Goal: Information Seeking & Learning: Check status

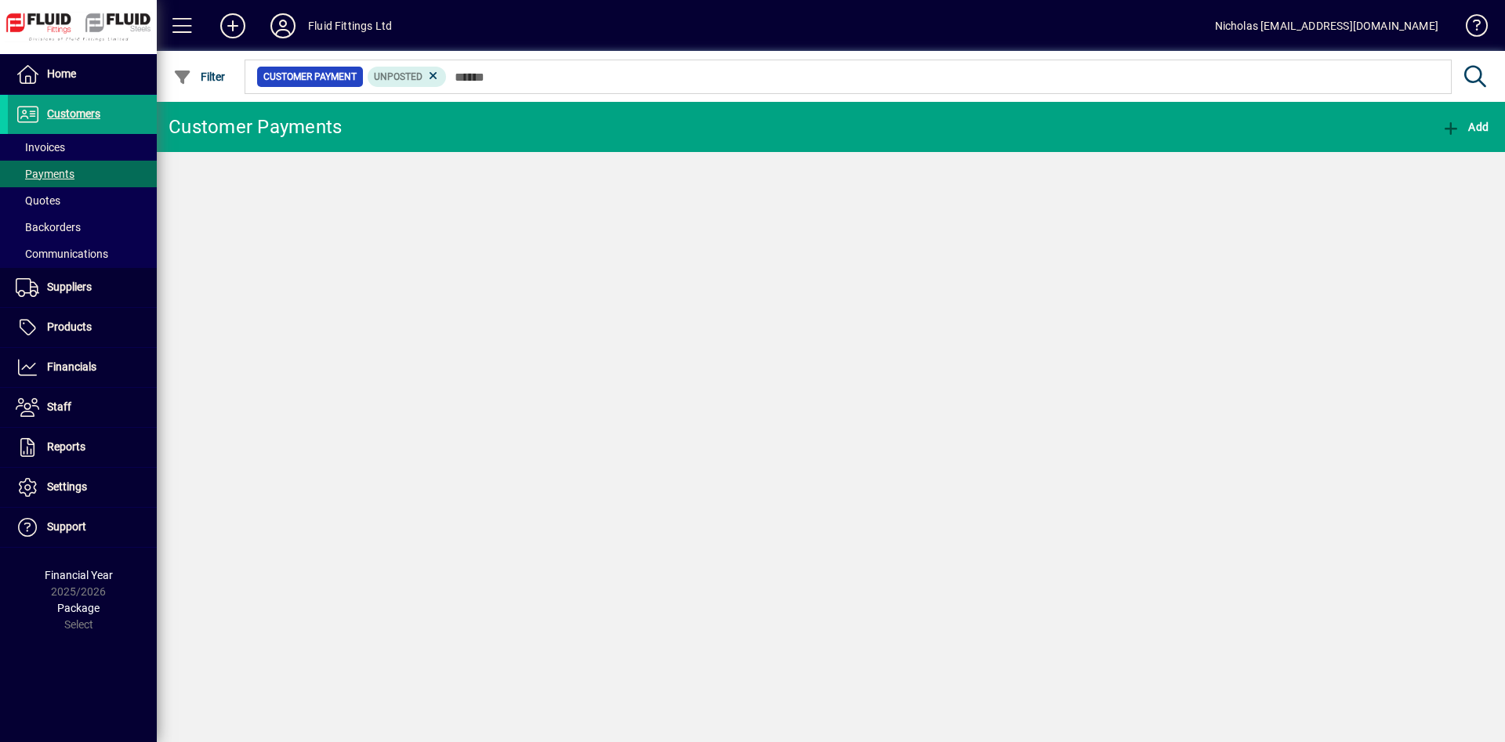
click at [114, 140] on span at bounding box center [82, 148] width 149 height 38
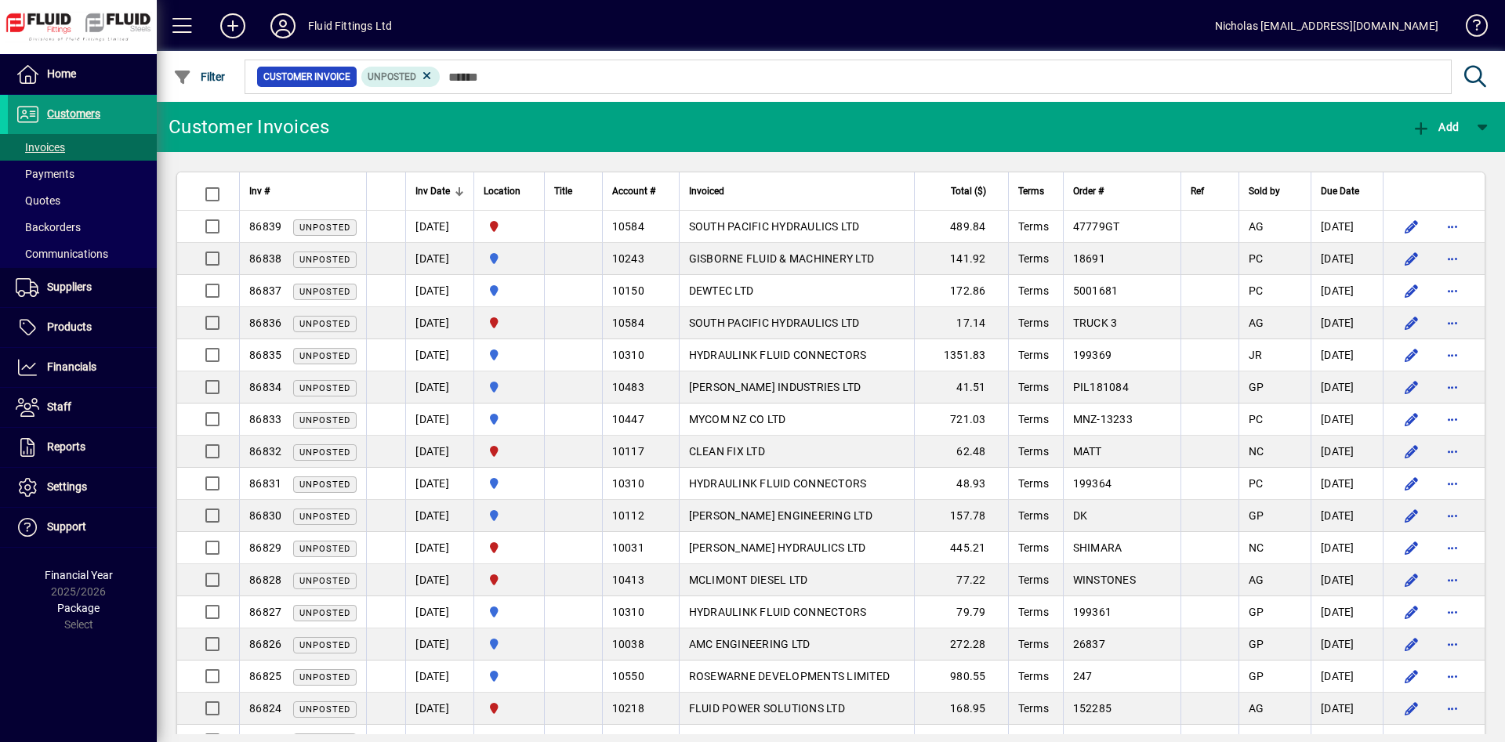
click at [126, 111] on span at bounding box center [82, 115] width 149 height 38
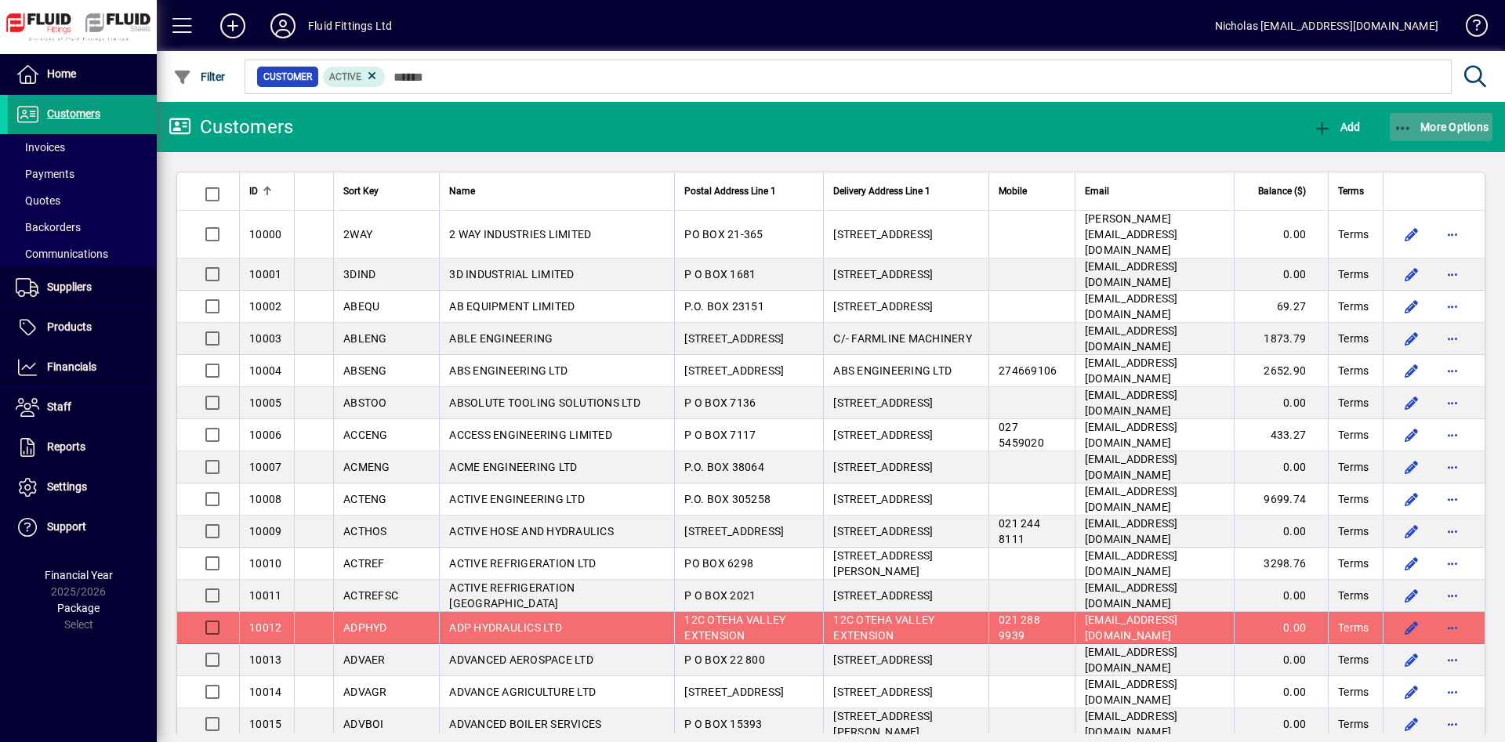
click at [1440, 123] on span "More Options" at bounding box center [1441, 127] width 96 height 13
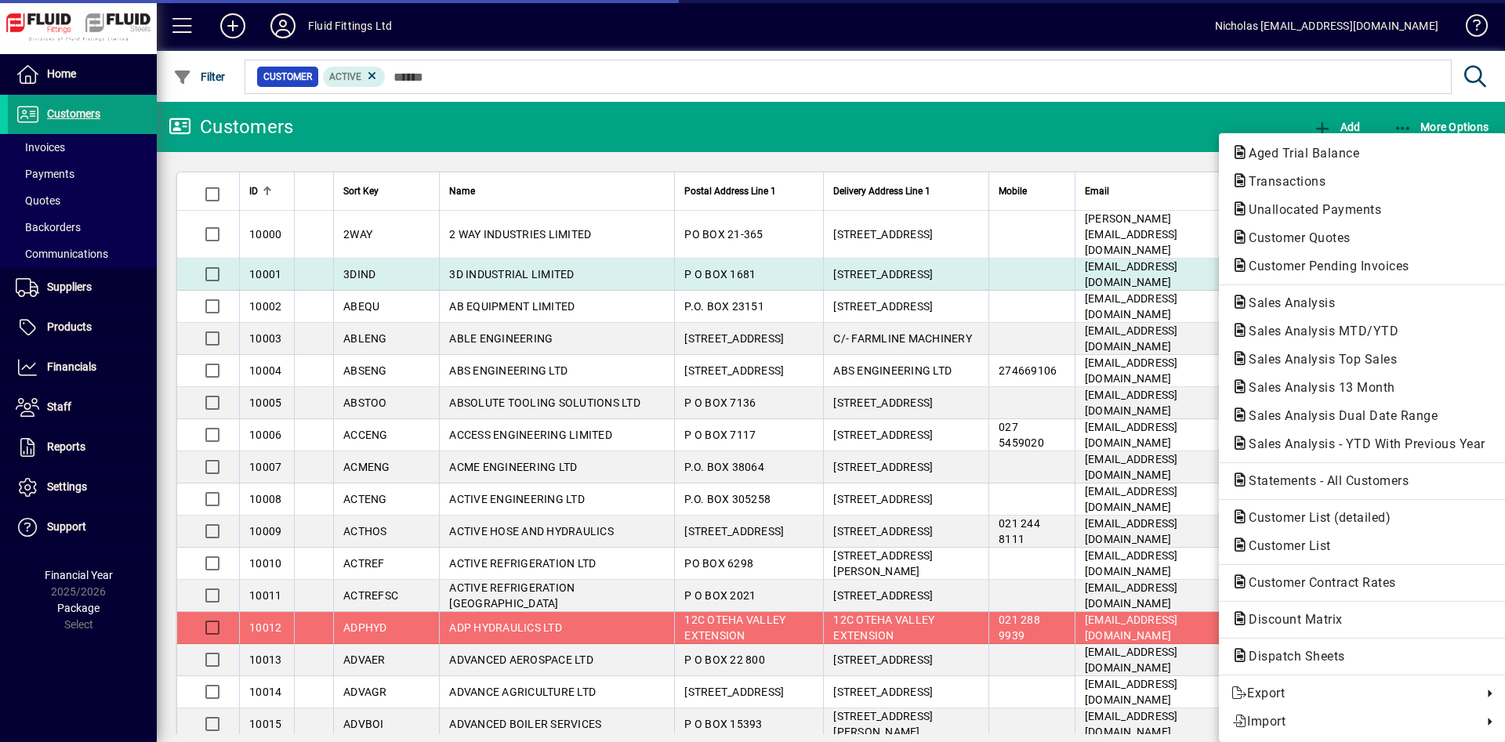
click at [1426, 265] on span "Customer Pending Invoices" at bounding box center [1362, 266] width 262 height 19
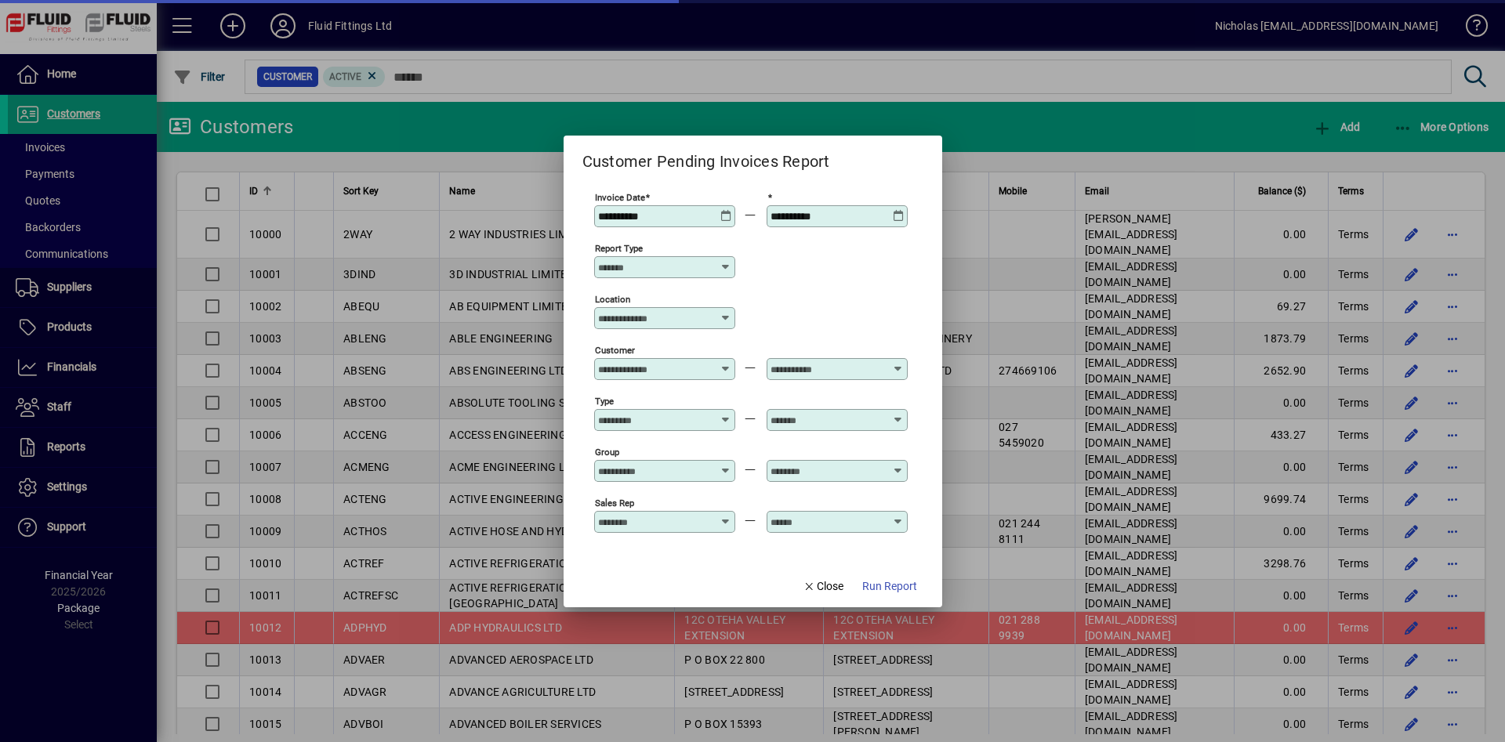
click at [679, 319] on input "Location" at bounding box center [658, 318] width 121 height 13
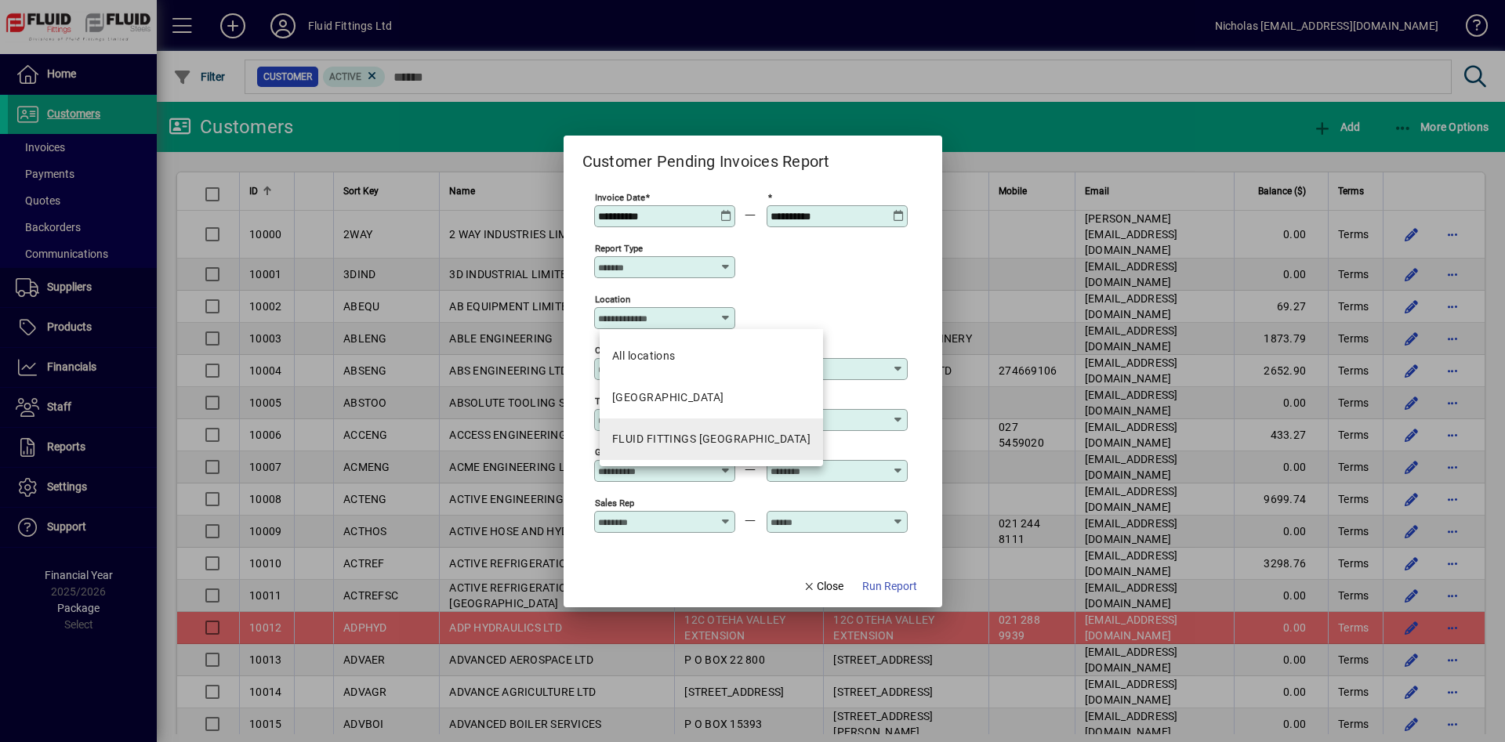
click at [742, 443] on div "FLUID FITTINGS [GEOGRAPHIC_DATA]" at bounding box center [711, 439] width 198 height 16
type input "**********"
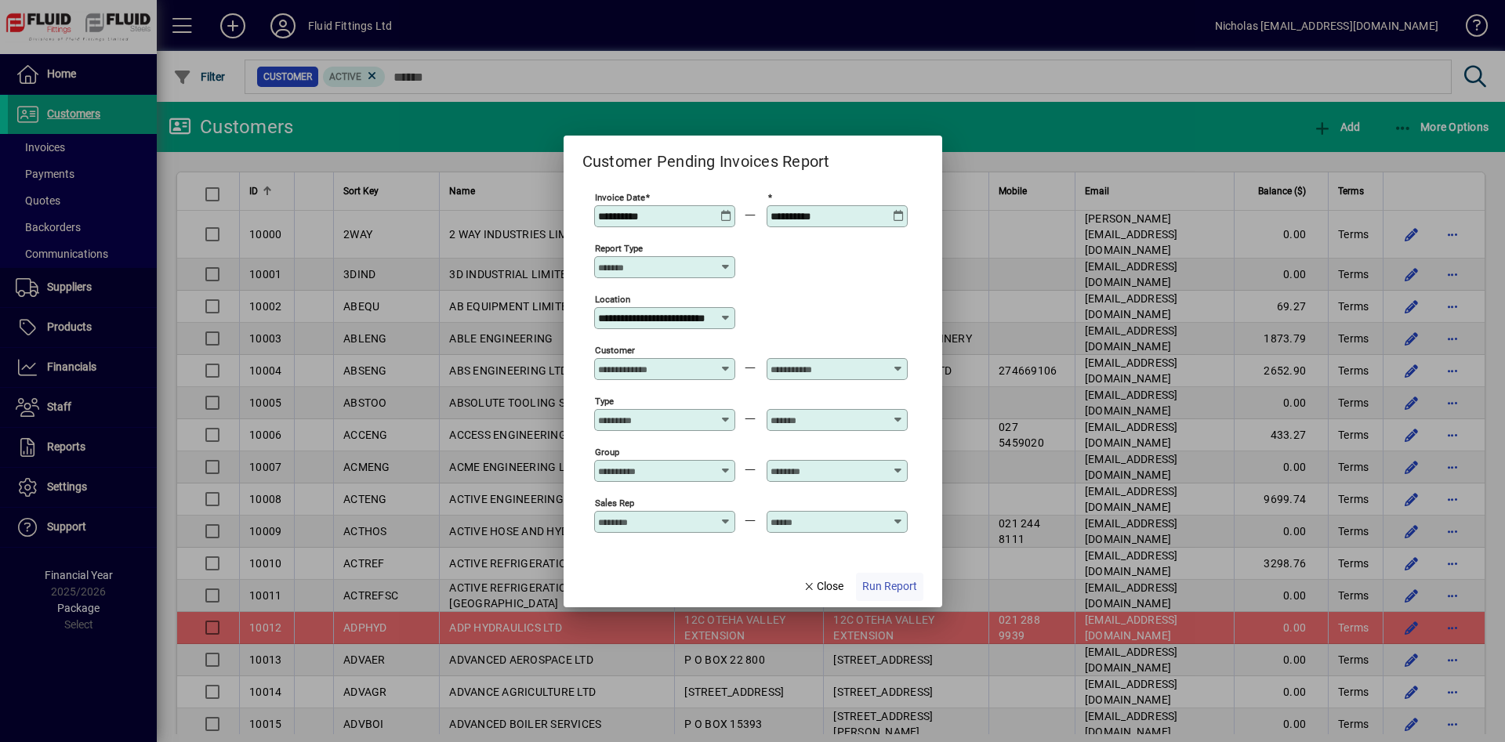
click at [883, 586] on span "Run Report" at bounding box center [889, 586] width 55 height 16
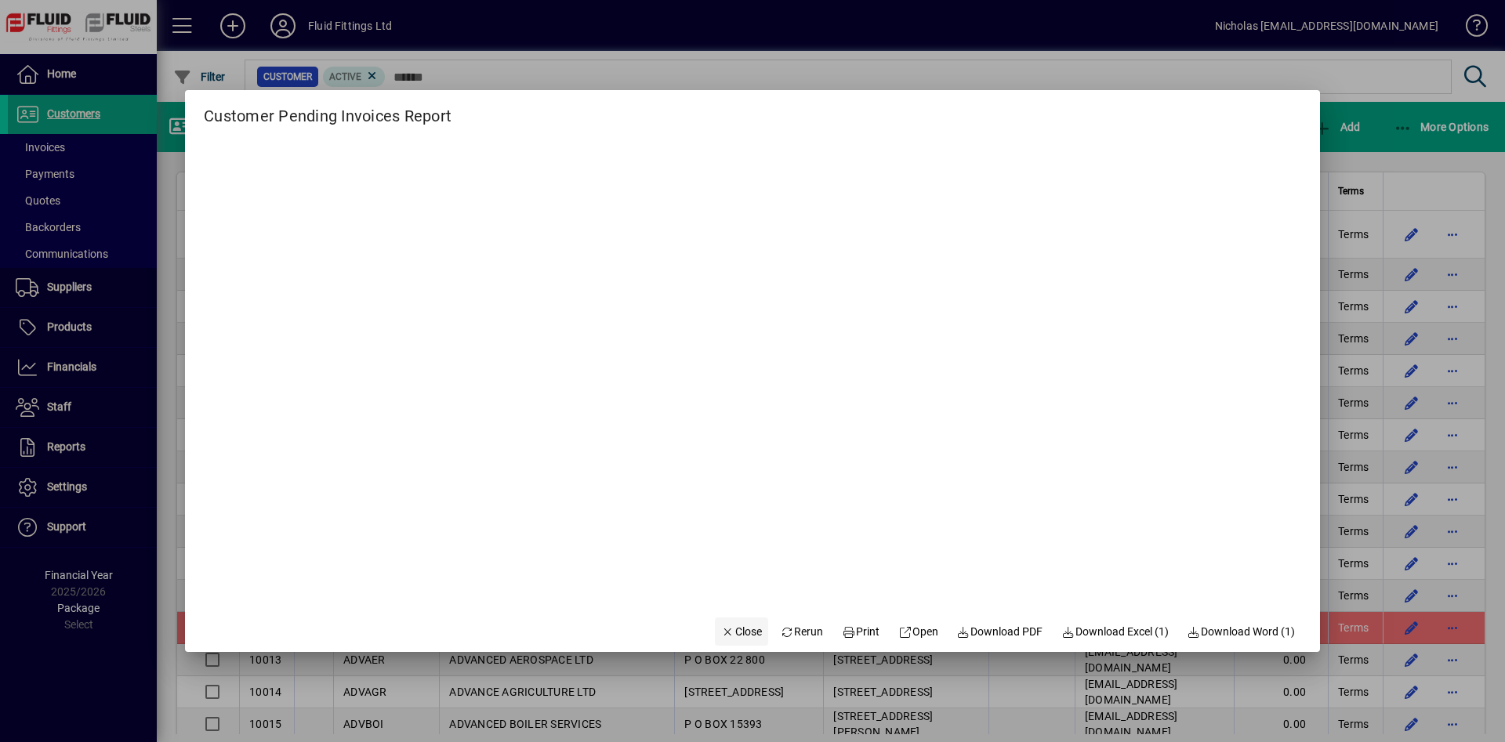
click at [720, 622] on span "button" at bounding box center [741, 632] width 53 height 38
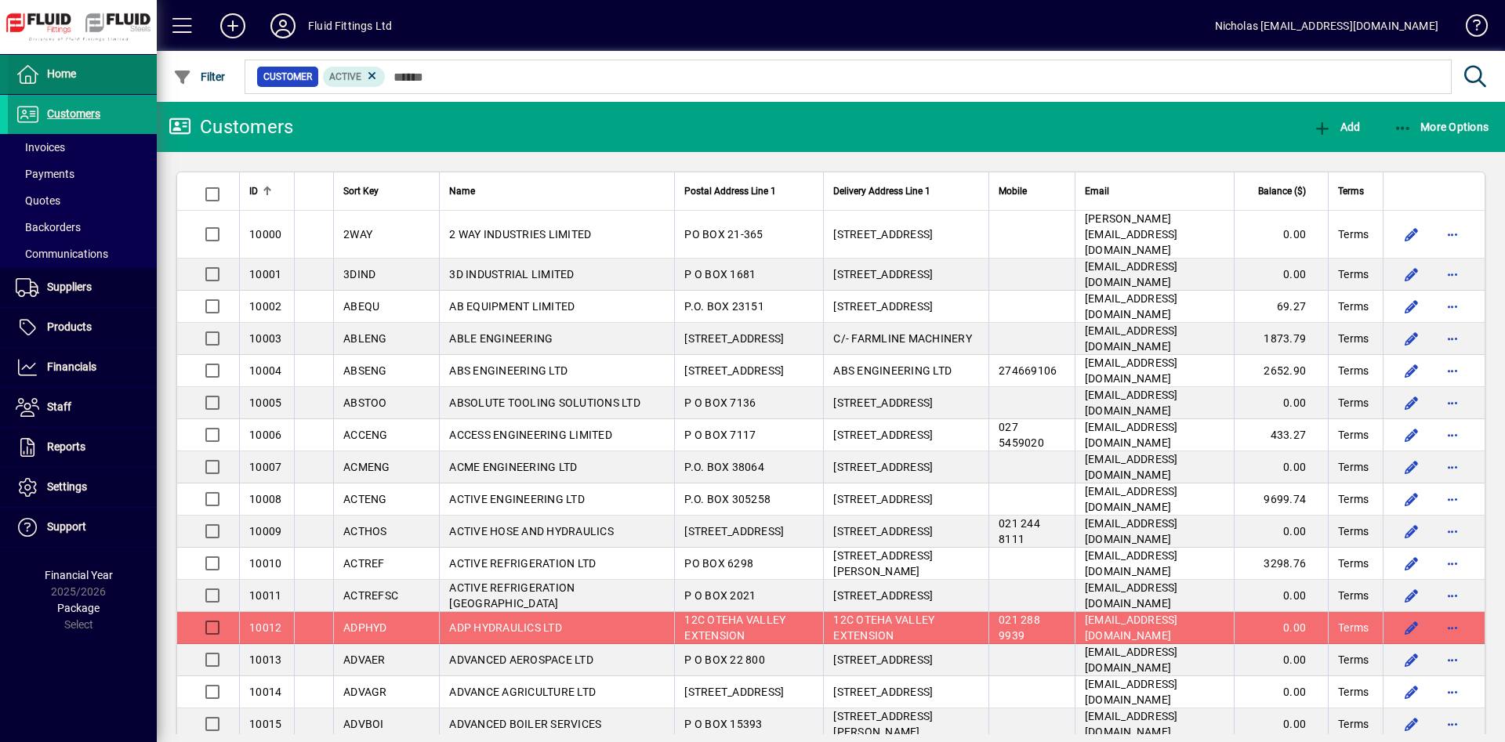
click at [141, 84] on span at bounding box center [82, 75] width 149 height 38
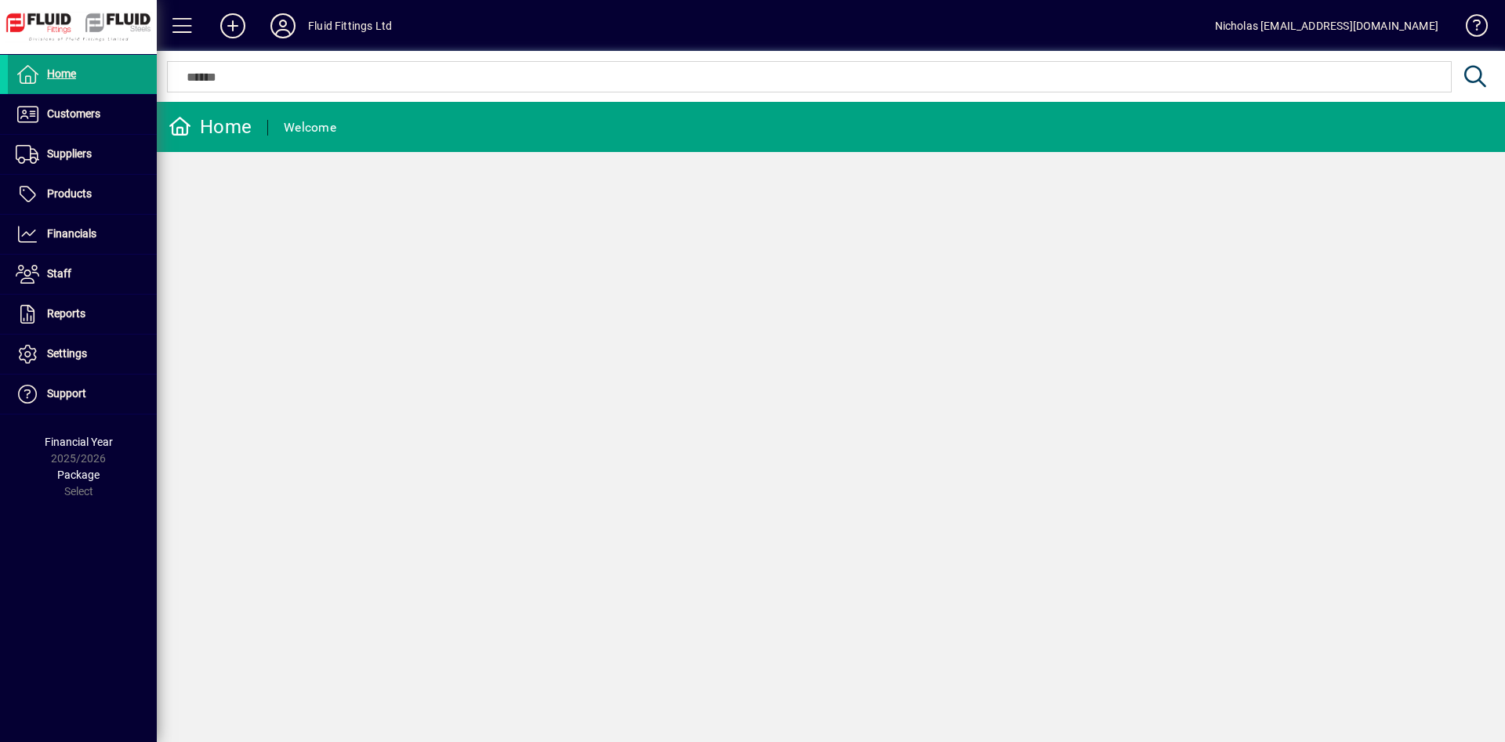
click at [432, 92] on div at bounding box center [804, 77] width 1294 height 38
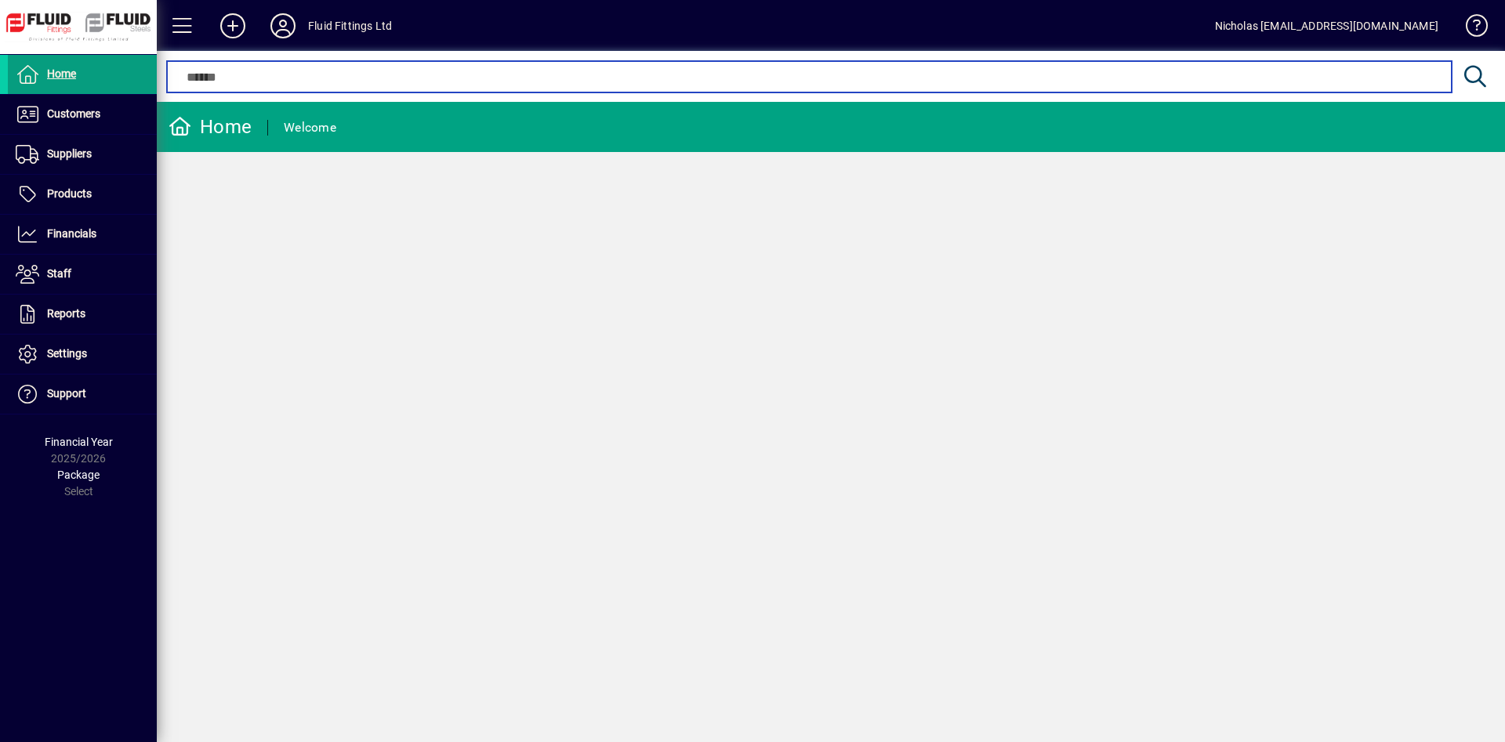
click at [433, 79] on input "text" at bounding box center [809, 76] width 1260 height 19
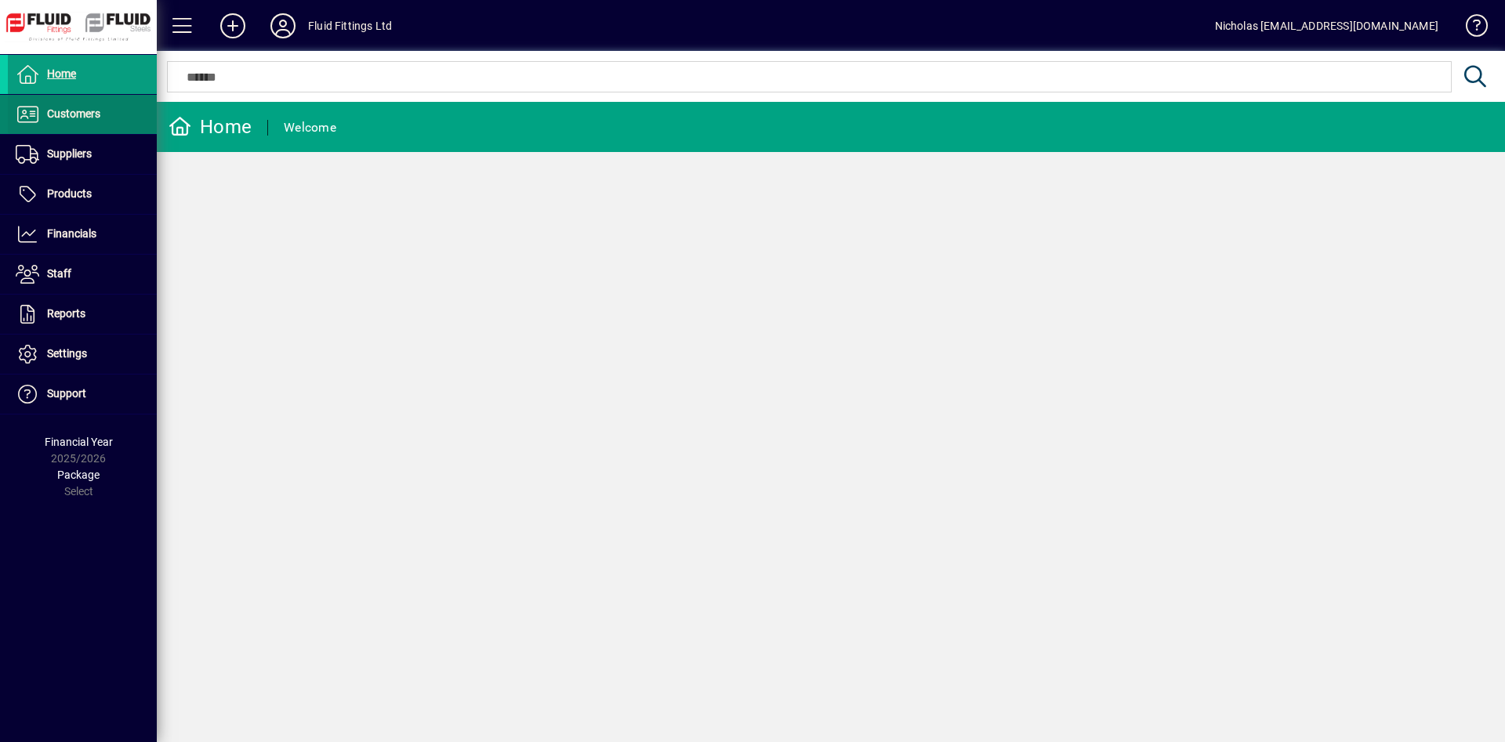
click at [92, 115] on span "Customers" at bounding box center [73, 113] width 53 height 13
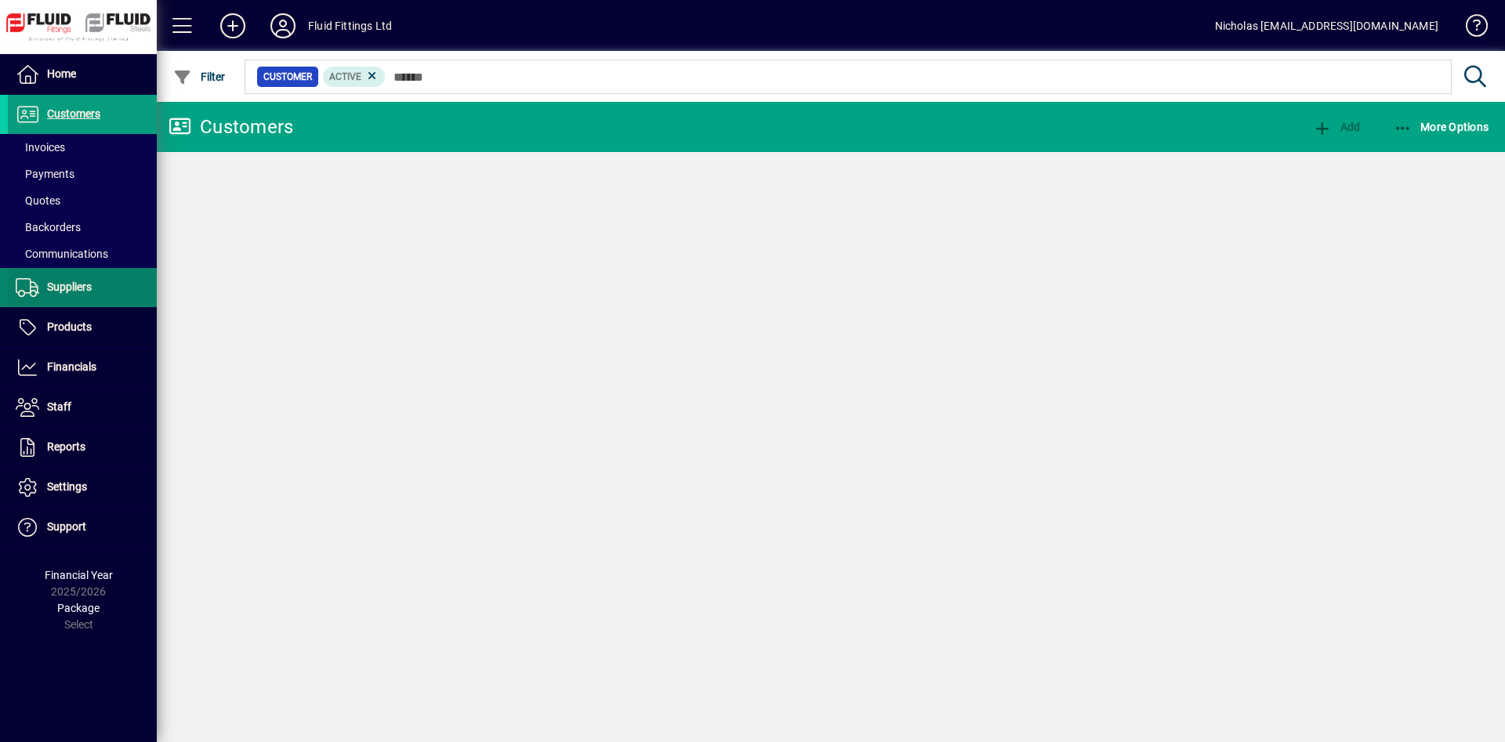
click at [89, 144] on span at bounding box center [82, 148] width 149 height 38
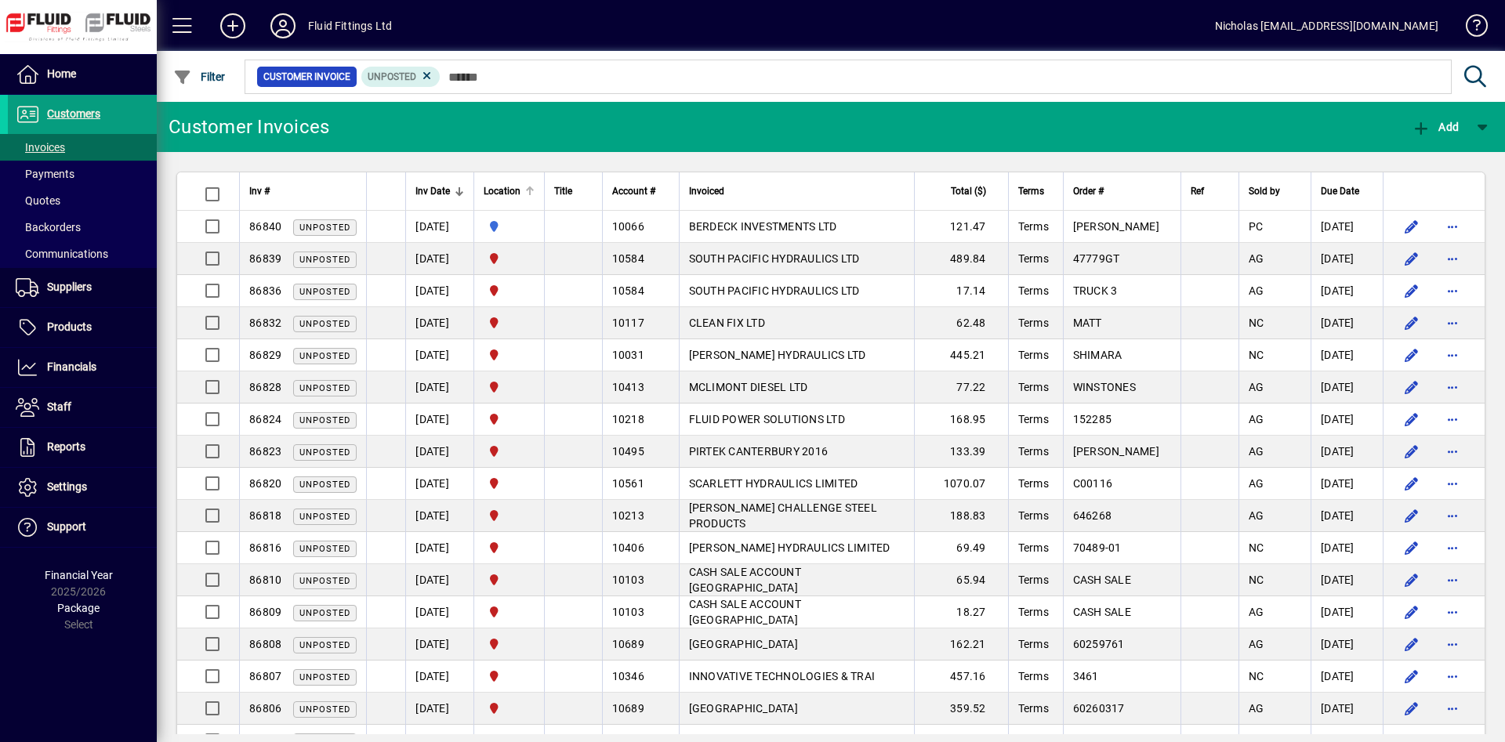
click at [544, 187] on th "Location" at bounding box center [508, 191] width 71 height 38
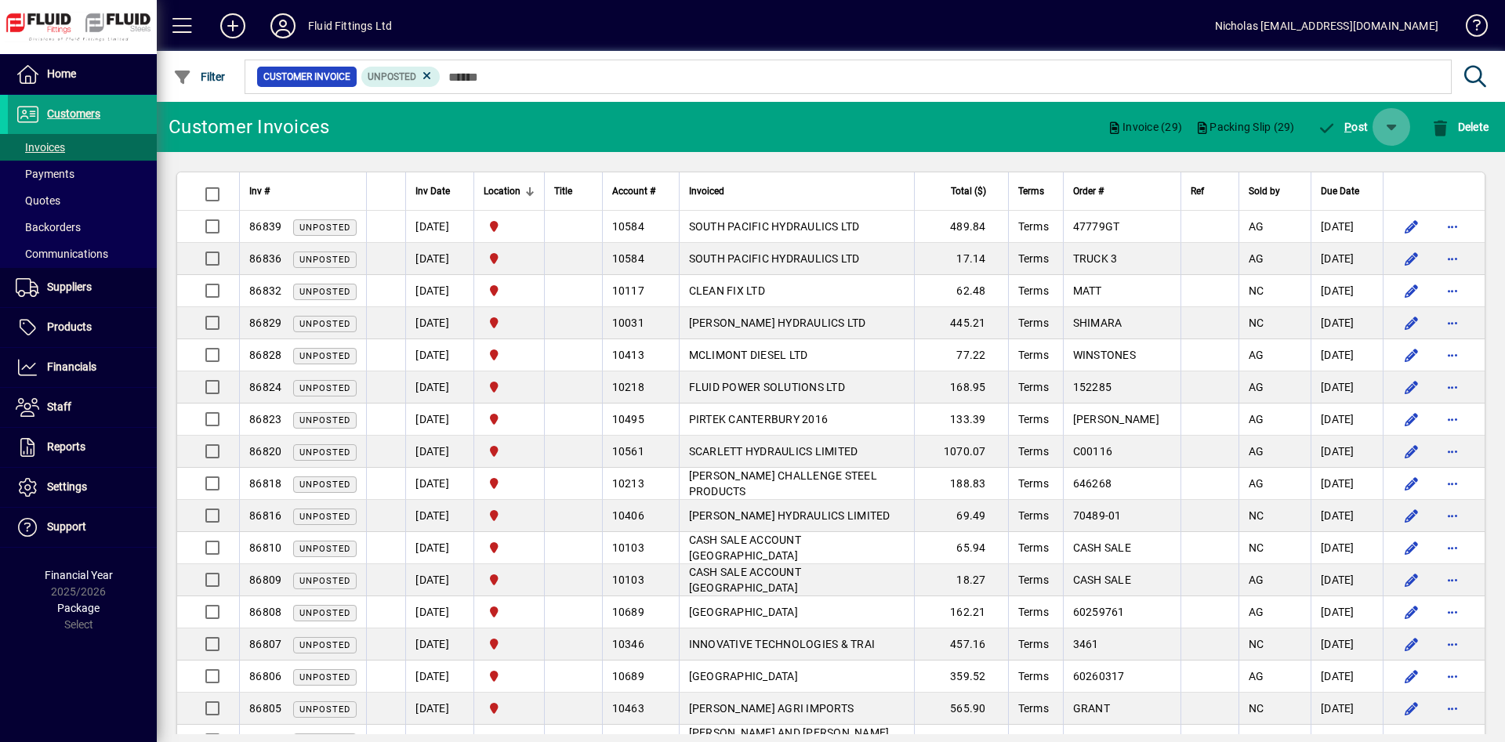
click at [1392, 117] on span "button" at bounding box center [1391, 127] width 38 height 38
click at [1350, 176] on span "button" at bounding box center [1343, 168] width 101 height 38
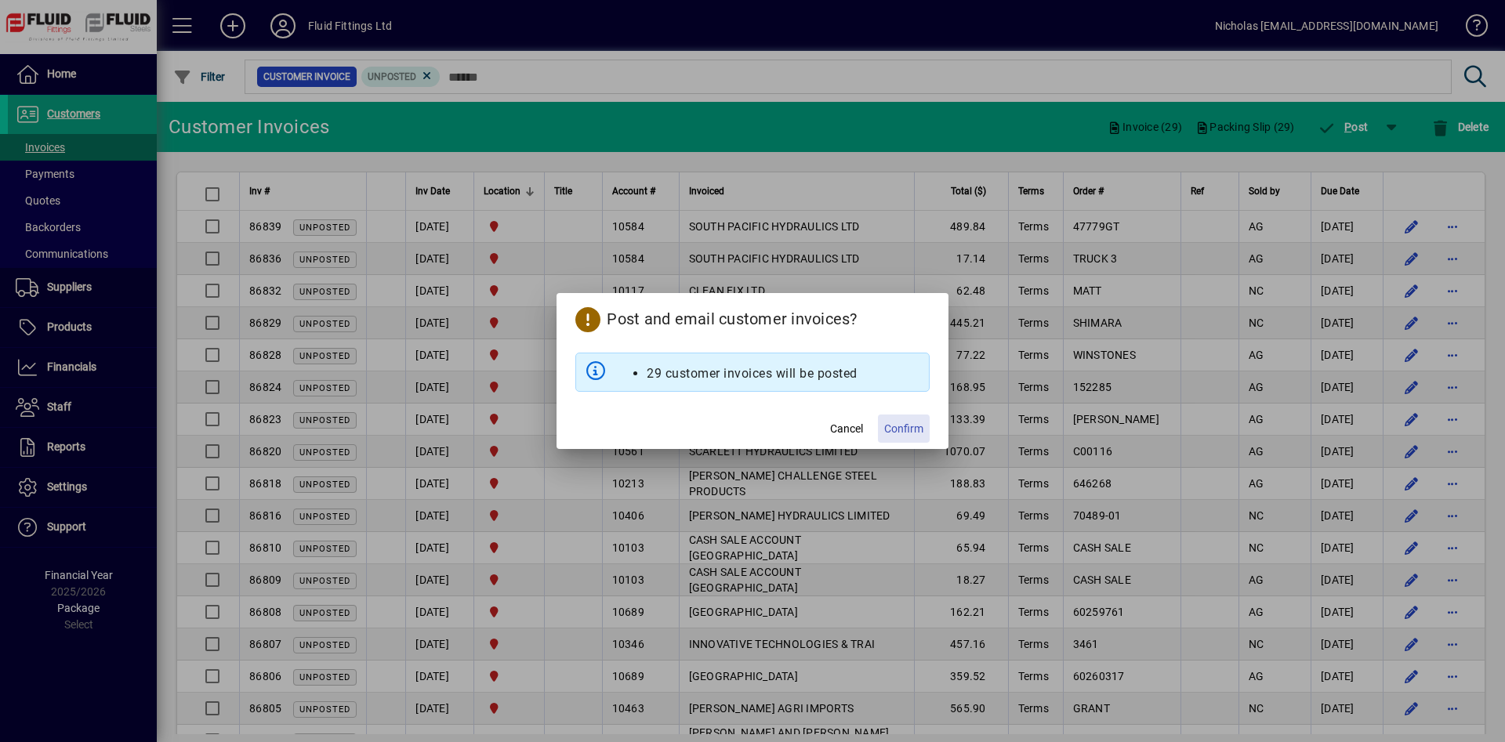
click at [900, 423] on span "Confirm" at bounding box center [903, 429] width 39 height 16
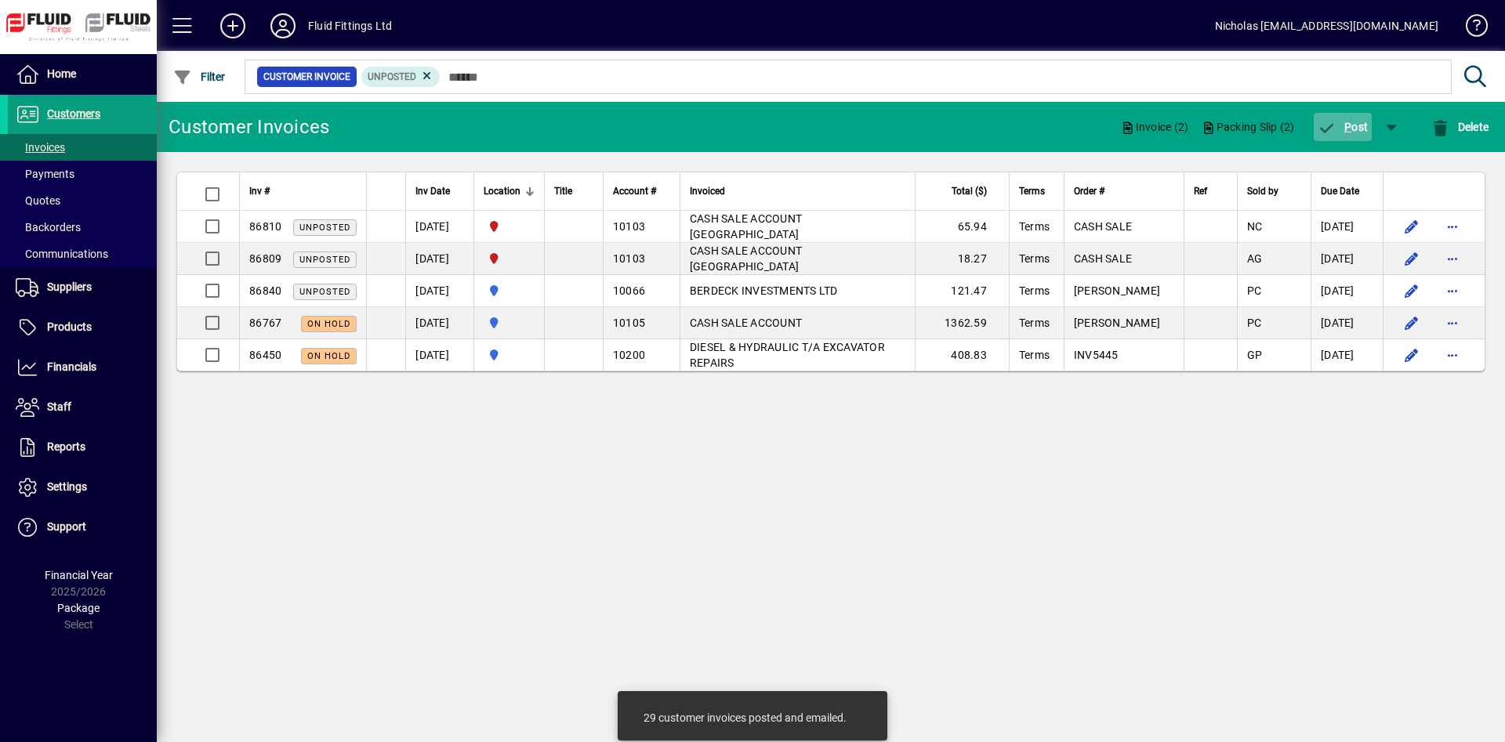
click at [1317, 139] on span "button" at bounding box center [1342, 127] width 59 height 38
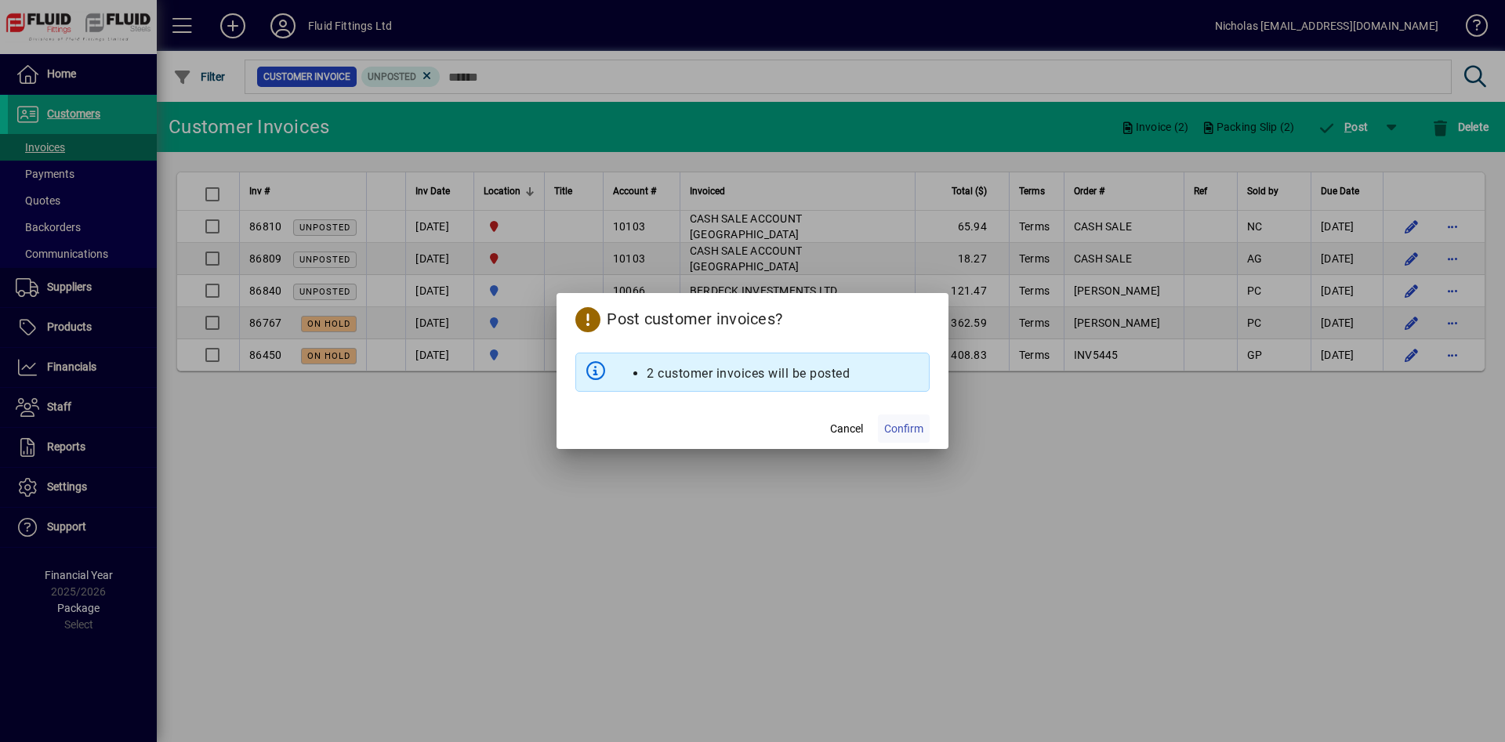
click at [894, 432] on span "Confirm" at bounding box center [903, 429] width 39 height 16
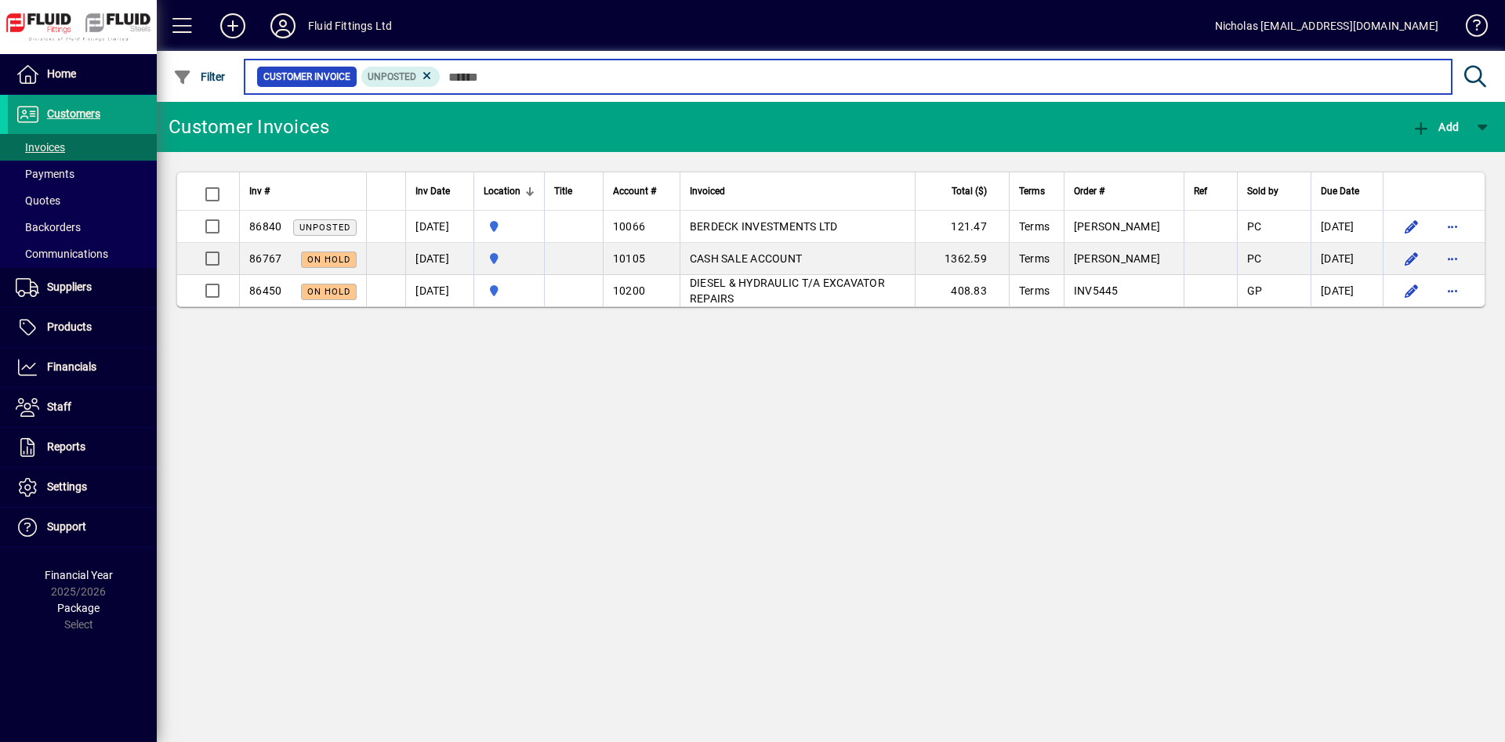
click at [809, 81] on input "text" at bounding box center [939, 77] width 998 height 22
click at [596, 78] on input "text" at bounding box center [939, 77] width 998 height 22
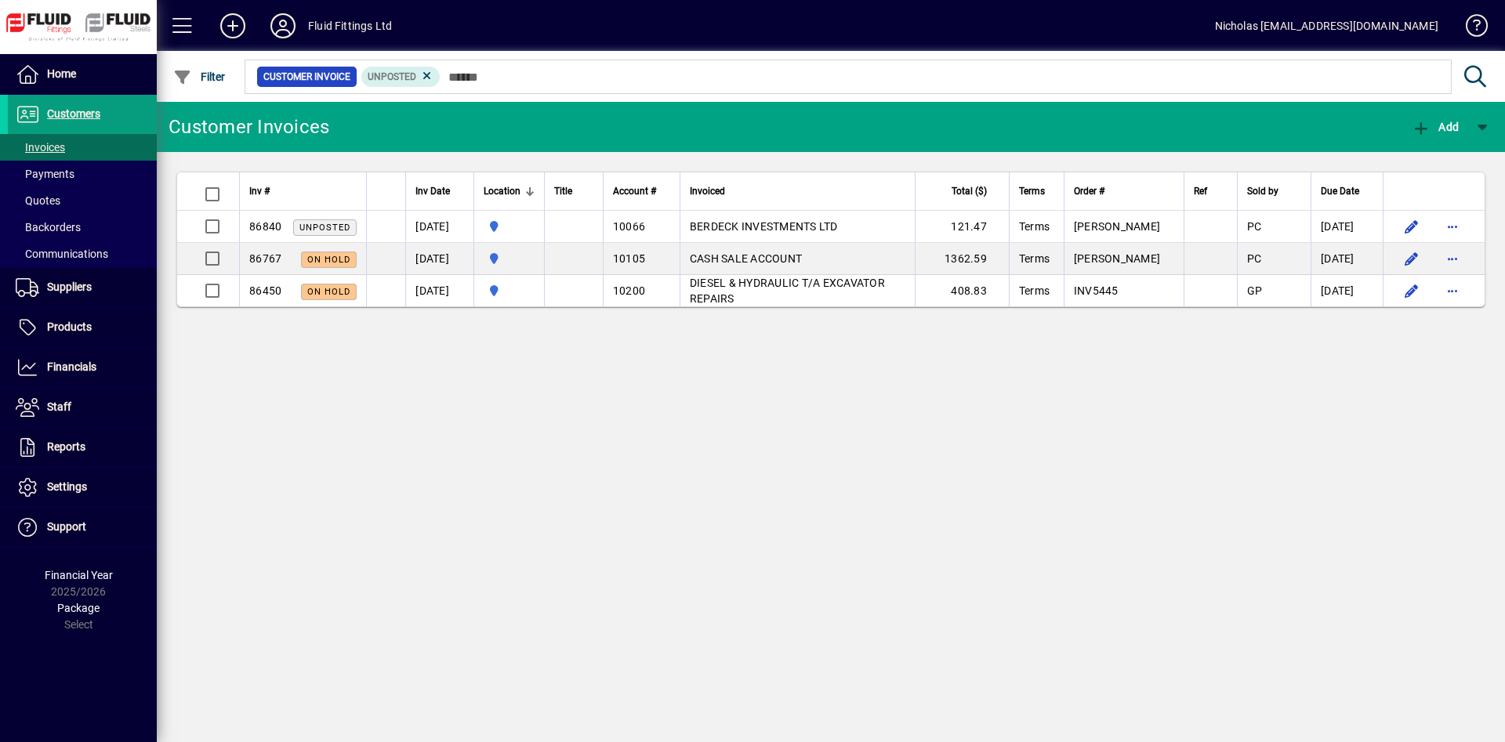
click at [1430, 100] on div "Customer Invoice Unposted" at bounding box center [869, 76] width 1255 height 51
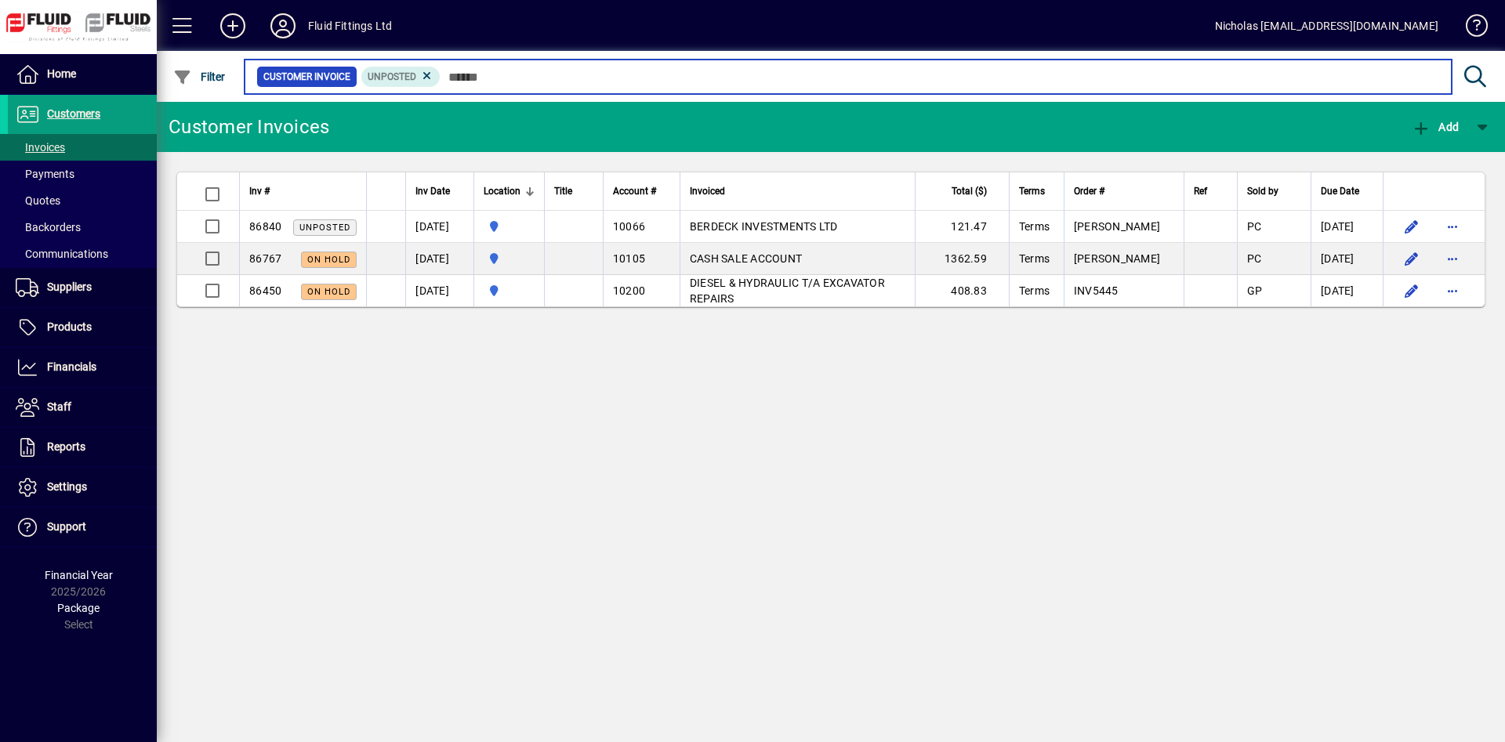
drag, startPoint x: 1391, startPoint y: 78, endPoint x: 1035, endPoint y: 71, distance: 355.9
click at [1378, 78] on input "text" at bounding box center [939, 77] width 998 height 22
click at [1025, 71] on input "text" at bounding box center [939, 77] width 998 height 22
click at [863, 73] on input "text" at bounding box center [939, 77] width 998 height 22
click at [592, 72] on input "text" at bounding box center [939, 77] width 998 height 22
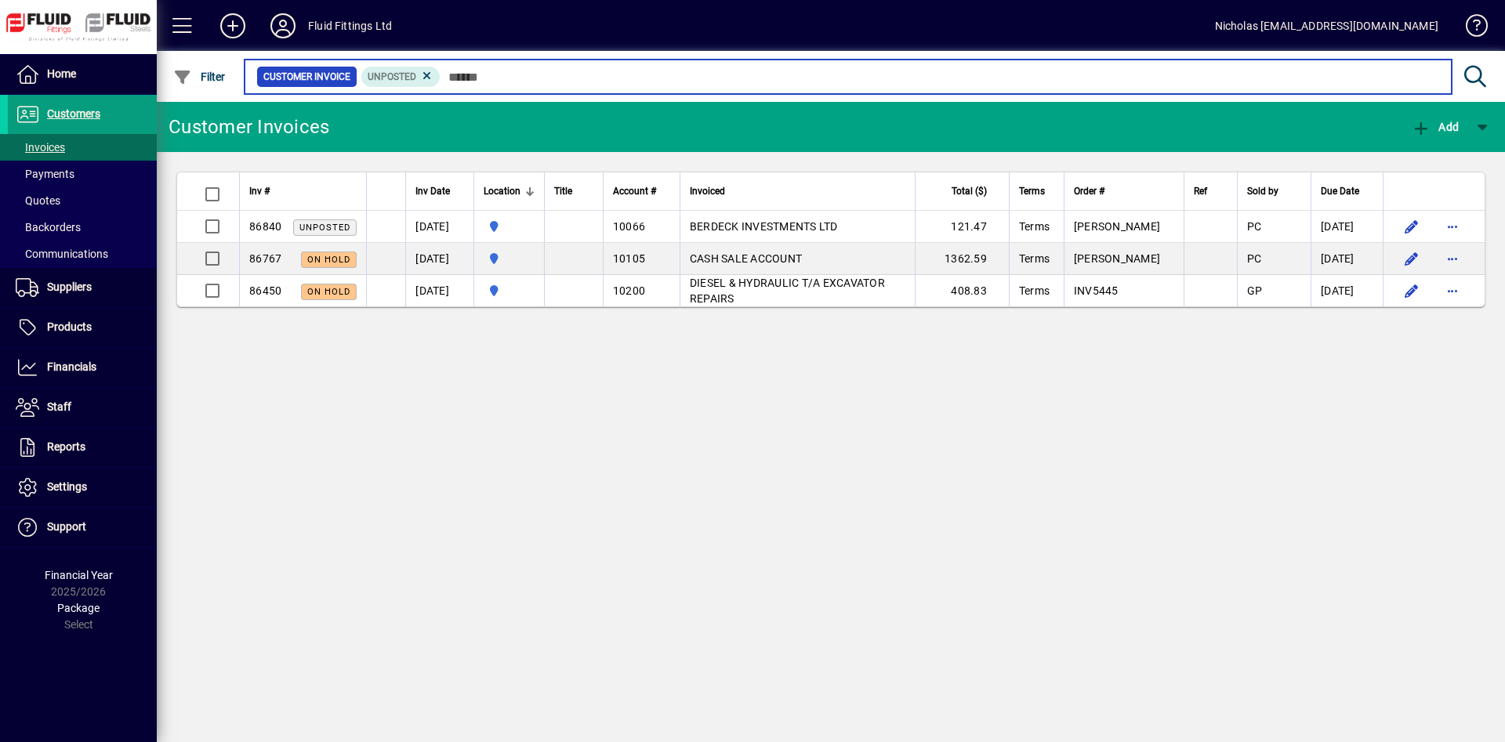
click at [666, 73] on input "text" at bounding box center [939, 77] width 998 height 22
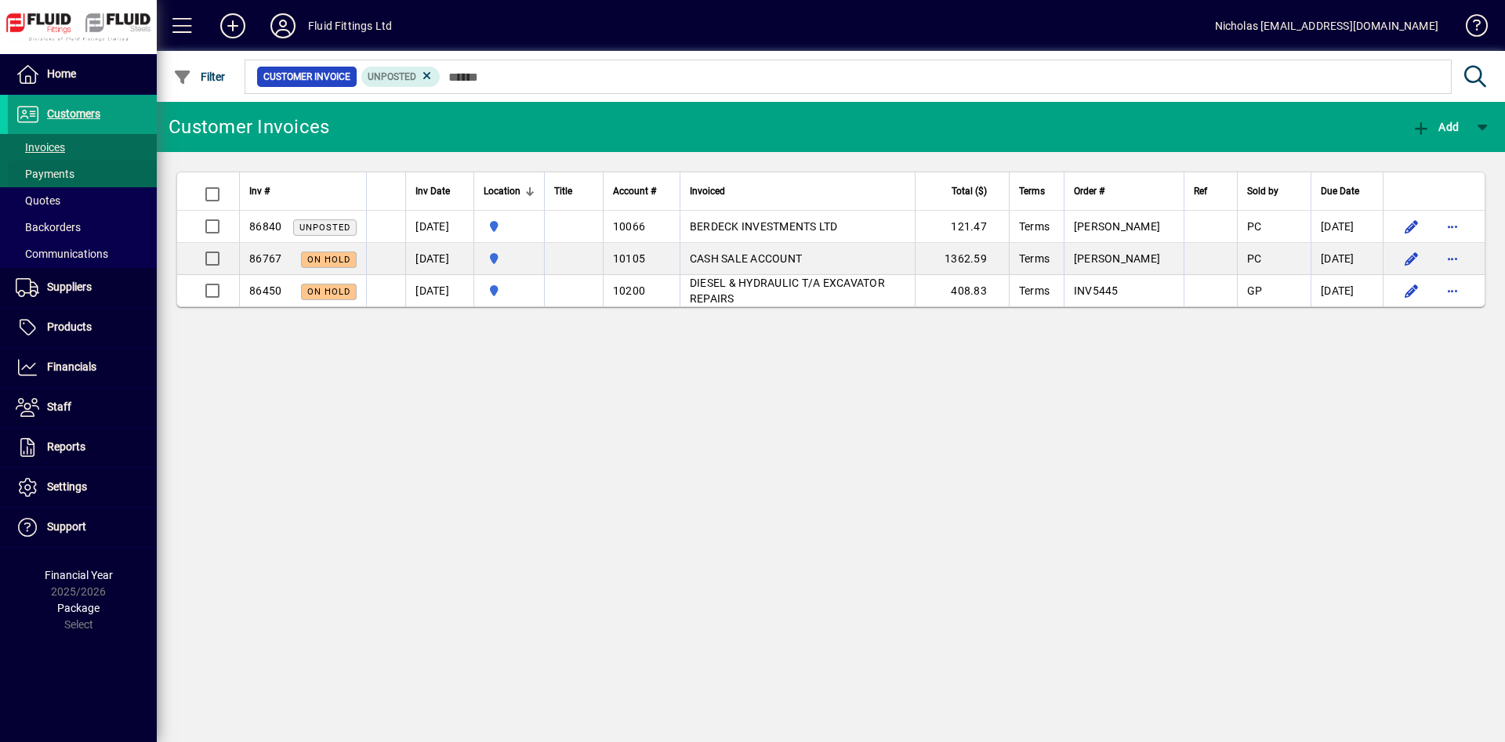
click at [72, 168] on span "Payments" at bounding box center [45, 174] width 59 height 13
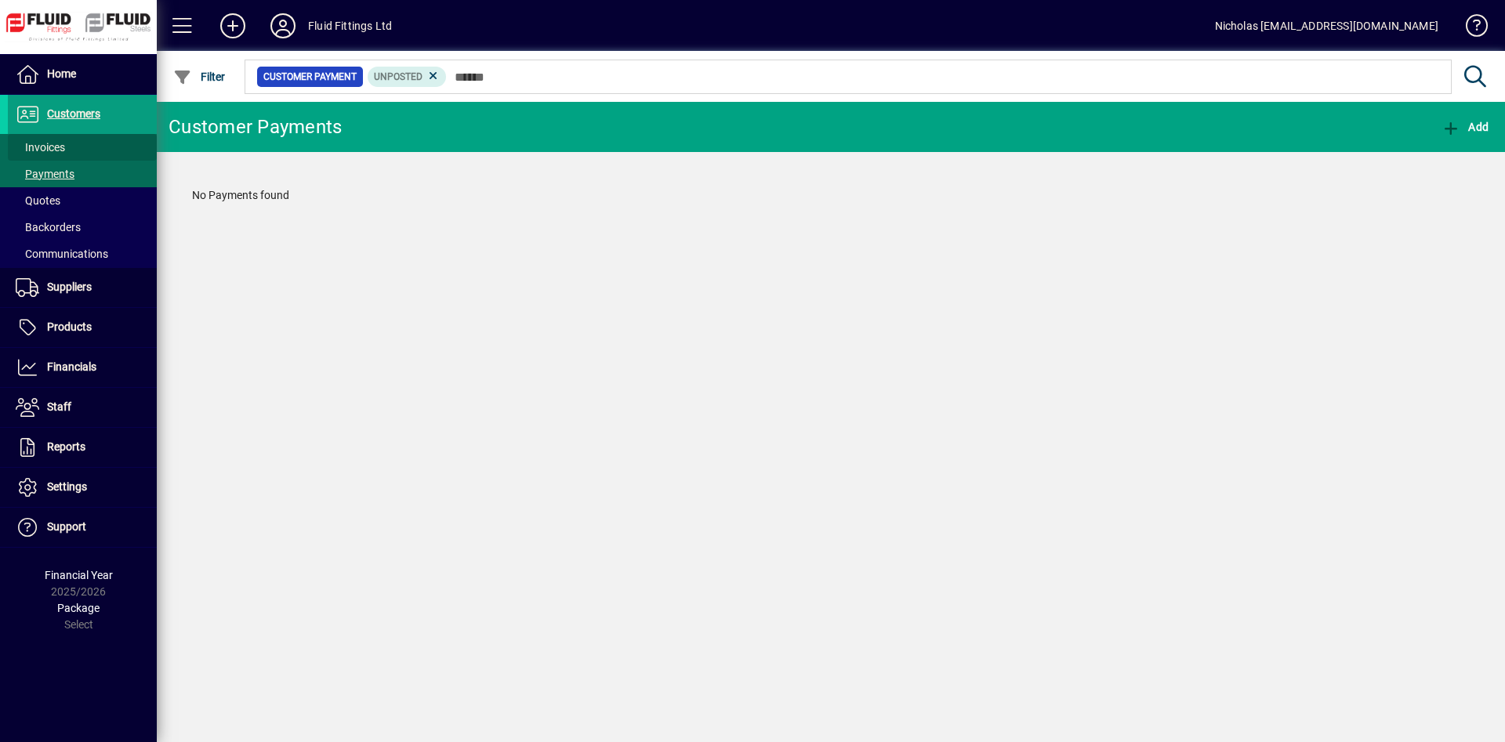
click at [95, 147] on span at bounding box center [82, 148] width 149 height 38
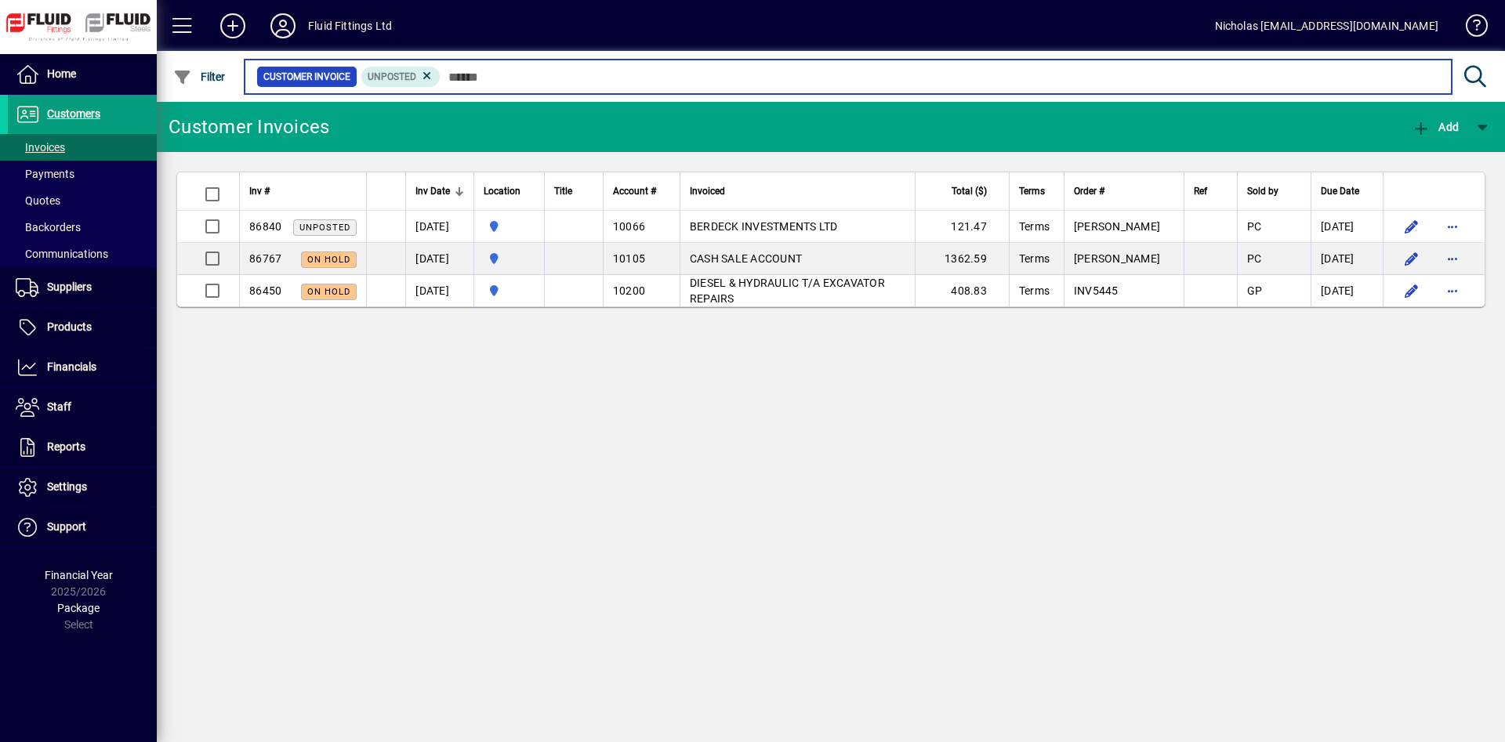
click at [502, 74] on input "text" at bounding box center [939, 77] width 998 height 22
click at [502, 82] on input "text" at bounding box center [939, 77] width 998 height 22
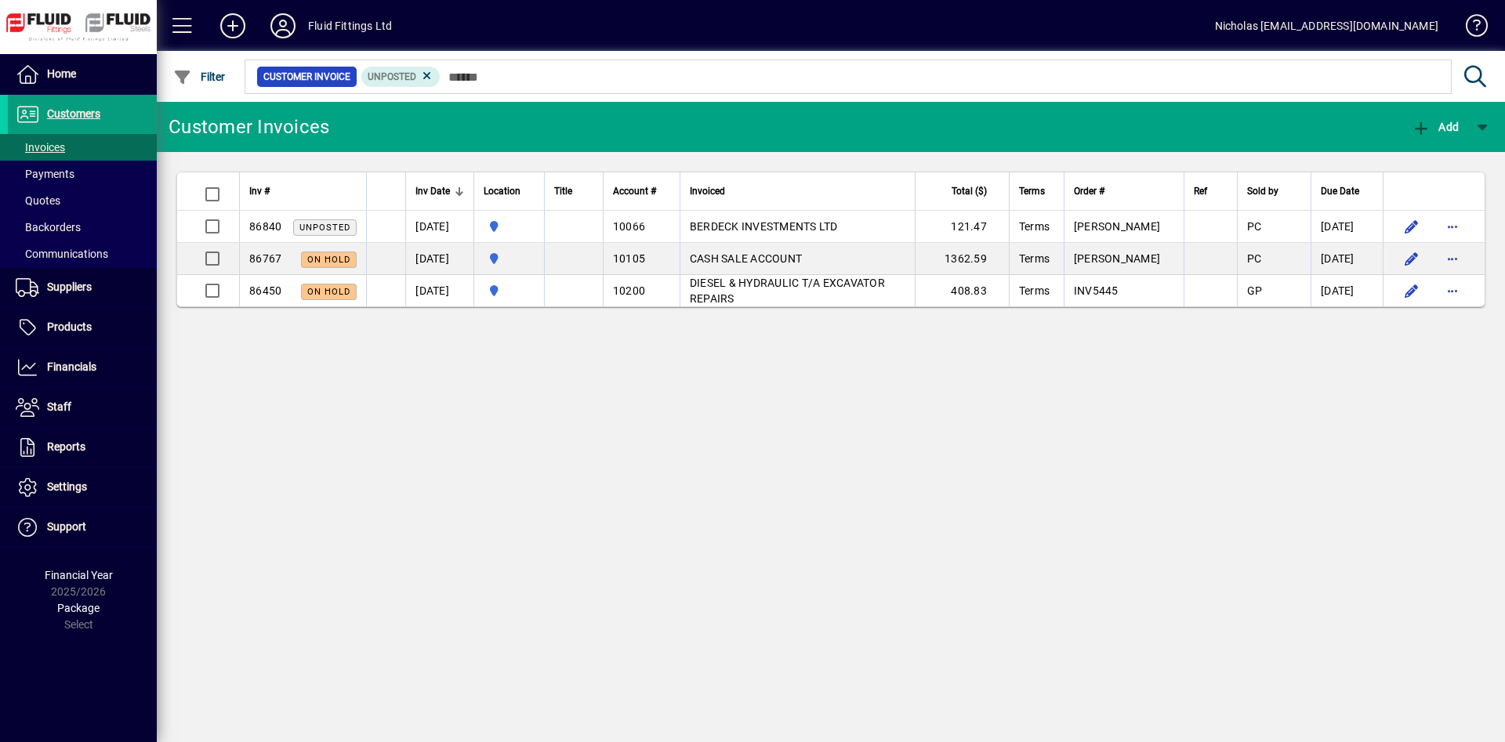
drag, startPoint x: 1085, startPoint y: 607, endPoint x: 1083, endPoint y: 596, distance: 11.2
click at [1086, 607] on div "Customer Invoices Add Inv # Inv Date Location Title Account # Invoiced Total ($…" at bounding box center [831, 422] width 1348 height 640
click at [124, 69] on span at bounding box center [82, 75] width 149 height 38
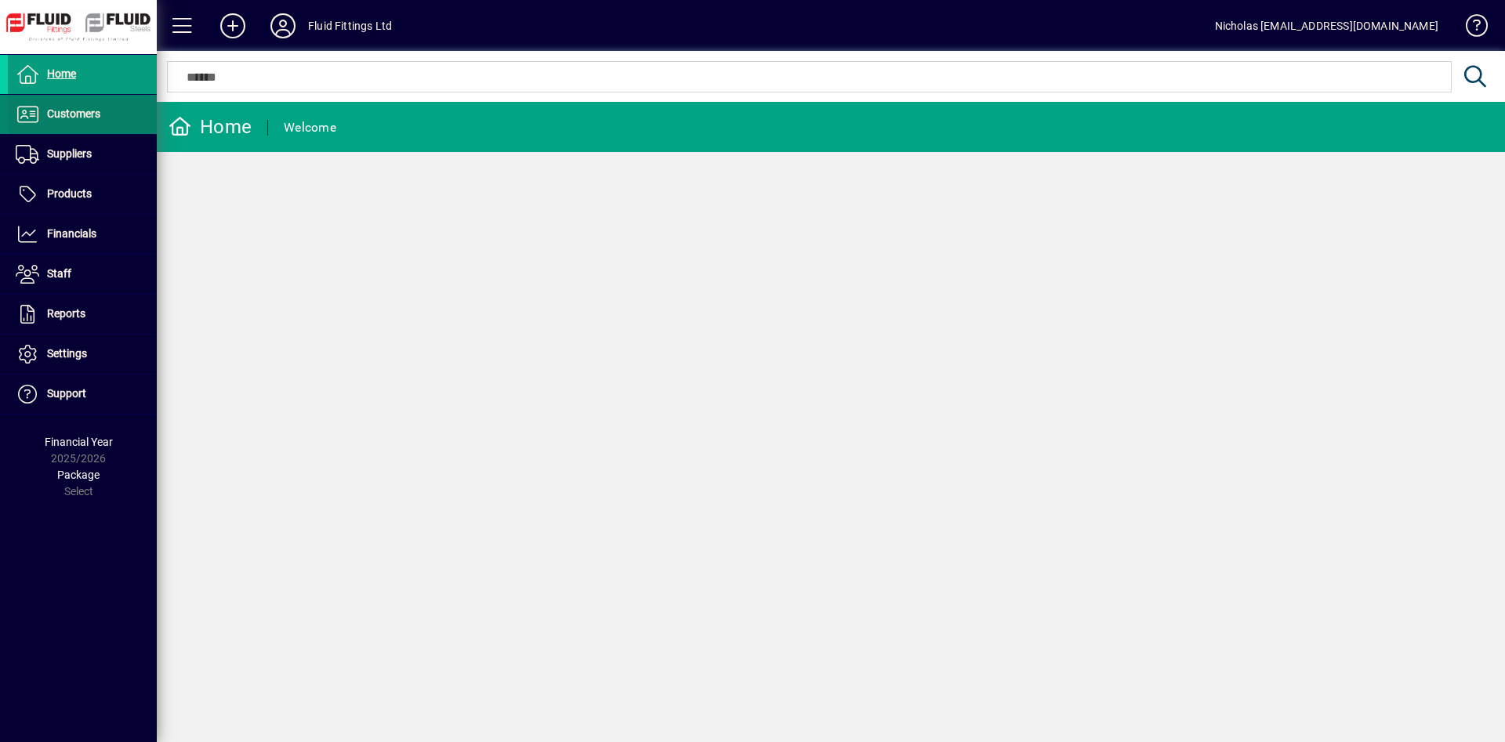
click at [131, 116] on span at bounding box center [82, 115] width 149 height 38
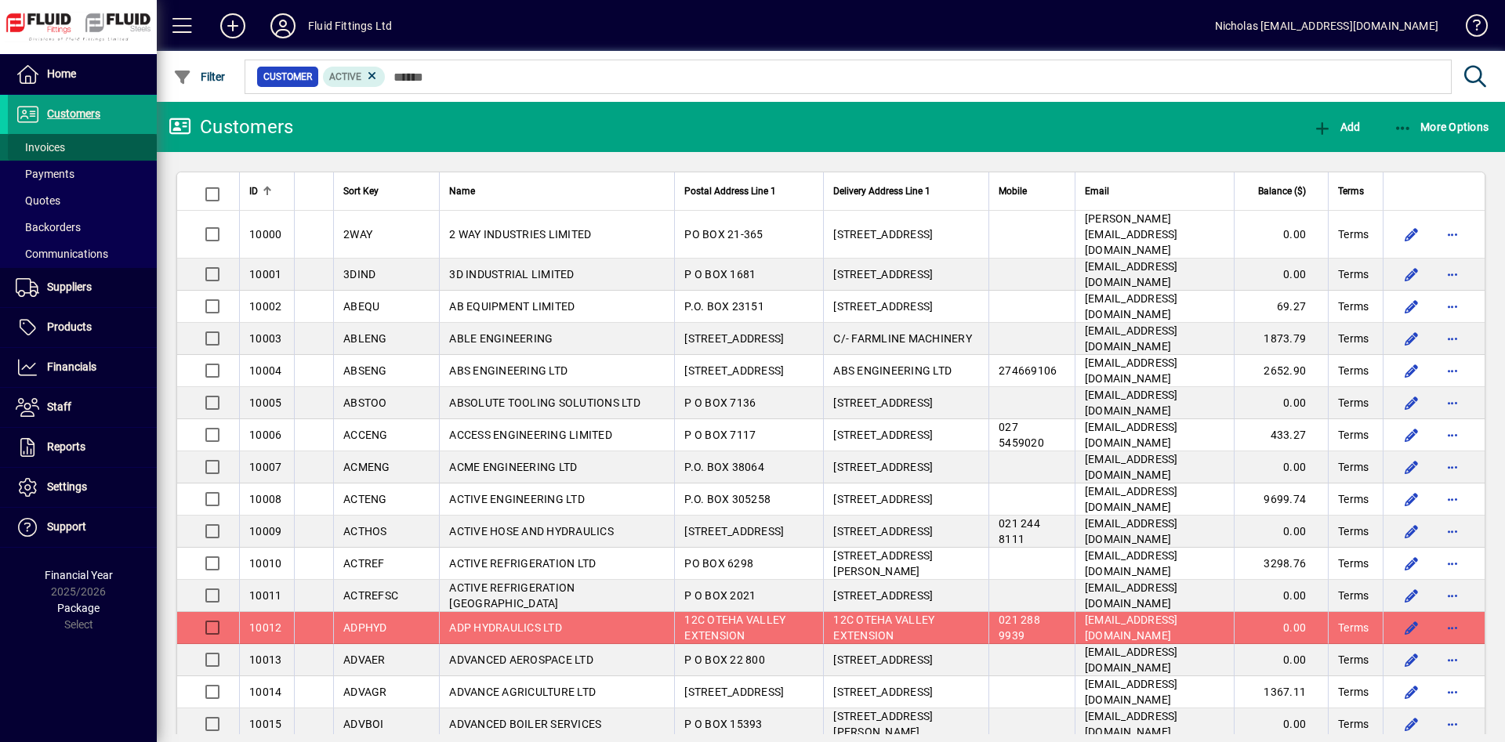
click at [111, 151] on span at bounding box center [82, 148] width 149 height 38
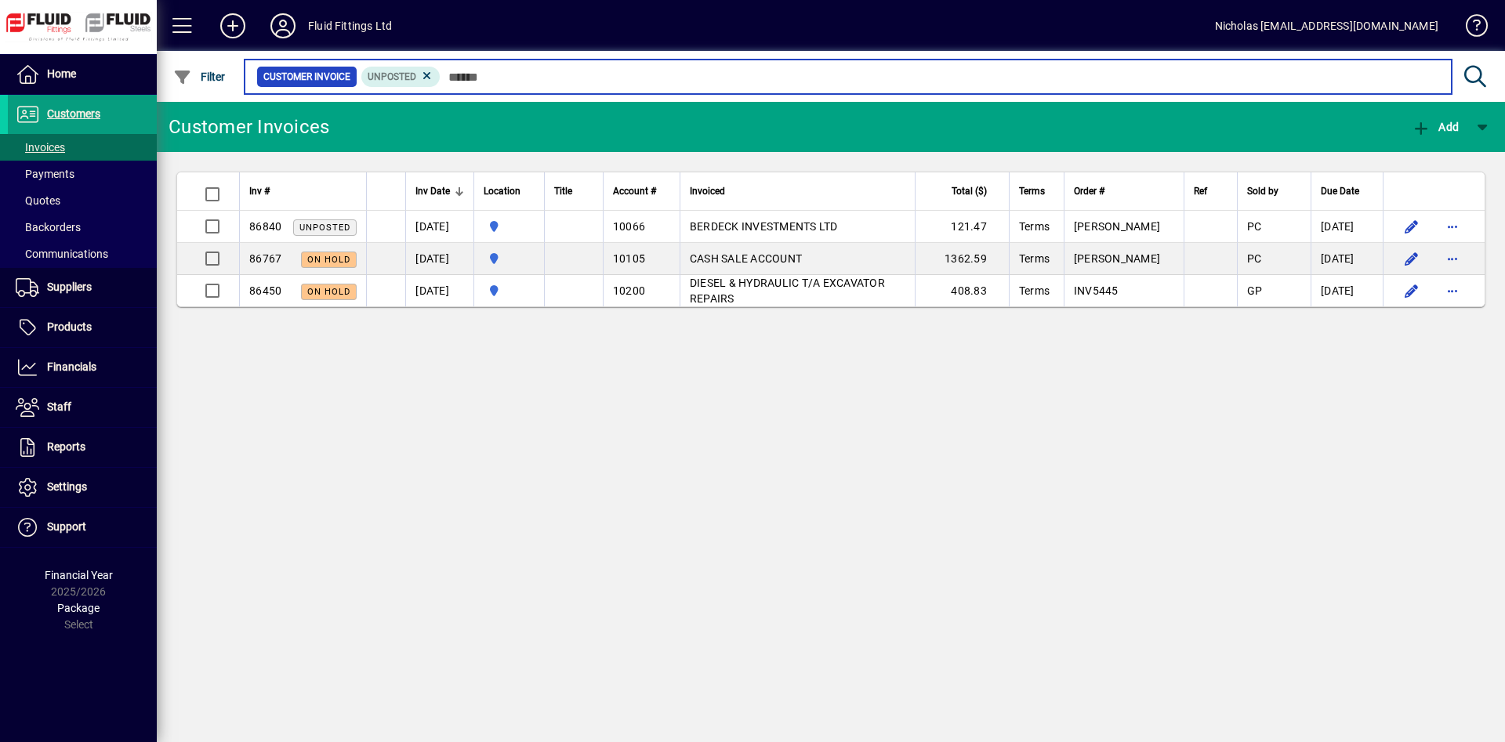
click at [463, 82] on input "text" at bounding box center [939, 77] width 998 height 22
click at [610, 80] on input "text" at bounding box center [939, 77] width 998 height 22
click at [562, 70] on input "text" at bounding box center [939, 77] width 998 height 22
click at [616, 82] on input "text" at bounding box center [939, 77] width 998 height 22
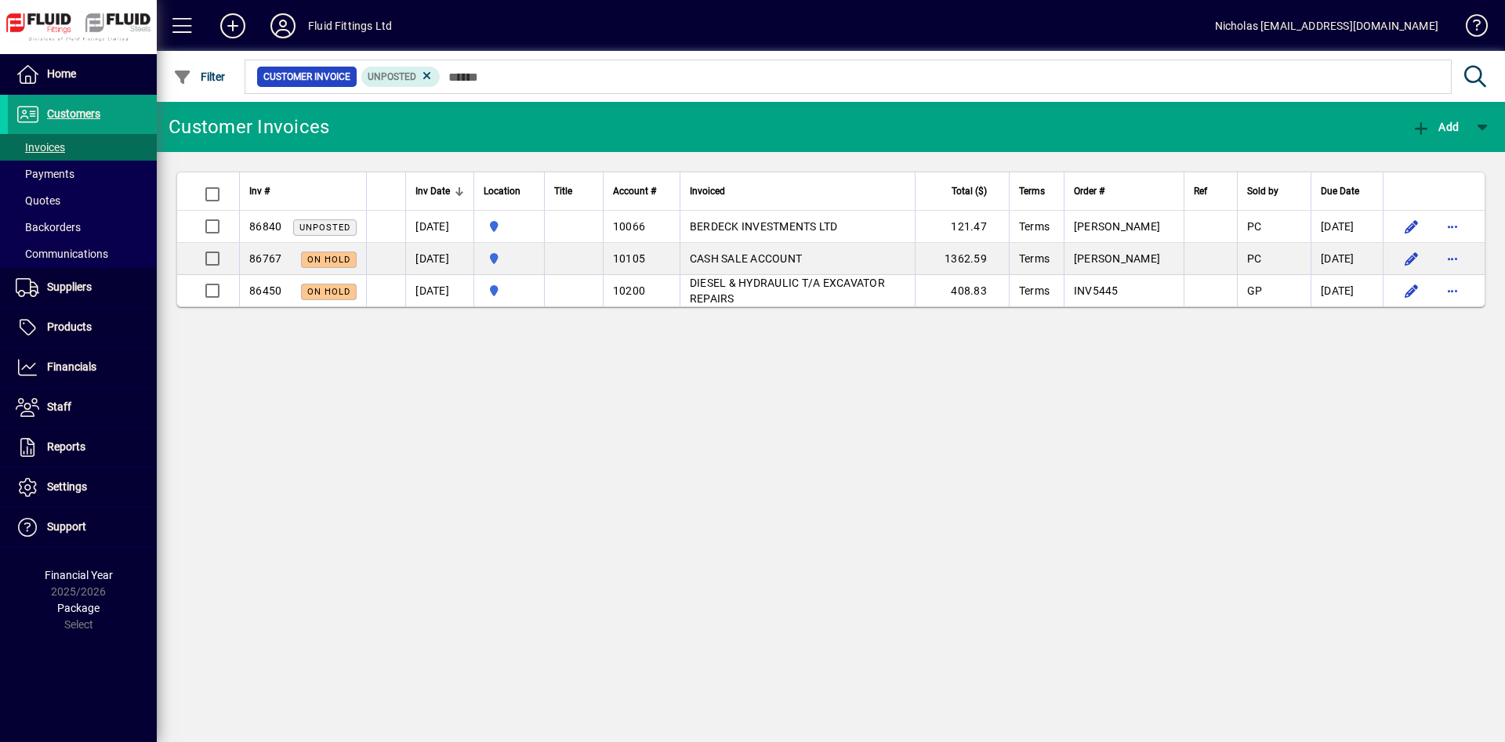
click at [710, 100] on div "Customer Invoice Unposted" at bounding box center [869, 76] width 1255 height 51
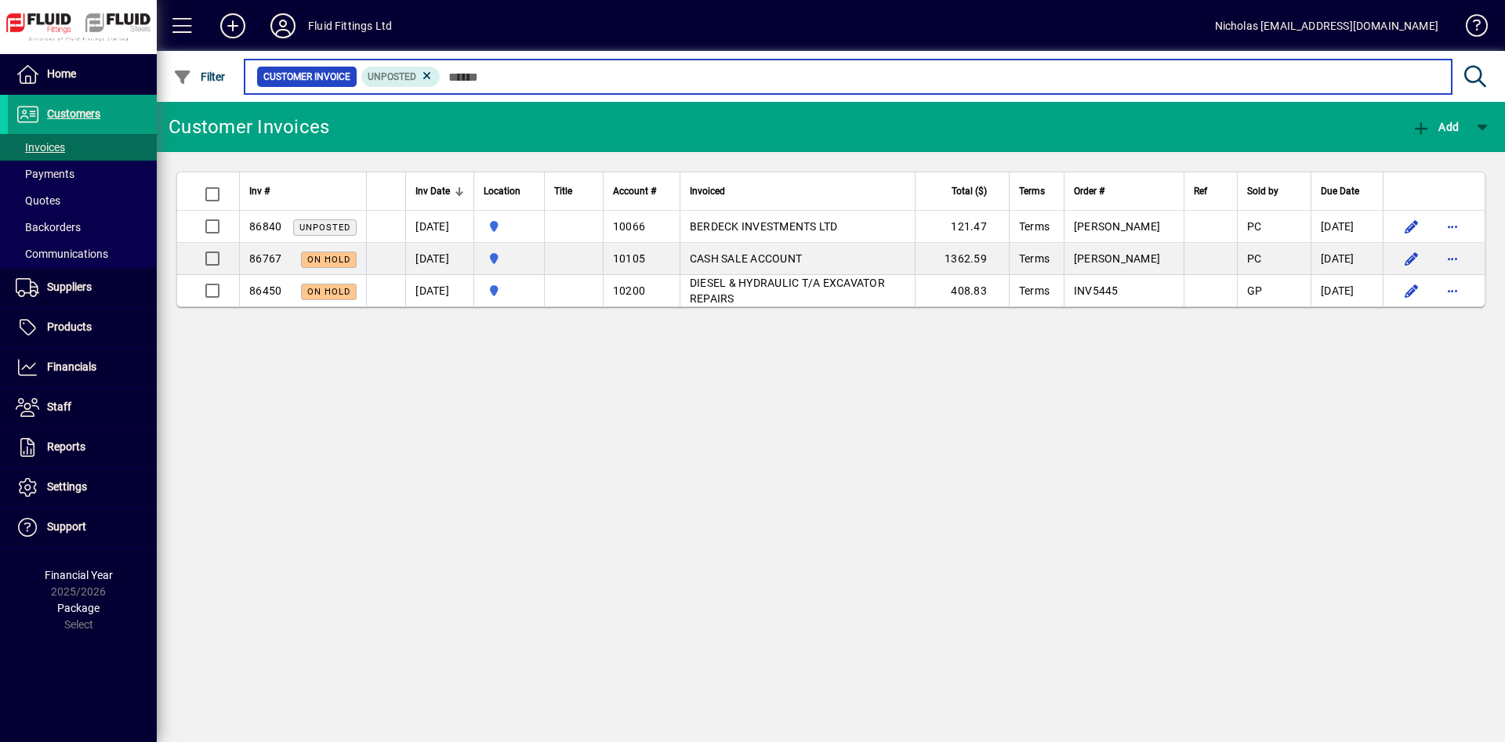
click at [745, 83] on input "text" at bounding box center [939, 77] width 998 height 22
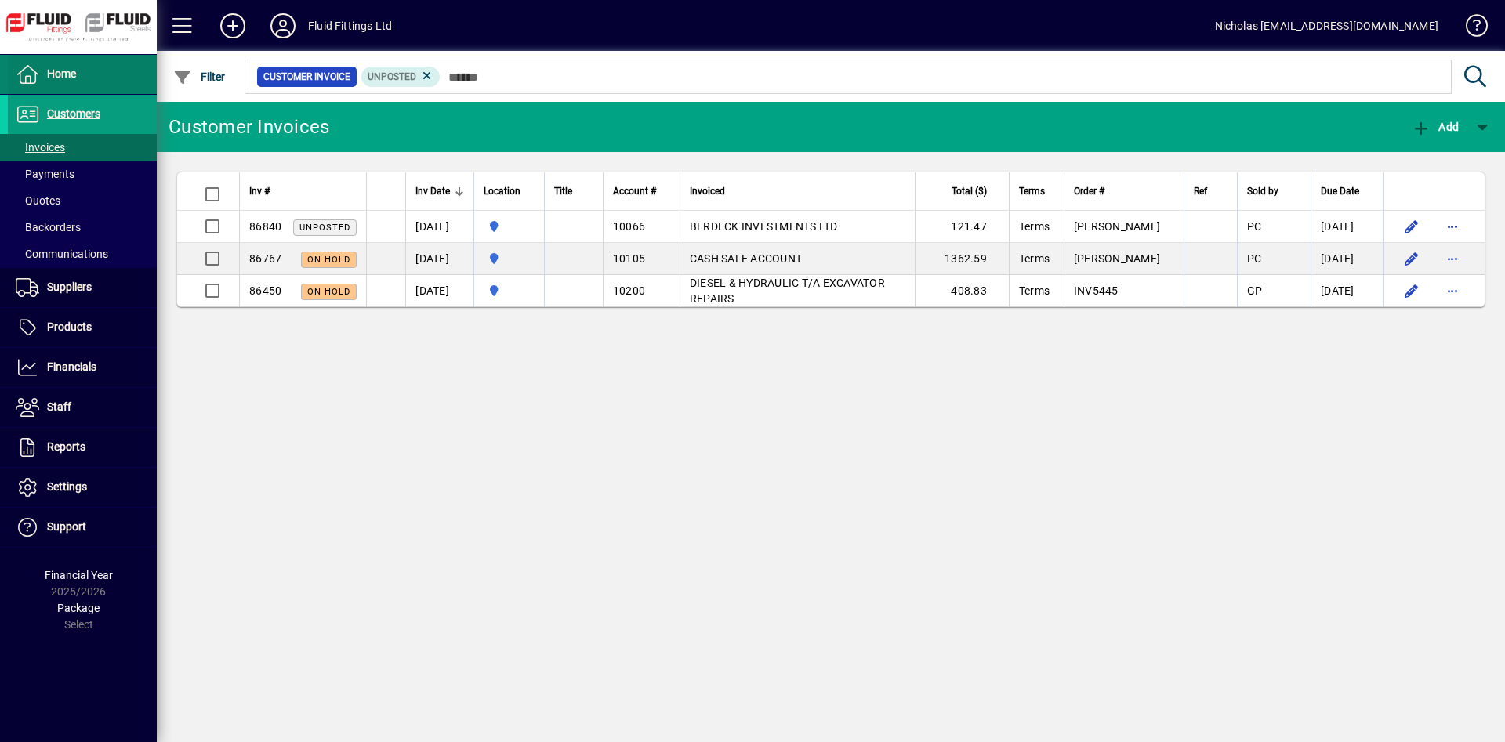
click at [89, 83] on span at bounding box center [82, 75] width 149 height 38
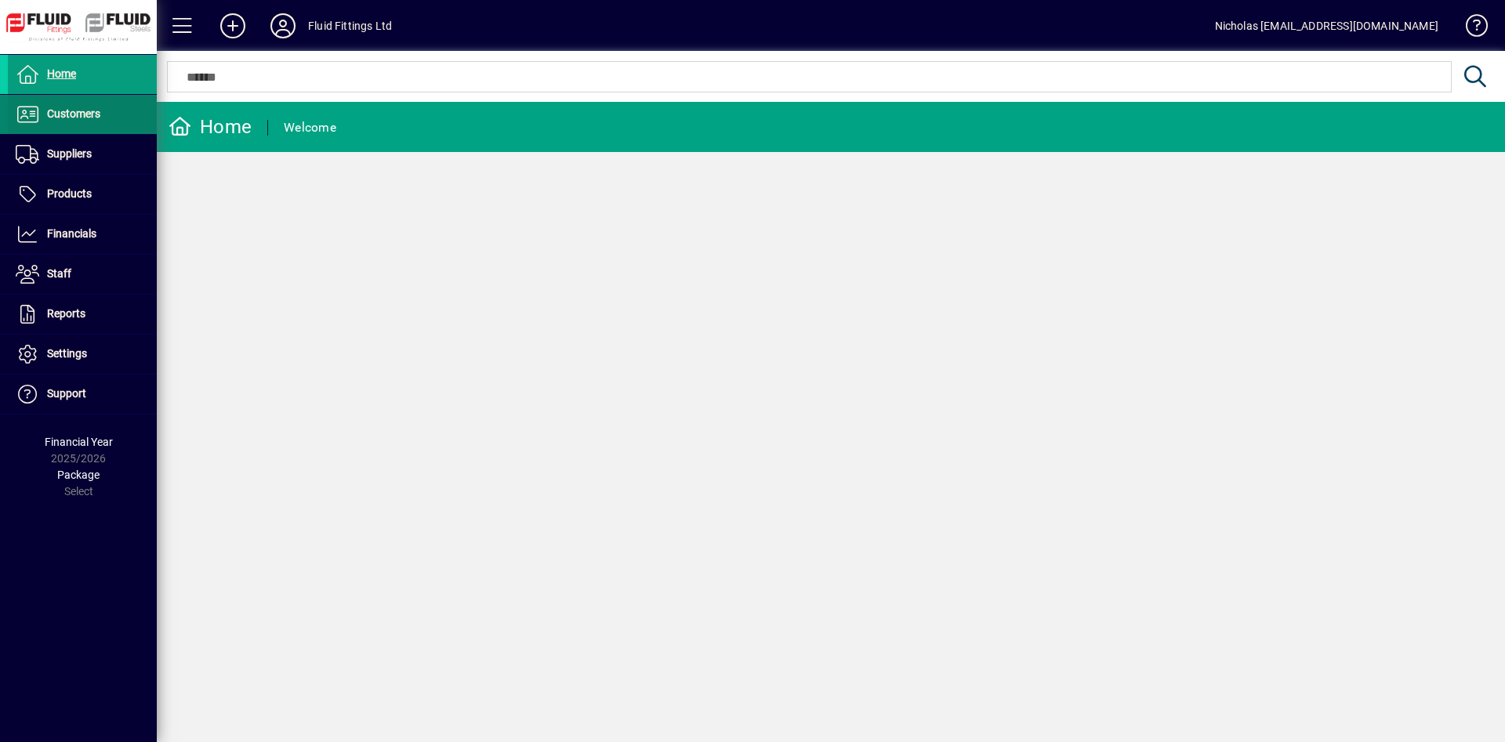
click at [118, 126] on span at bounding box center [82, 115] width 149 height 38
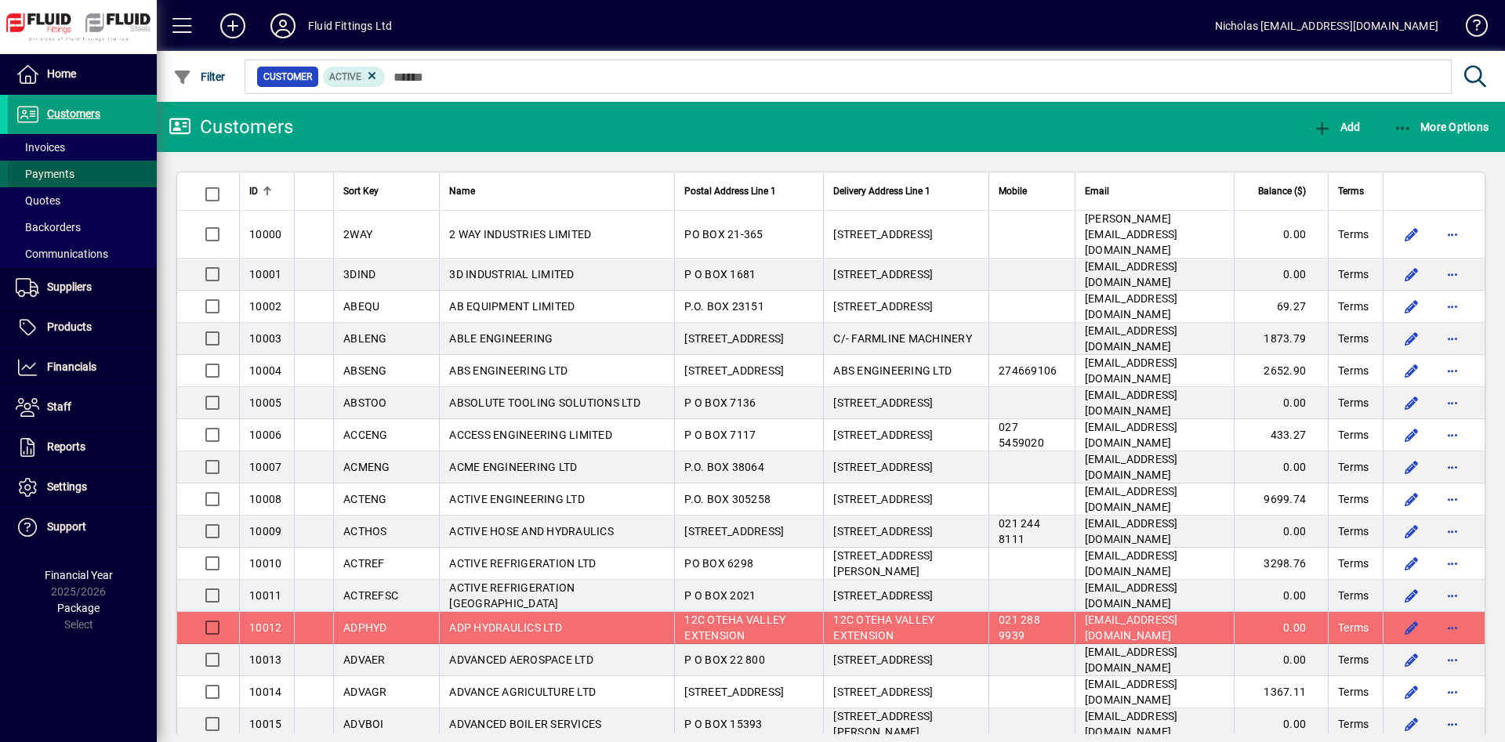
click at [118, 155] on span at bounding box center [82, 174] width 149 height 38
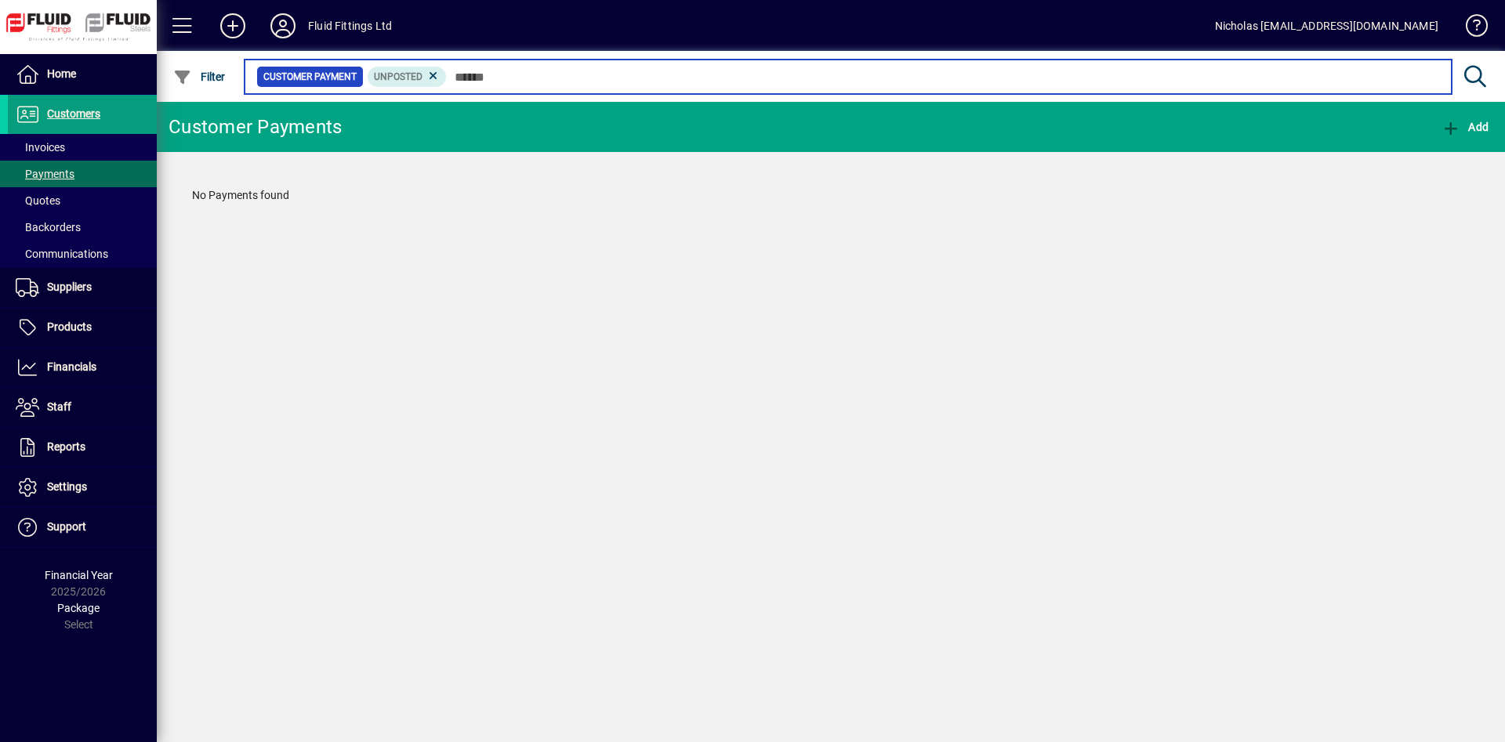
click at [853, 74] on input "text" at bounding box center [943, 77] width 992 height 22
click at [953, 77] on input "text" at bounding box center [943, 77] width 992 height 22
click at [661, 82] on input "text" at bounding box center [943, 77] width 992 height 22
click at [743, 82] on input "text" at bounding box center [943, 77] width 992 height 22
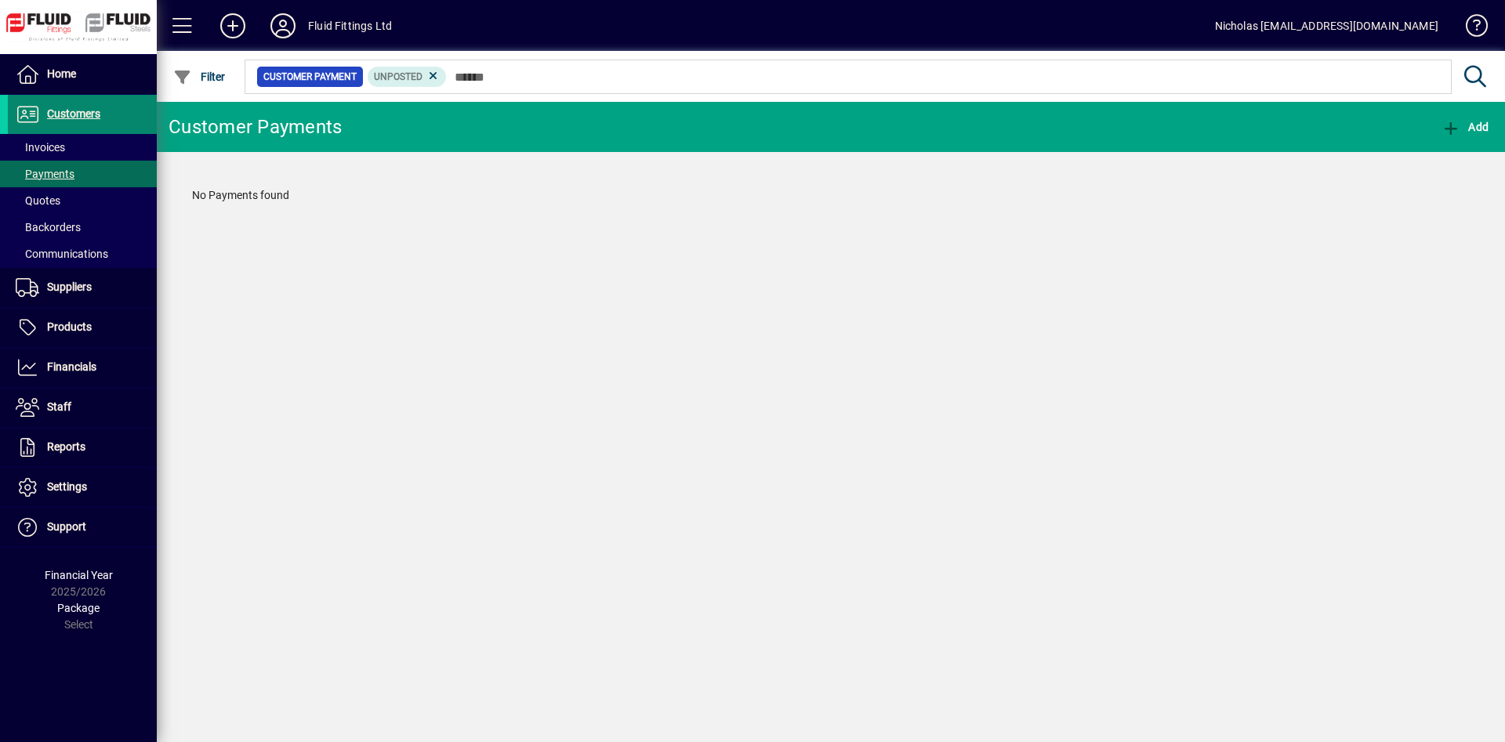
click at [147, 114] on span at bounding box center [82, 115] width 149 height 38
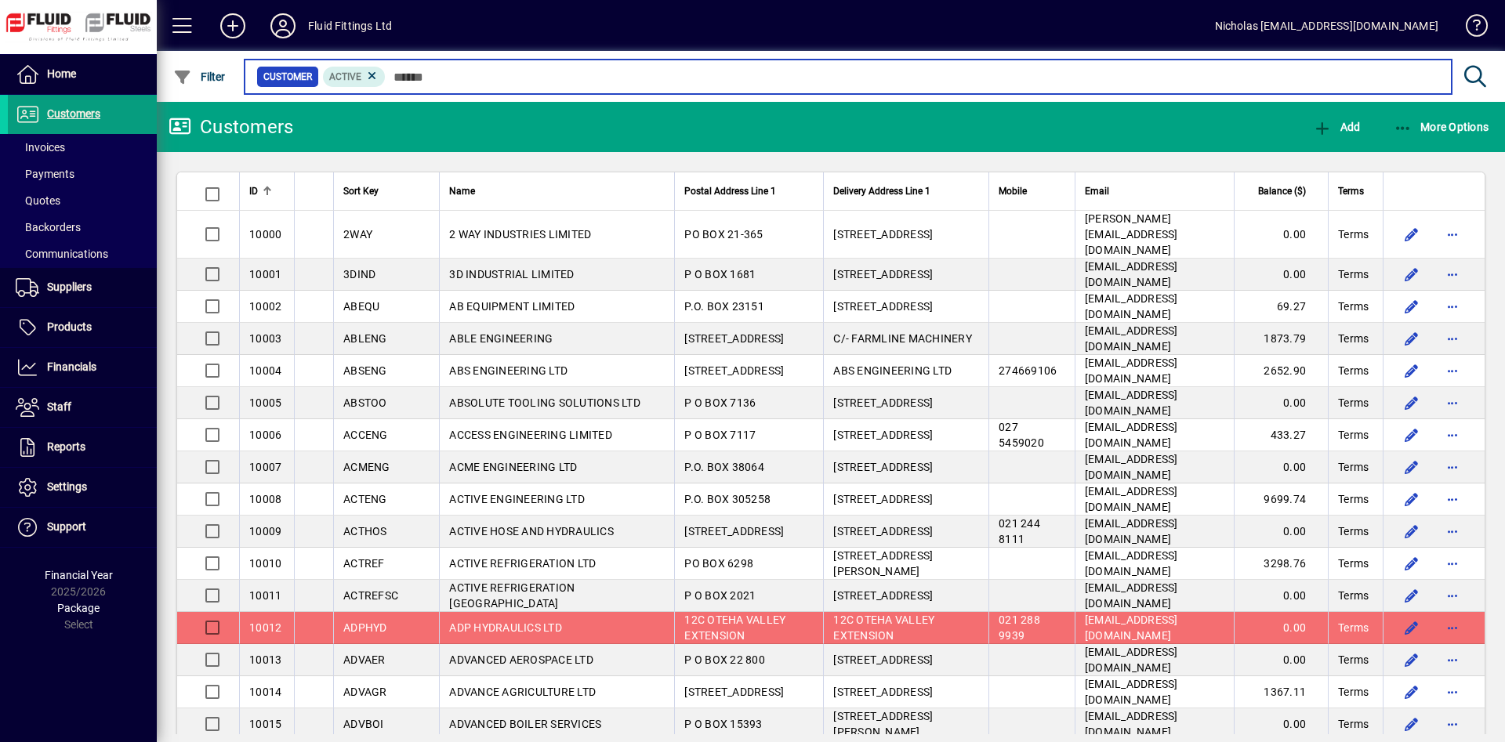
click at [511, 71] on input "text" at bounding box center [912, 77] width 1053 height 22
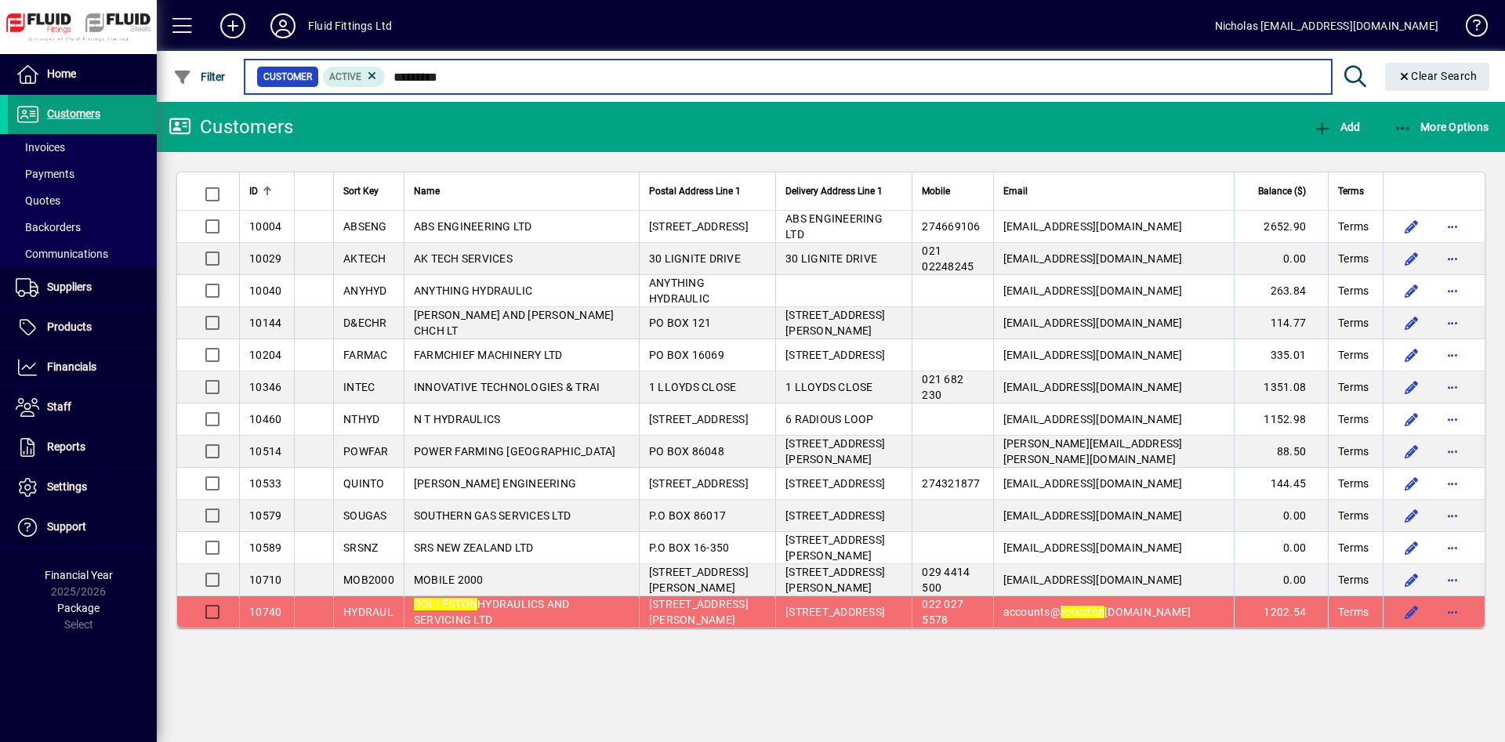
type input "*********"
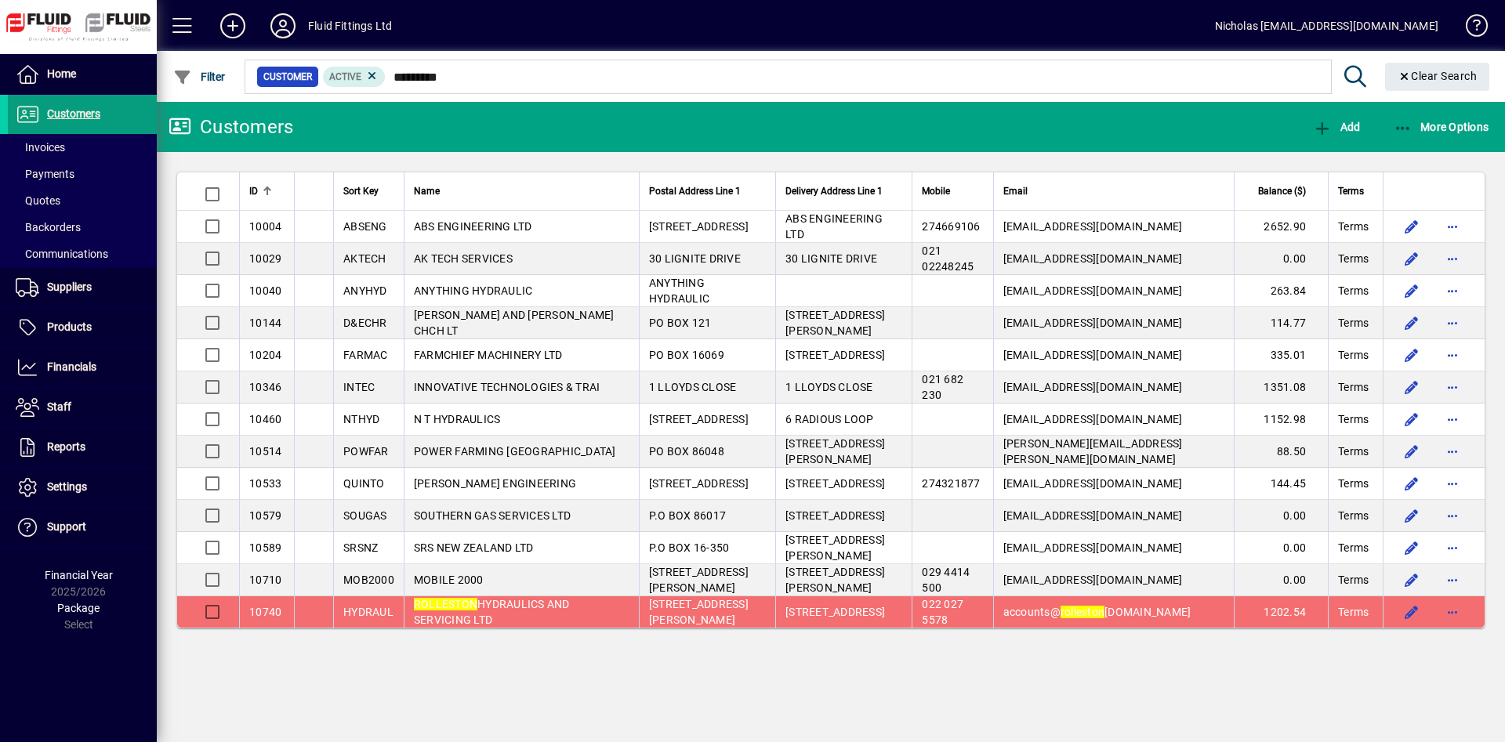
click at [889, 628] on td "[STREET_ADDRESS]" at bounding box center [843, 611] width 136 height 31
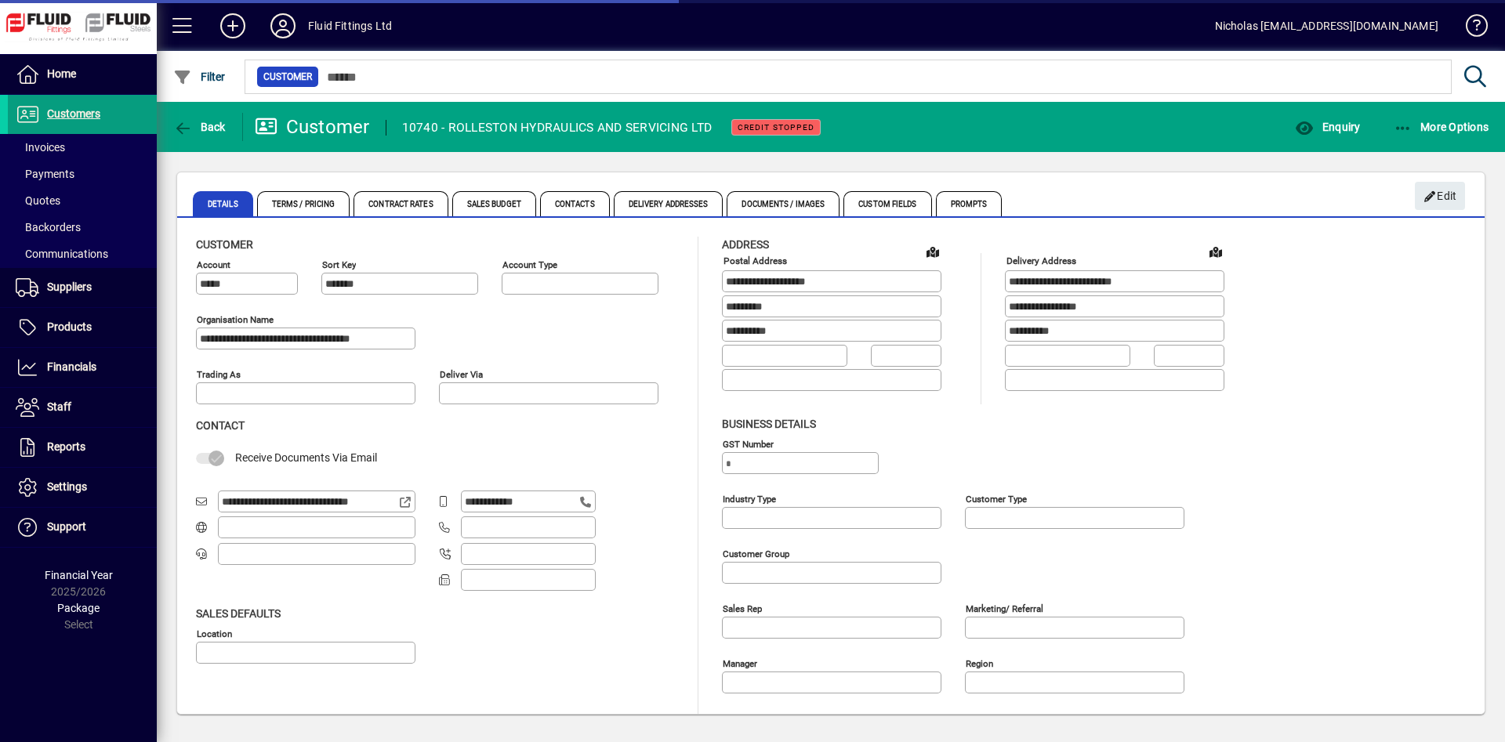
type input "**********"
type input "*******"
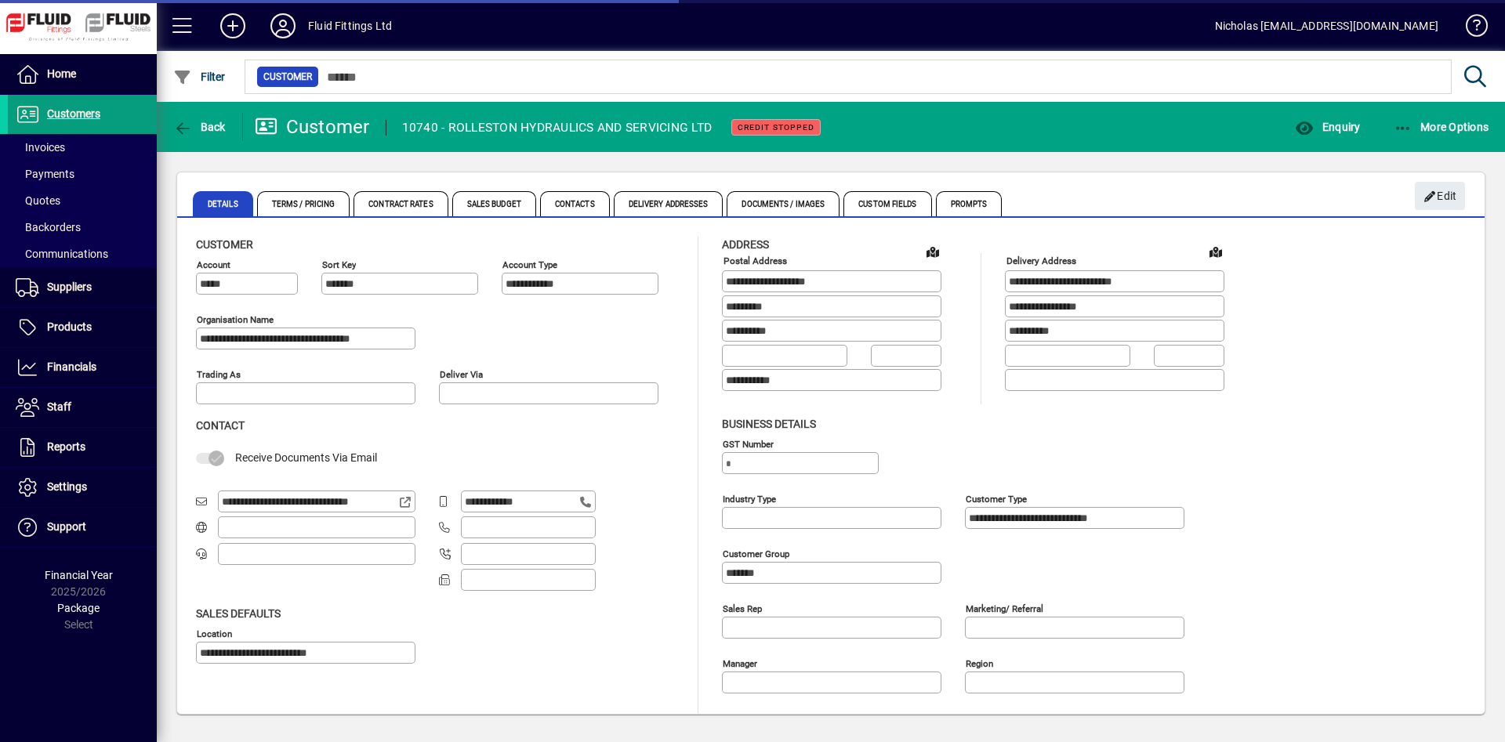
type input "**********"
click at [1340, 122] on span "Enquiry" at bounding box center [1327, 127] width 65 height 13
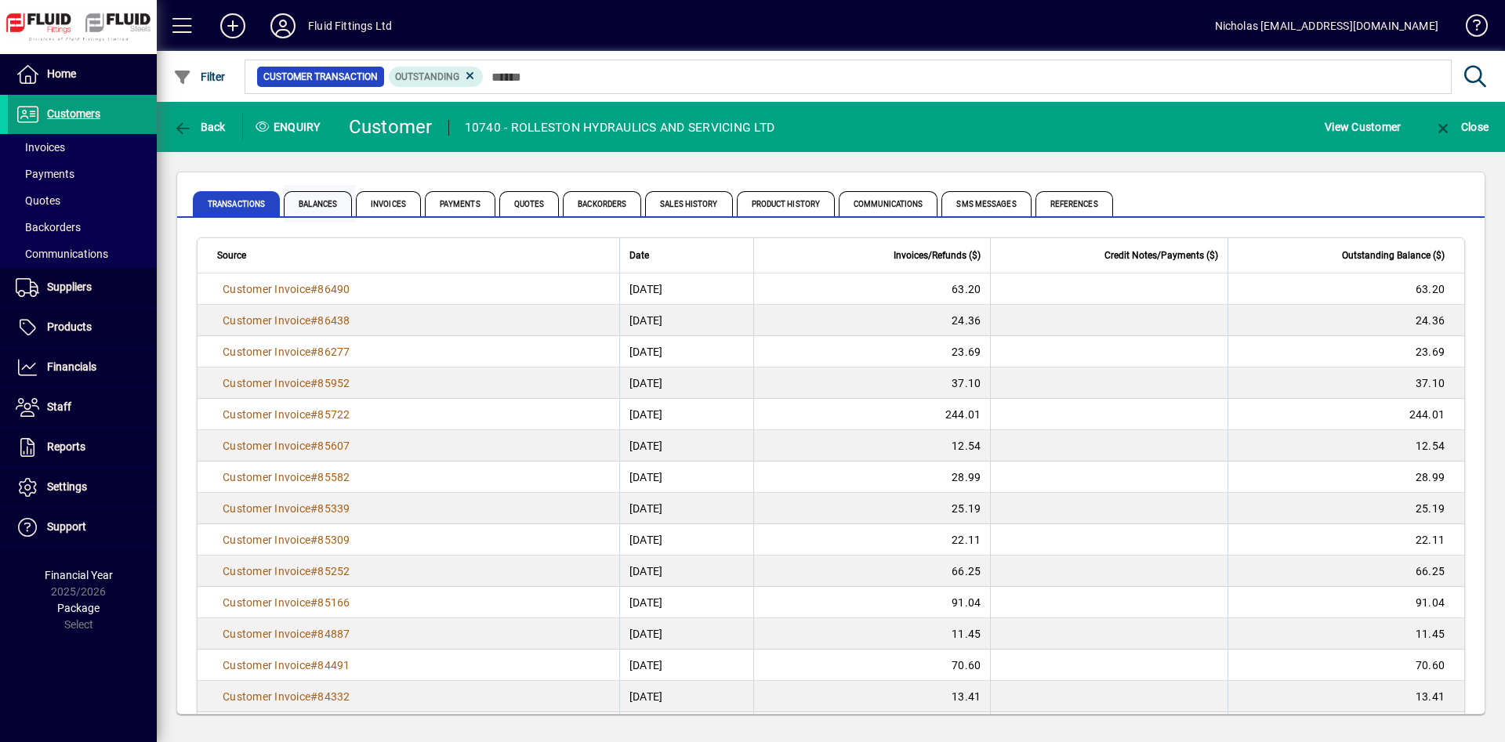
click at [319, 198] on span "Balances" at bounding box center [318, 203] width 68 height 25
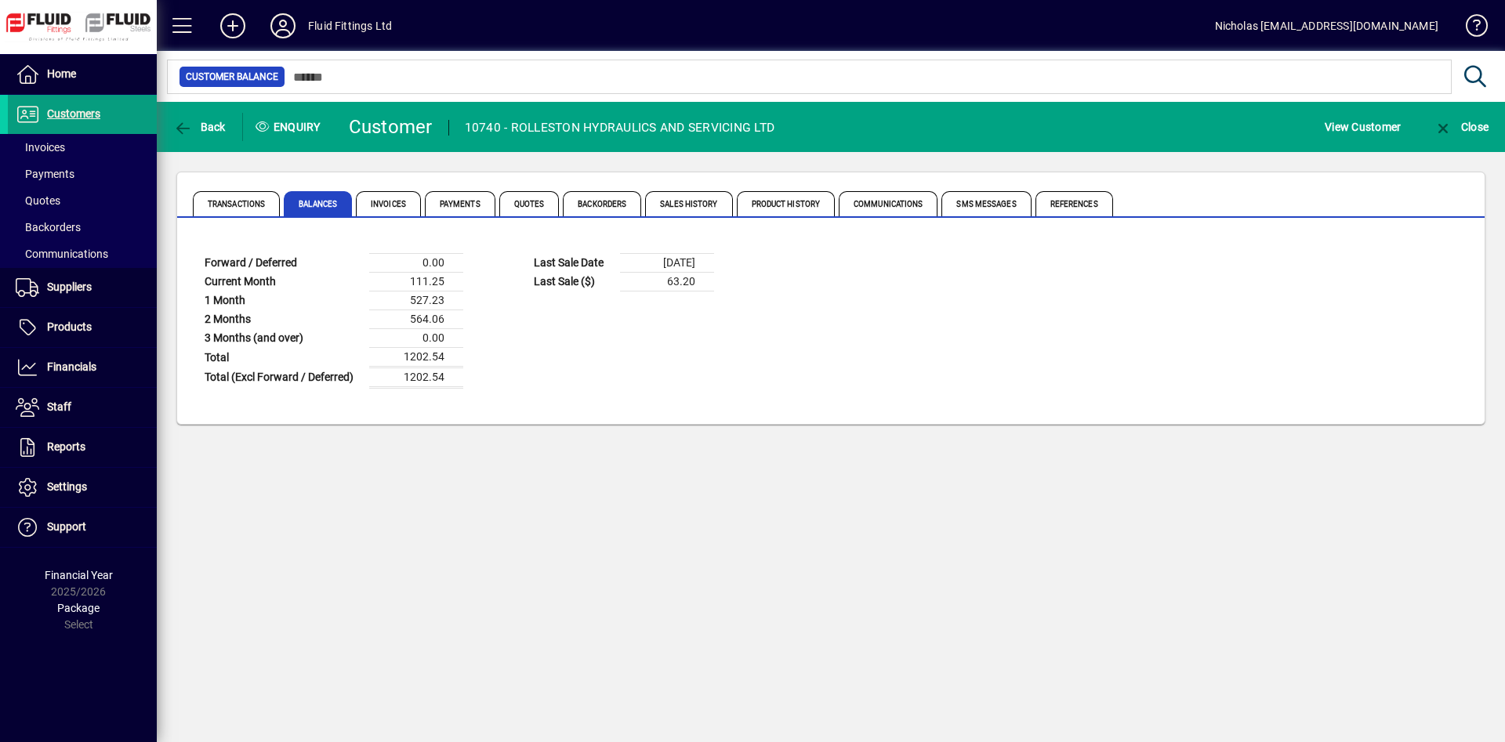
drag, startPoint x: 455, startPoint y: 317, endPoint x: 212, endPoint y: 255, distance: 249.8
click at [212, 255] on table "Forward / Deferred 0.00 Current Month 111.25 1 Month 527.23 2 Months 564.06 3 M…" at bounding box center [361, 321] width 329 height 136
click at [198, 262] on td "Forward / Deferred" at bounding box center [283, 263] width 172 height 19
drag, startPoint x: 201, startPoint y: 259, endPoint x: 477, endPoint y: 373, distance: 298.3
click at [477, 373] on table "Forward / Deferred 0.00 Current Month 111.25 1 Month 527.23 2 Months 564.06 3 M…" at bounding box center [361, 321] width 329 height 136
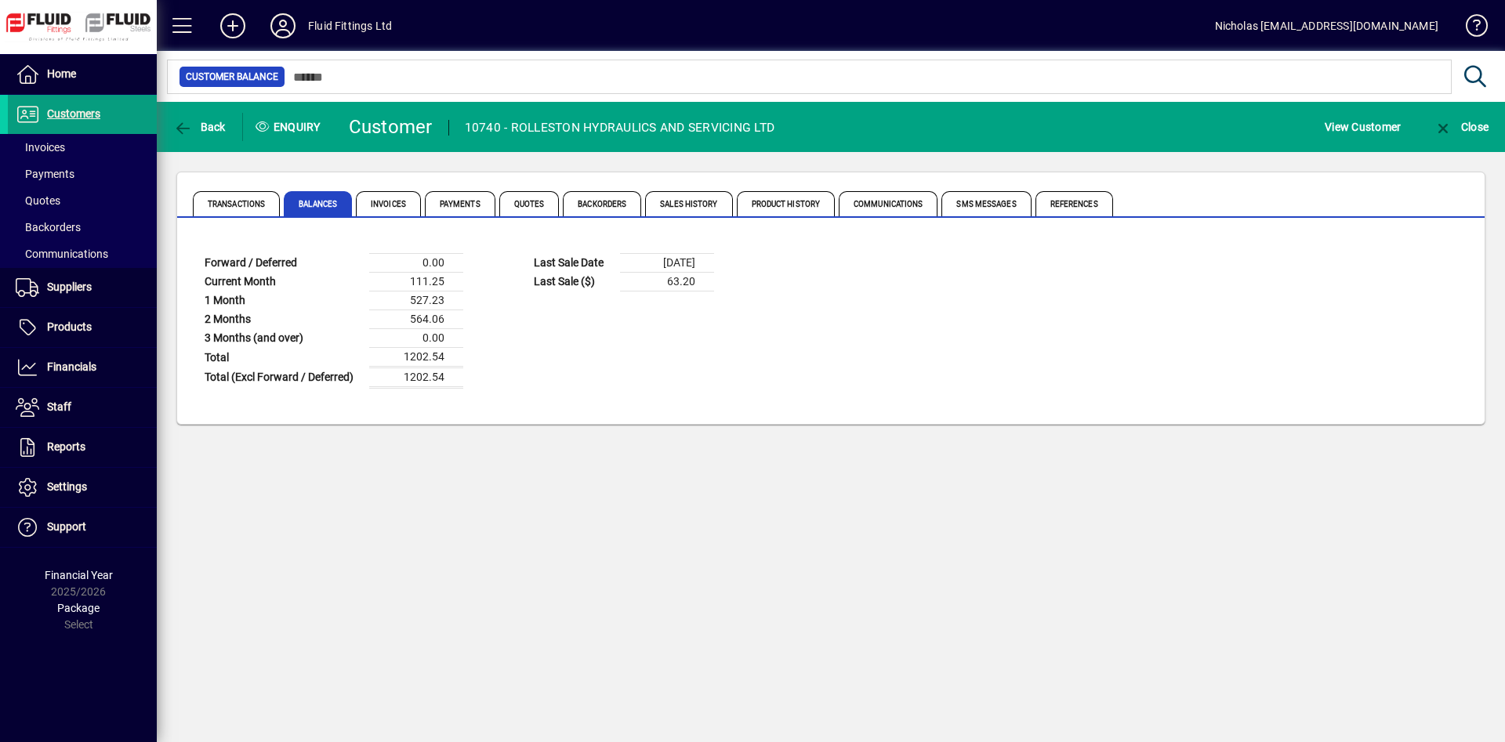
click at [478, 373] on table "Forward / Deferred 0.00 Current Month 111.25 1 Month 527.23 2 Months 564.06 3 M…" at bounding box center [361, 321] width 329 height 136
drag, startPoint x: 471, startPoint y: 375, endPoint x: 192, endPoint y: 259, distance: 302.4
click at [192, 259] on app-page-flat "Forward / Deferred 0.00 Current Month 111.25 1 Month 527.23 2 Months 564.06 3 M…" at bounding box center [830, 321] width 1307 height 206
click at [418, 287] on td "111.25" at bounding box center [416, 282] width 94 height 19
click at [378, 207] on span "Invoices" at bounding box center [388, 203] width 65 height 25
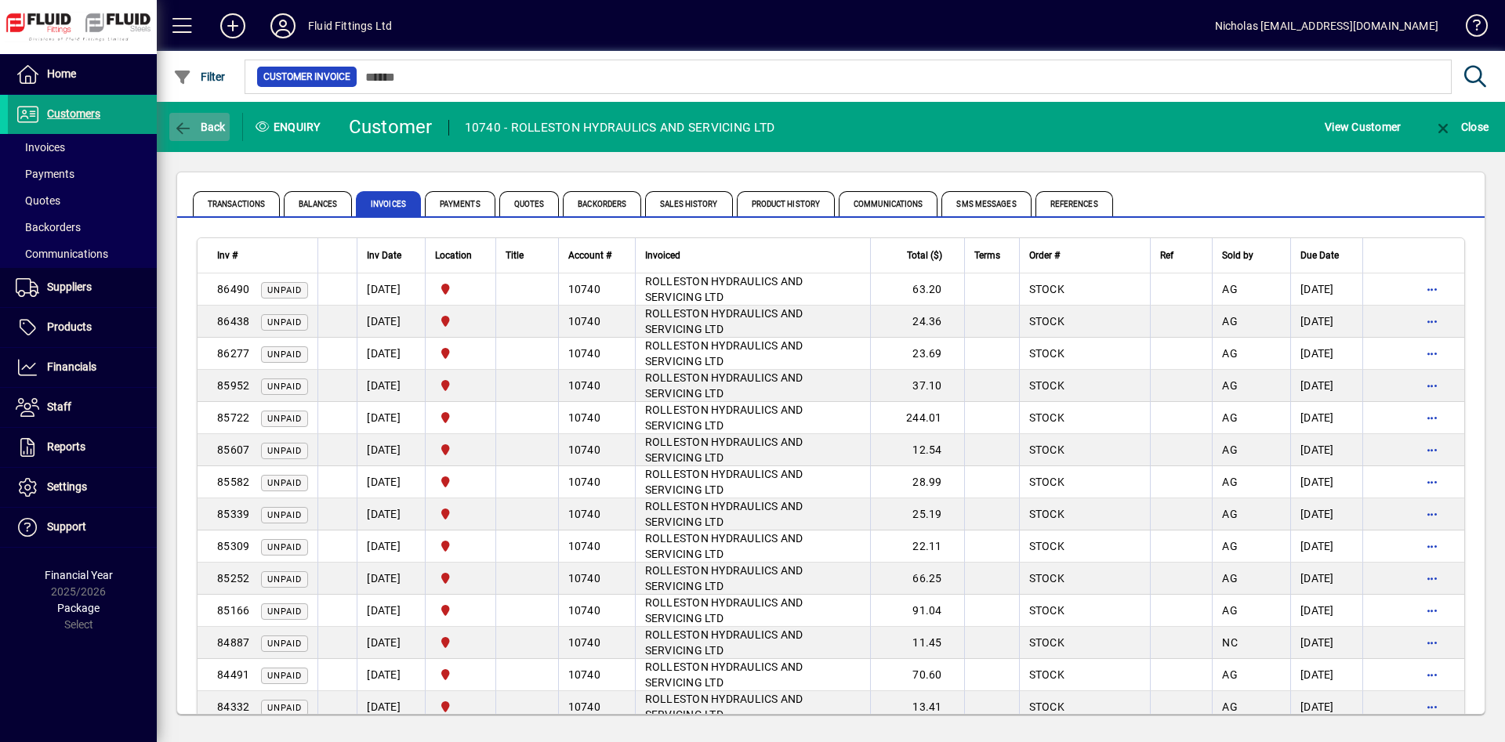
click at [208, 131] on span "Back" at bounding box center [199, 127] width 53 height 13
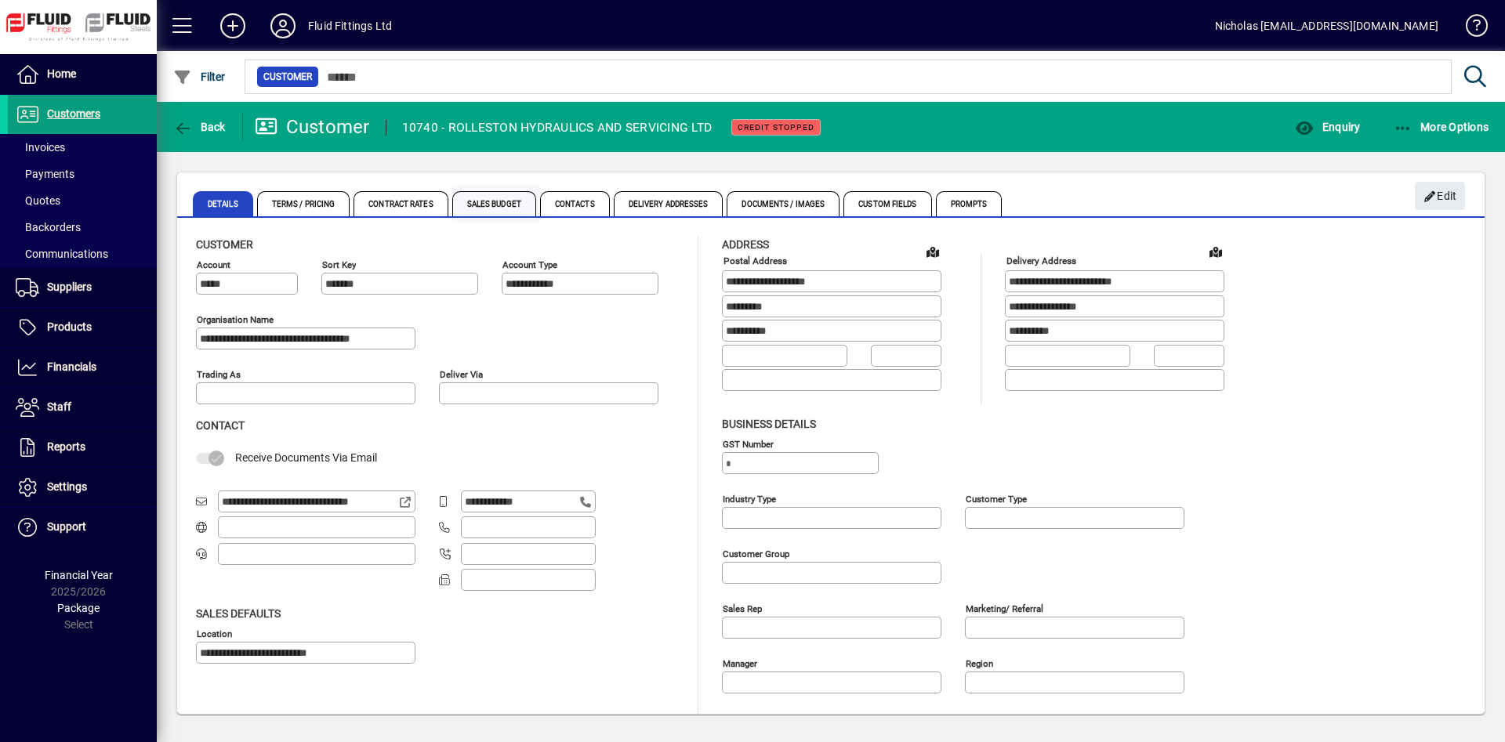
type input "**********"
type input "*******"
type input "**********"
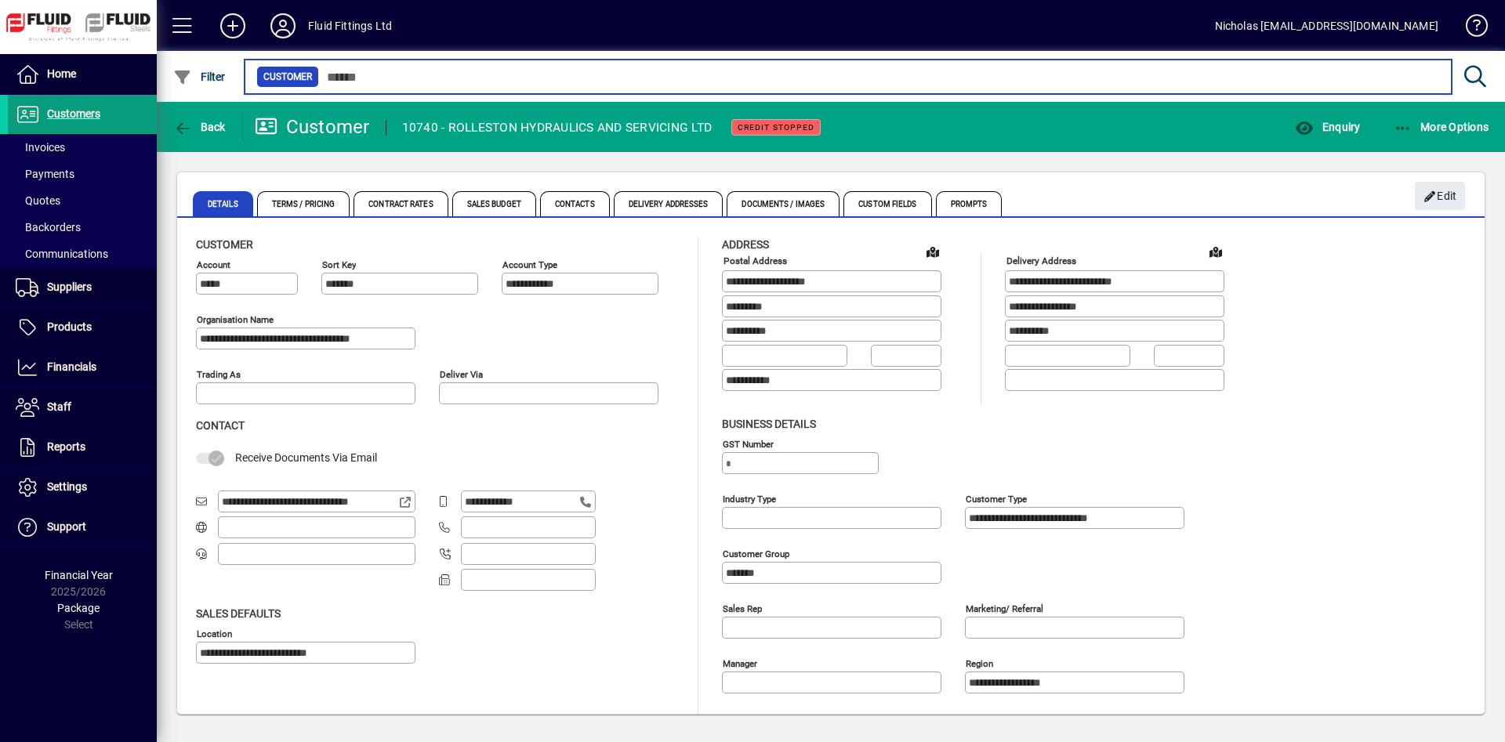
click at [373, 74] on input "text" at bounding box center [879, 77] width 1120 height 22
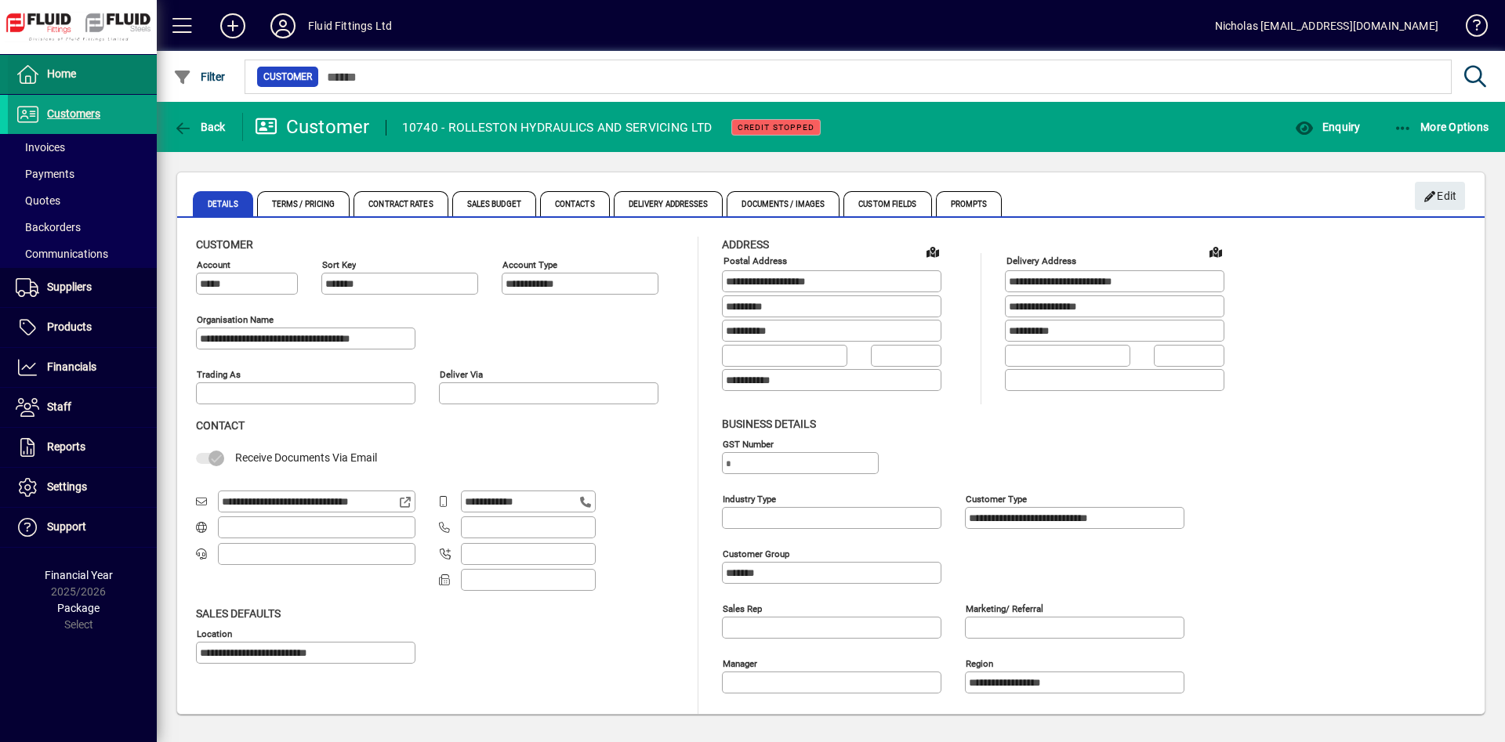
click at [144, 82] on span at bounding box center [82, 75] width 149 height 38
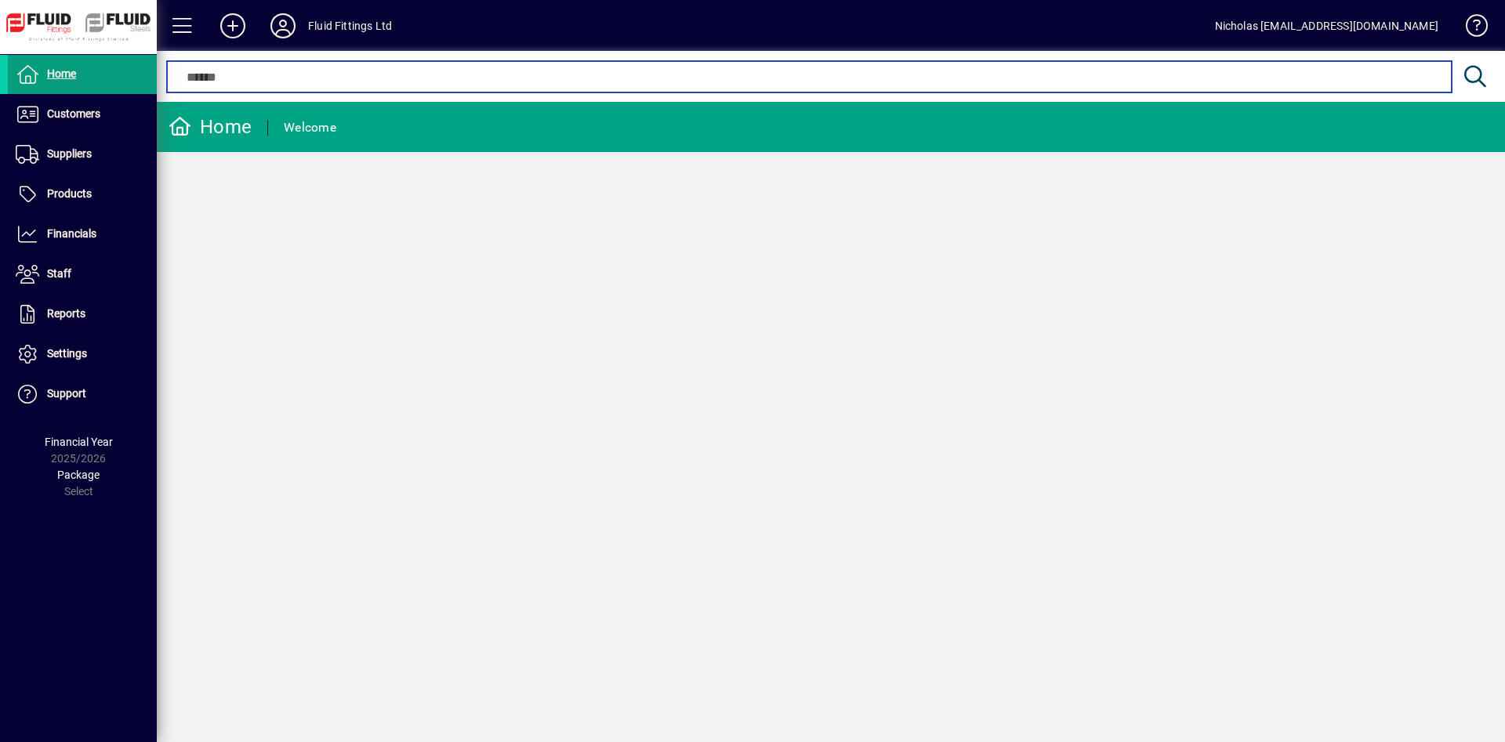
click at [442, 78] on input "text" at bounding box center [809, 76] width 1260 height 19
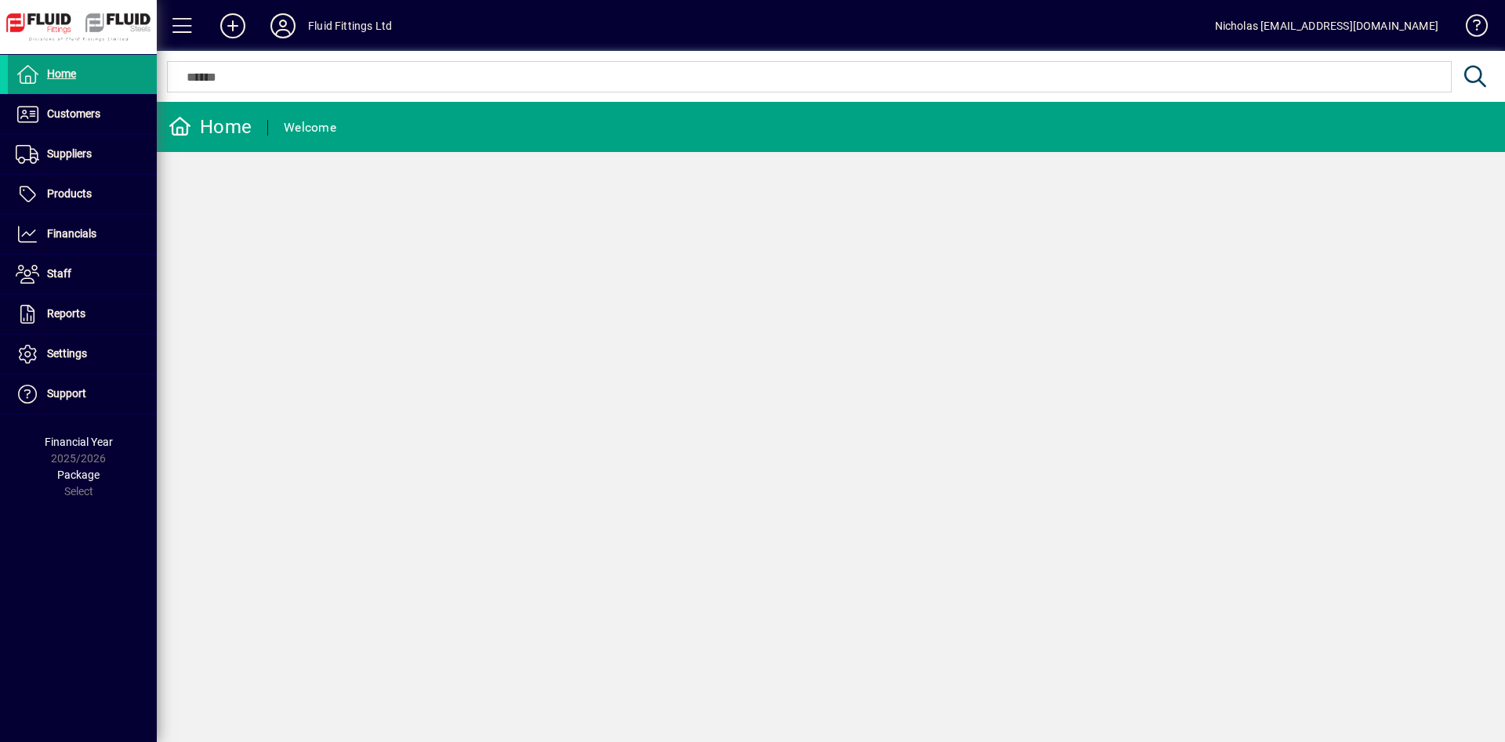
click at [887, 67] on div at bounding box center [831, 59] width 1348 height 17
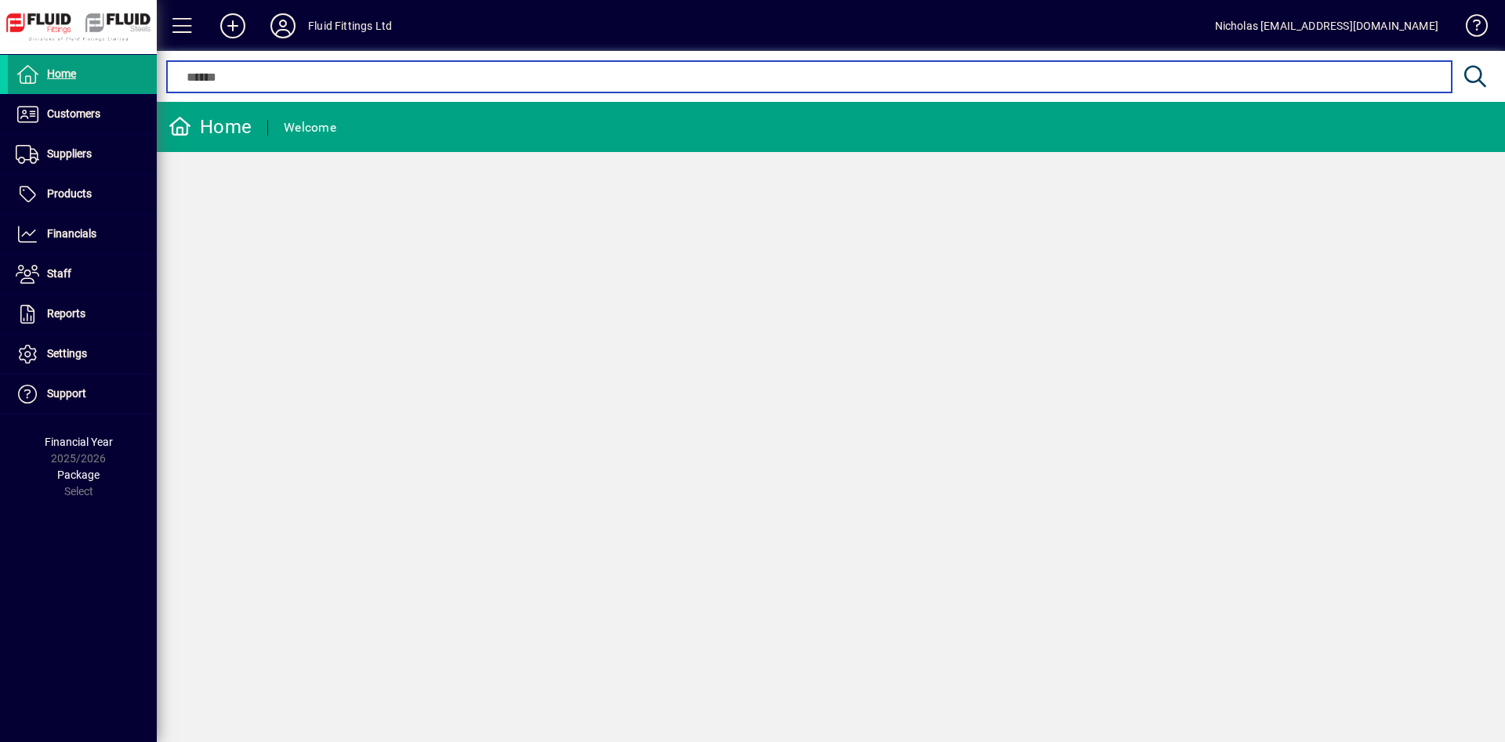
click at [878, 77] on input "text" at bounding box center [809, 76] width 1260 height 19
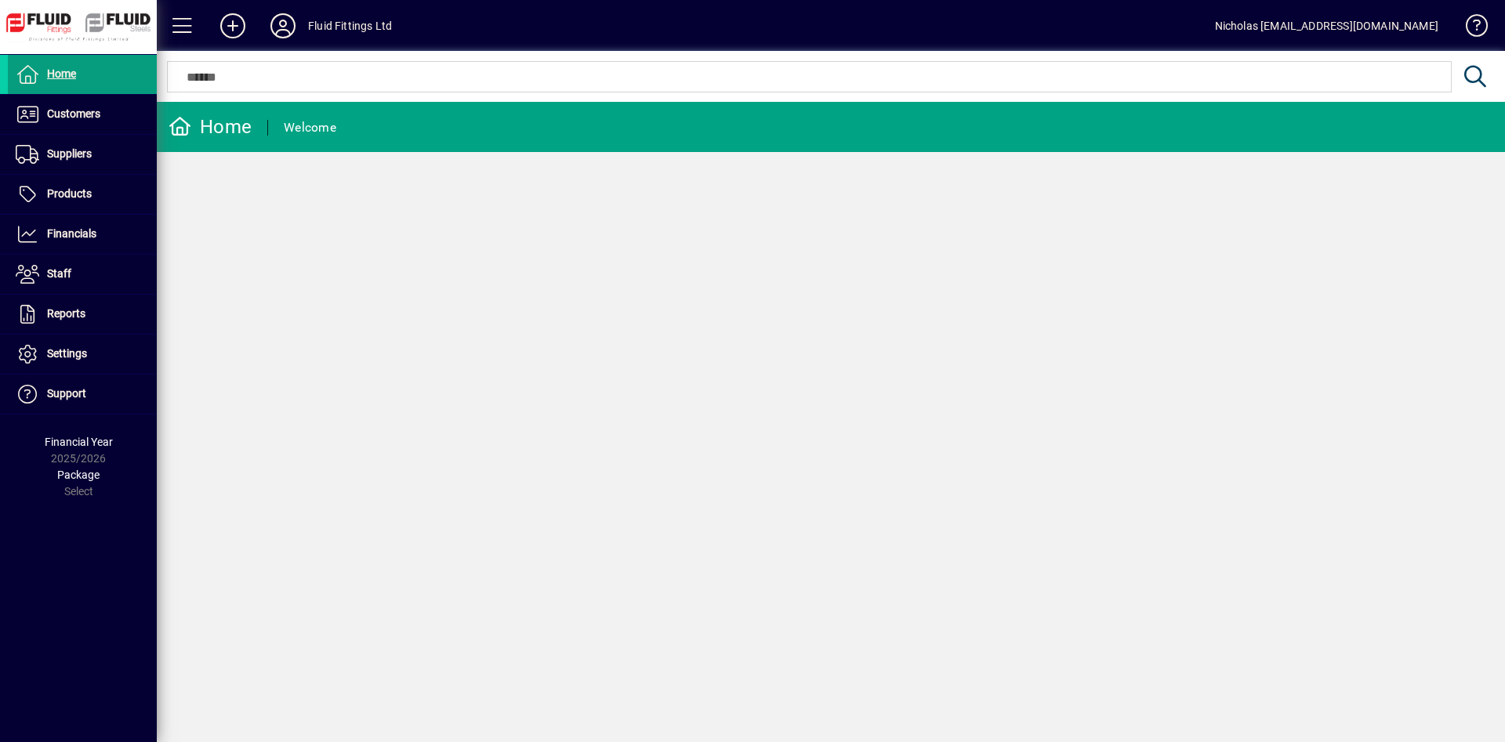
click at [763, 65] on div at bounding box center [831, 59] width 1348 height 17
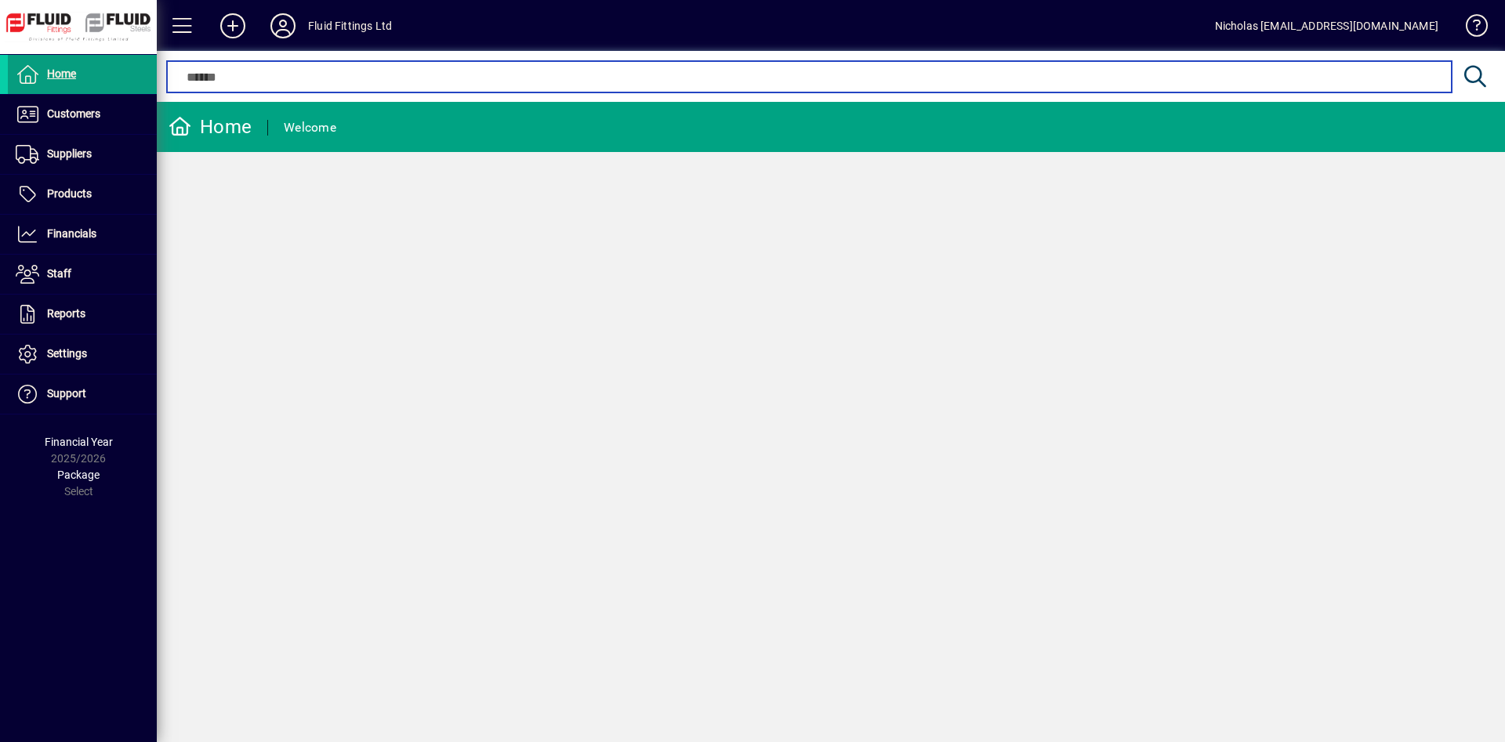
drag, startPoint x: 816, startPoint y: 71, endPoint x: 807, endPoint y: 71, distance: 8.6
click at [807, 71] on input "text" at bounding box center [809, 76] width 1260 height 19
click at [716, 78] on input "text" at bounding box center [809, 76] width 1260 height 19
click at [738, 74] on input "text" at bounding box center [809, 76] width 1260 height 19
click at [658, 73] on input "text" at bounding box center [809, 76] width 1260 height 19
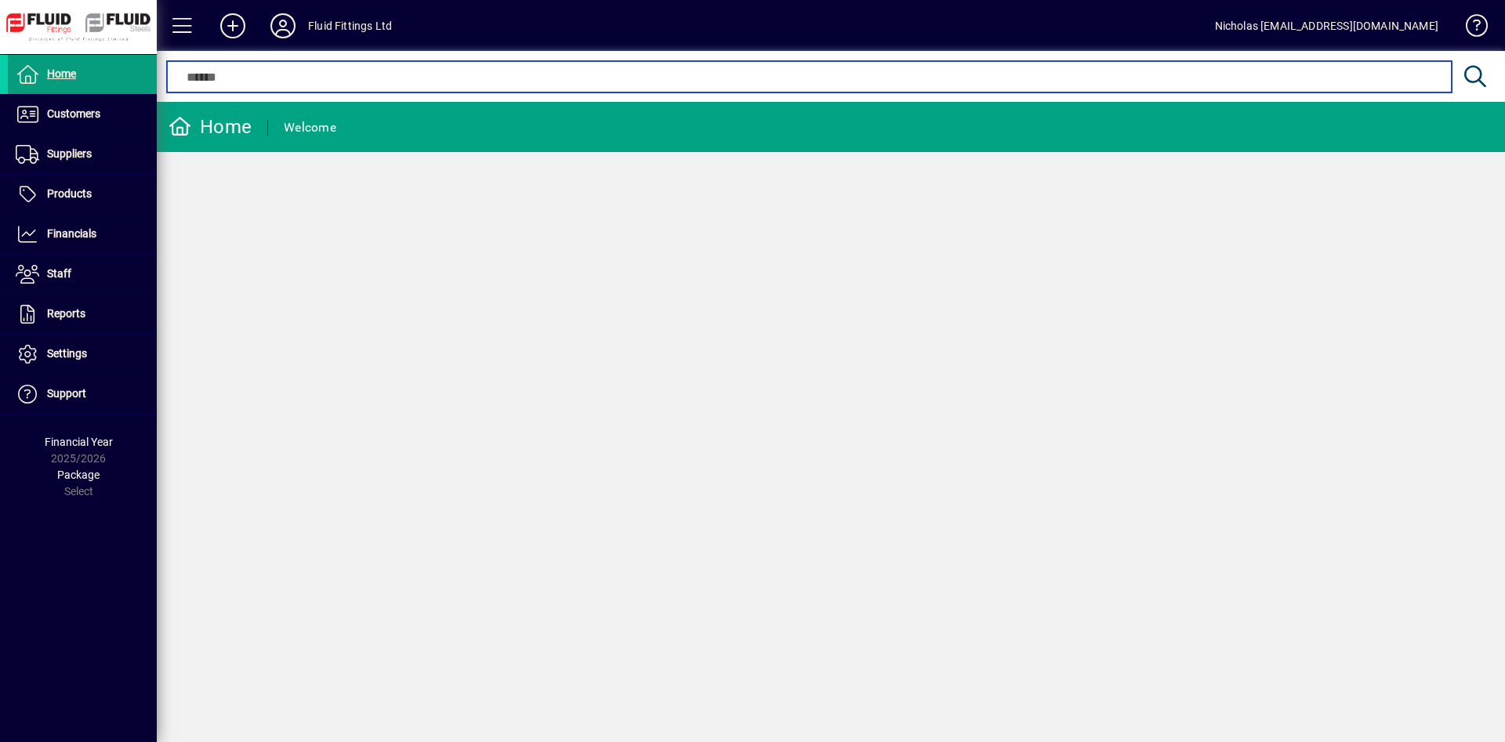
drag, startPoint x: 701, startPoint y: 79, endPoint x: 795, endPoint y: 73, distance: 94.3
click at [720, 78] on input "text" at bounding box center [809, 76] width 1260 height 19
drag, startPoint x: 817, startPoint y: 71, endPoint x: 873, endPoint y: 70, distance: 56.4
click at [821, 71] on input "text" at bounding box center [809, 76] width 1260 height 19
click at [900, 70] on input "text" at bounding box center [809, 76] width 1260 height 19
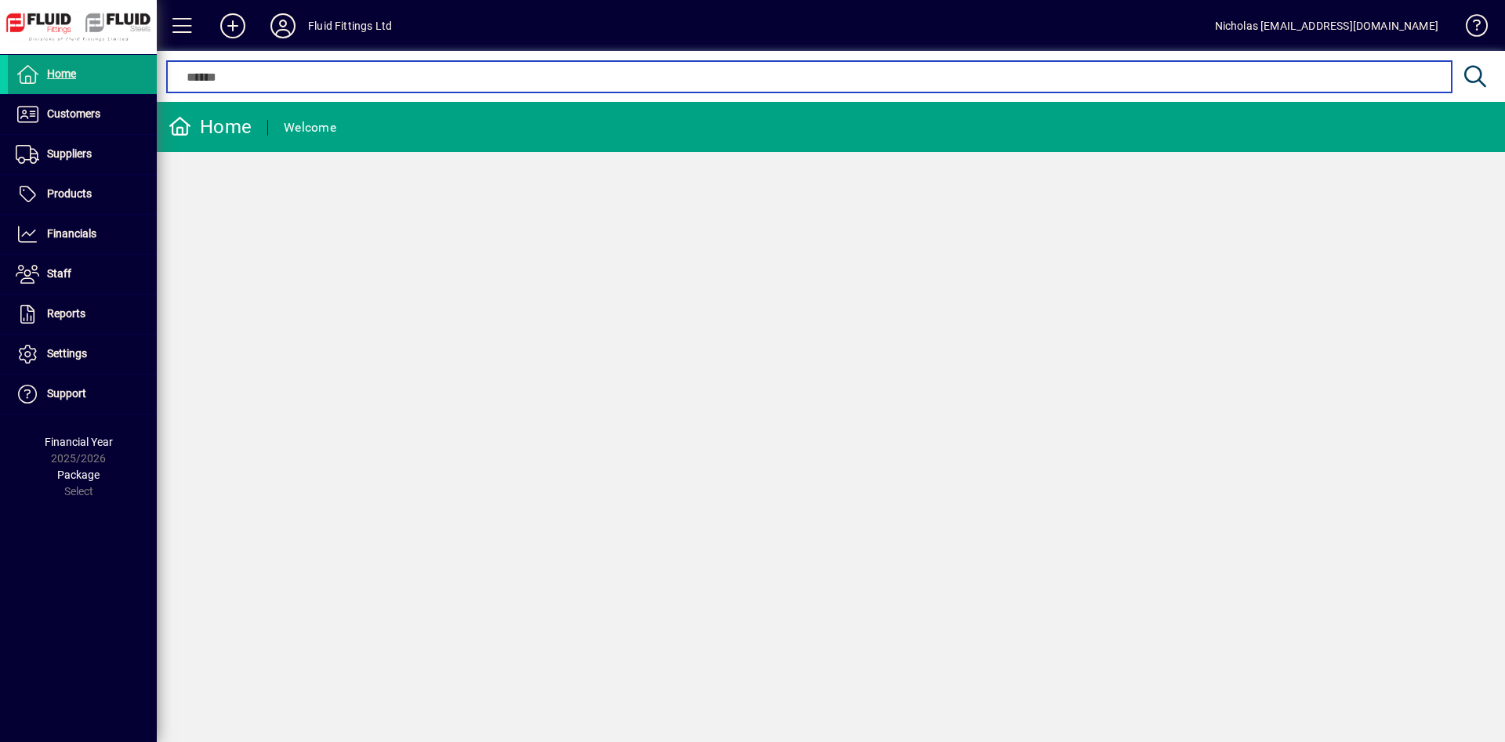
drag, startPoint x: 897, startPoint y: 71, endPoint x: 850, endPoint y: 71, distance: 47.0
click at [850, 71] on input "text" at bounding box center [809, 76] width 1260 height 19
drag, startPoint x: 734, startPoint y: 71, endPoint x: 726, endPoint y: 73, distance: 8.8
click at [726, 73] on input "text" at bounding box center [809, 76] width 1260 height 19
drag, startPoint x: 641, startPoint y: 78, endPoint x: 606, endPoint y: 79, distance: 35.3
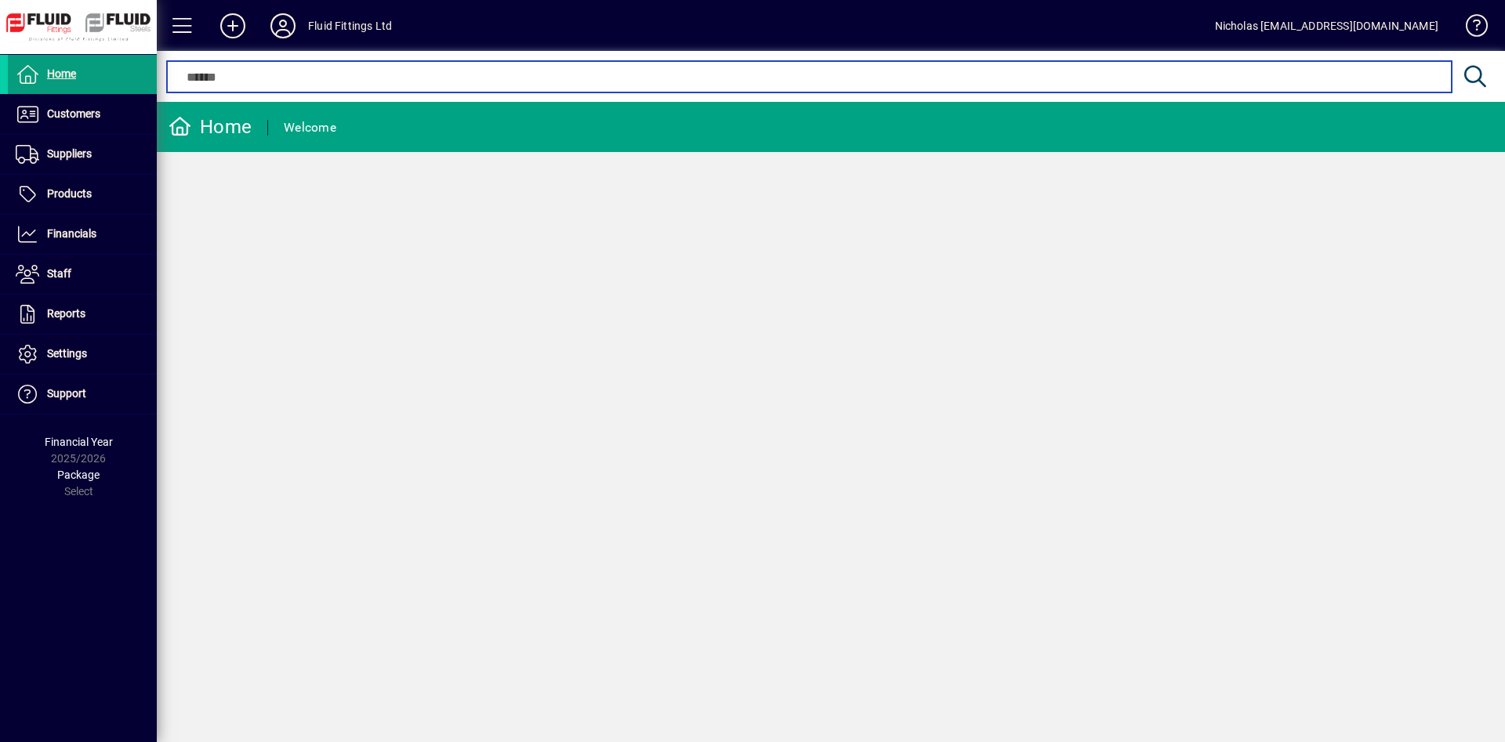
click at [636, 79] on input "text" at bounding box center [809, 76] width 1260 height 19
click at [580, 79] on input "text" at bounding box center [809, 76] width 1260 height 19
click at [643, 85] on input "text" at bounding box center [809, 76] width 1260 height 19
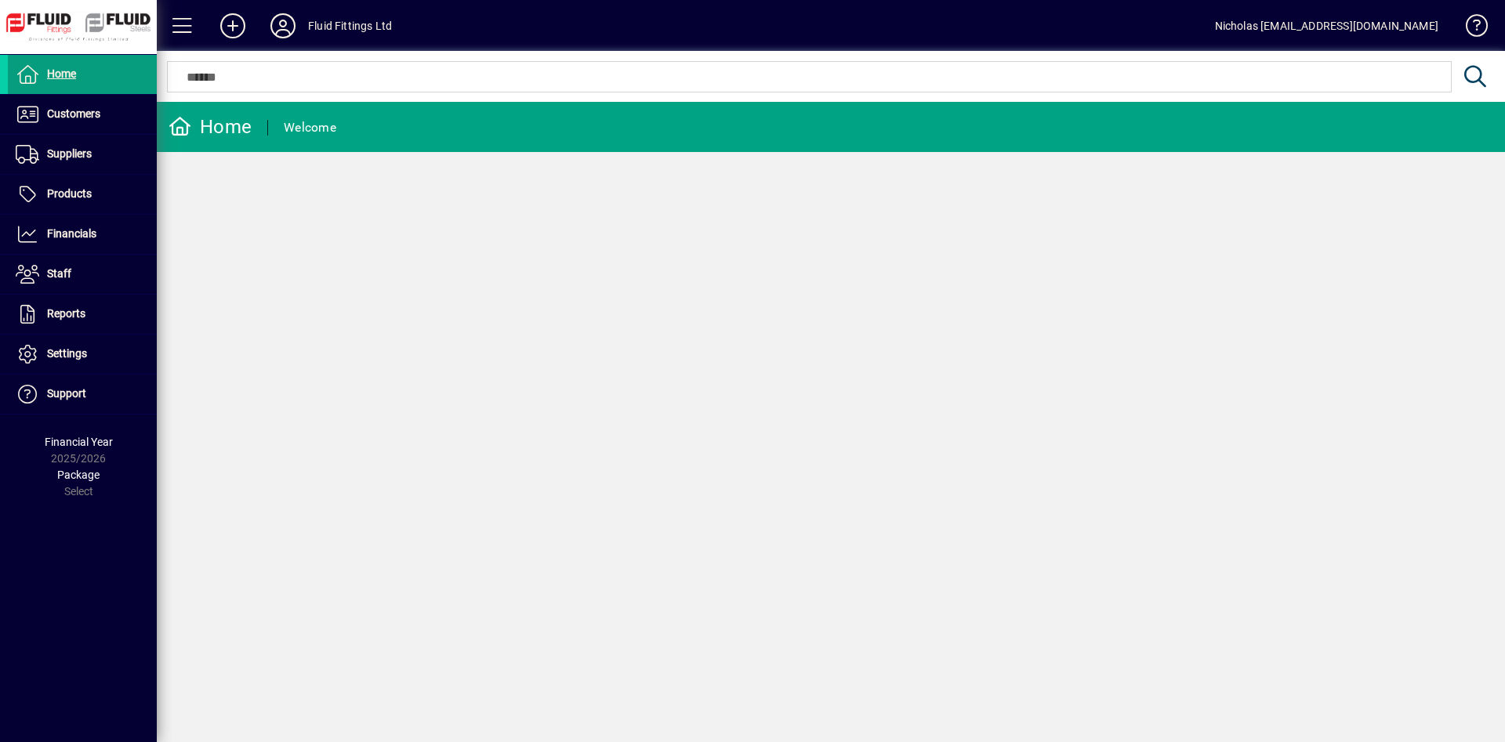
click at [683, 86] on mat-chip-set at bounding box center [809, 77] width 1283 height 30
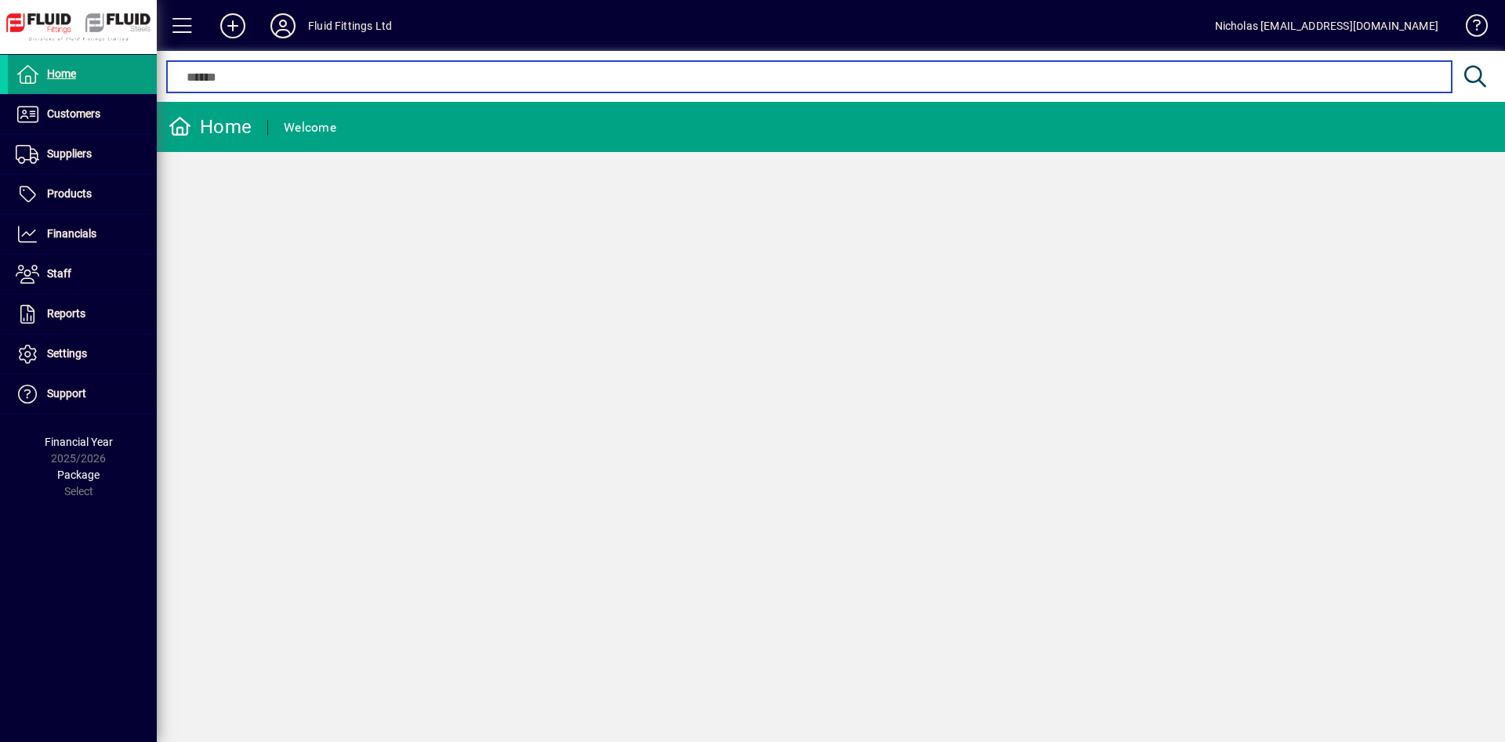
drag, startPoint x: 726, startPoint y: 83, endPoint x: 734, endPoint y: 82, distance: 8.7
click at [731, 83] on input "text" at bounding box center [809, 76] width 1260 height 19
click at [787, 79] on input "text" at bounding box center [809, 76] width 1260 height 19
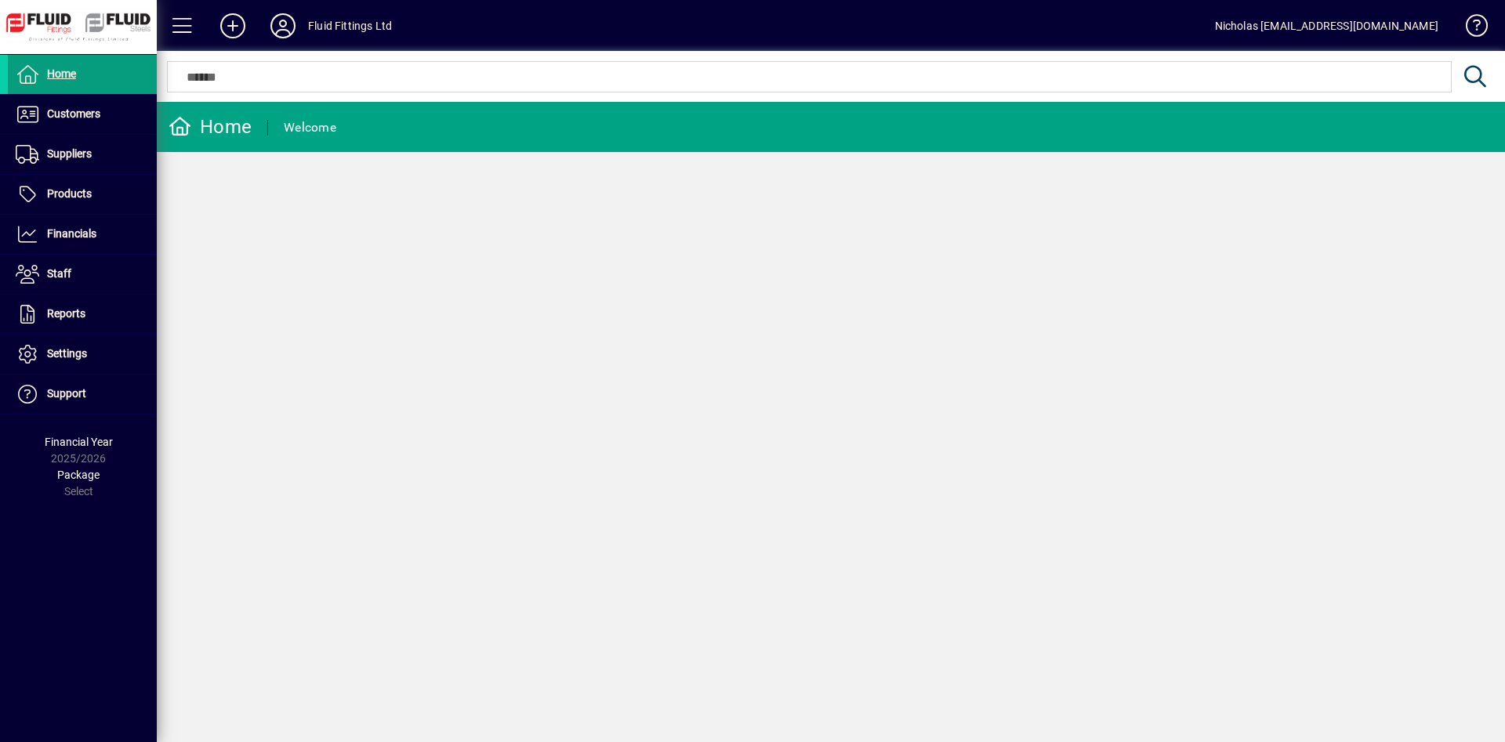
click at [686, 54] on div at bounding box center [831, 59] width 1348 height 17
click at [639, 66] on div at bounding box center [831, 59] width 1348 height 17
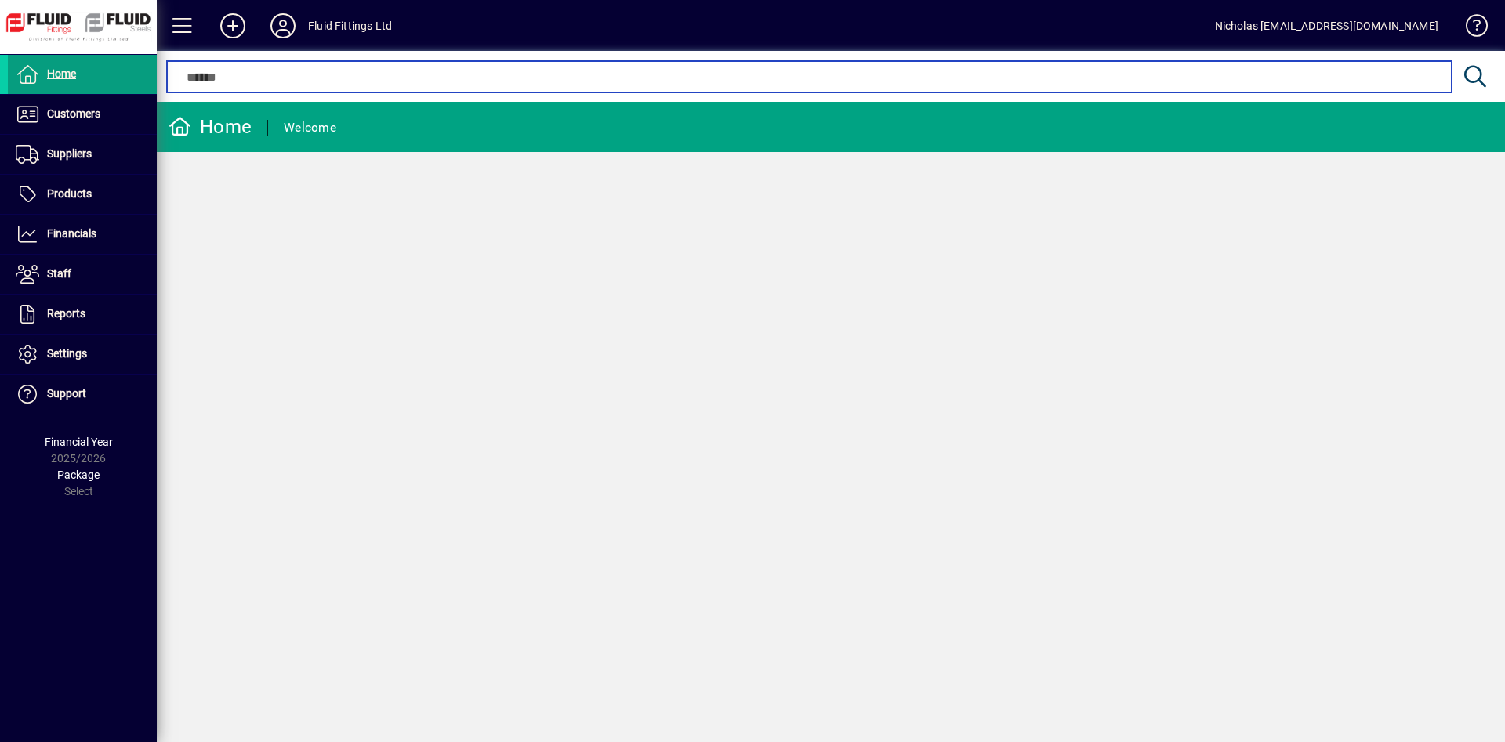
click at [580, 78] on input "text" at bounding box center [809, 76] width 1260 height 19
drag, startPoint x: 668, startPoint y: 78, endPoint x: 707, endPoint y: 77, distance: 38.4
click at [684, 78] on input "text" at bounding box center [809, 76] width 1260 height 19
click at [739, 76] on input "text" at bounding box center [809, 76] width 1260 height 19
click at [813, 73] on input "text" at bounding box center [809, 76] width 1260 height 19
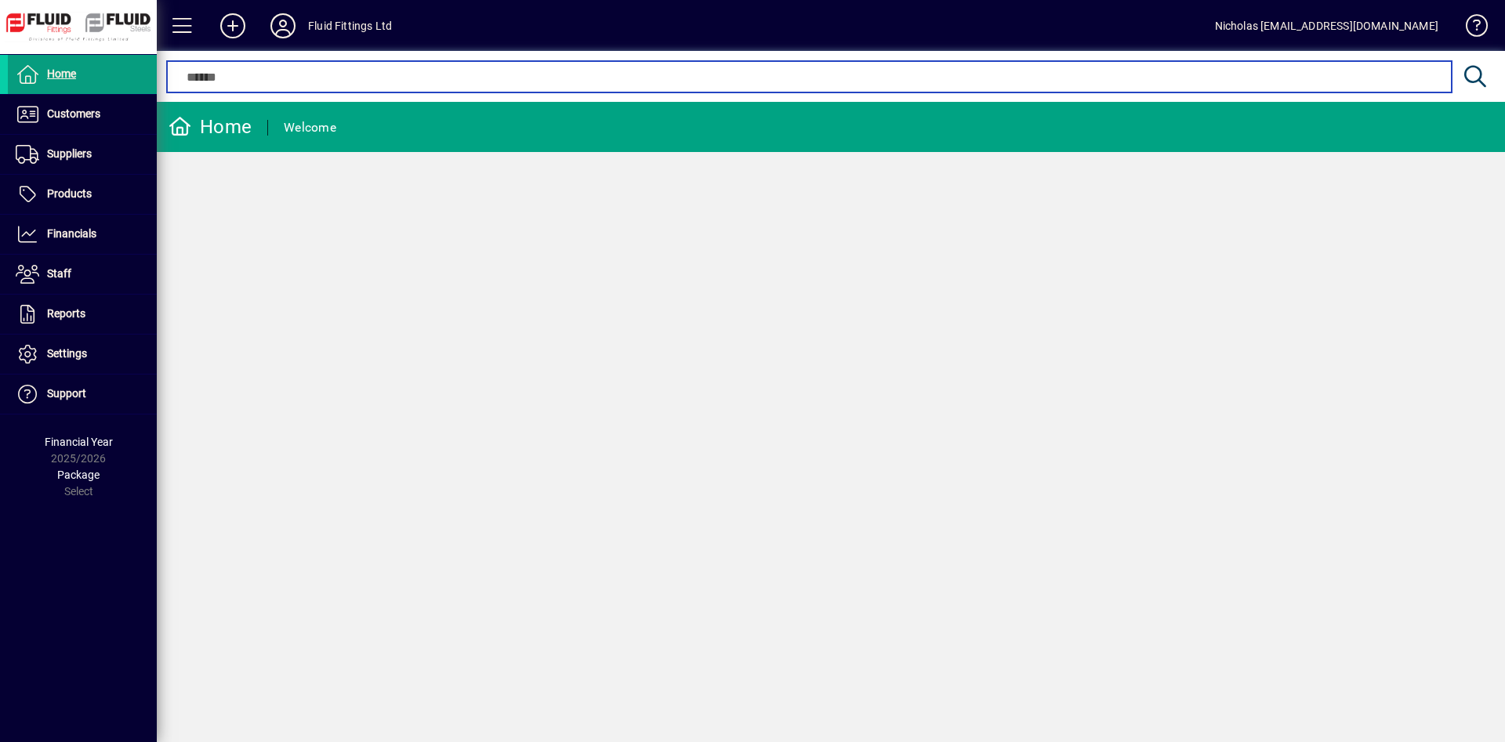
drag, startPoint x: 889, startPoint y: 83, endPoint x: 766, endPoint y: 85, distance: 123.0
click at [872, 84] on input "text" at bounding box center [809, 76] width 1260 height 19
drag, startPoint x: 720, startPoint y: 85, endPoint x: 701, endPoint y: 86, distance: 19.6
click at [715, 86] on input "text" at bounding box center [809, 76] width 1260 height 19
click at [620, 82] on input "text" at bounding box center [809, 76] width 1260 height 19
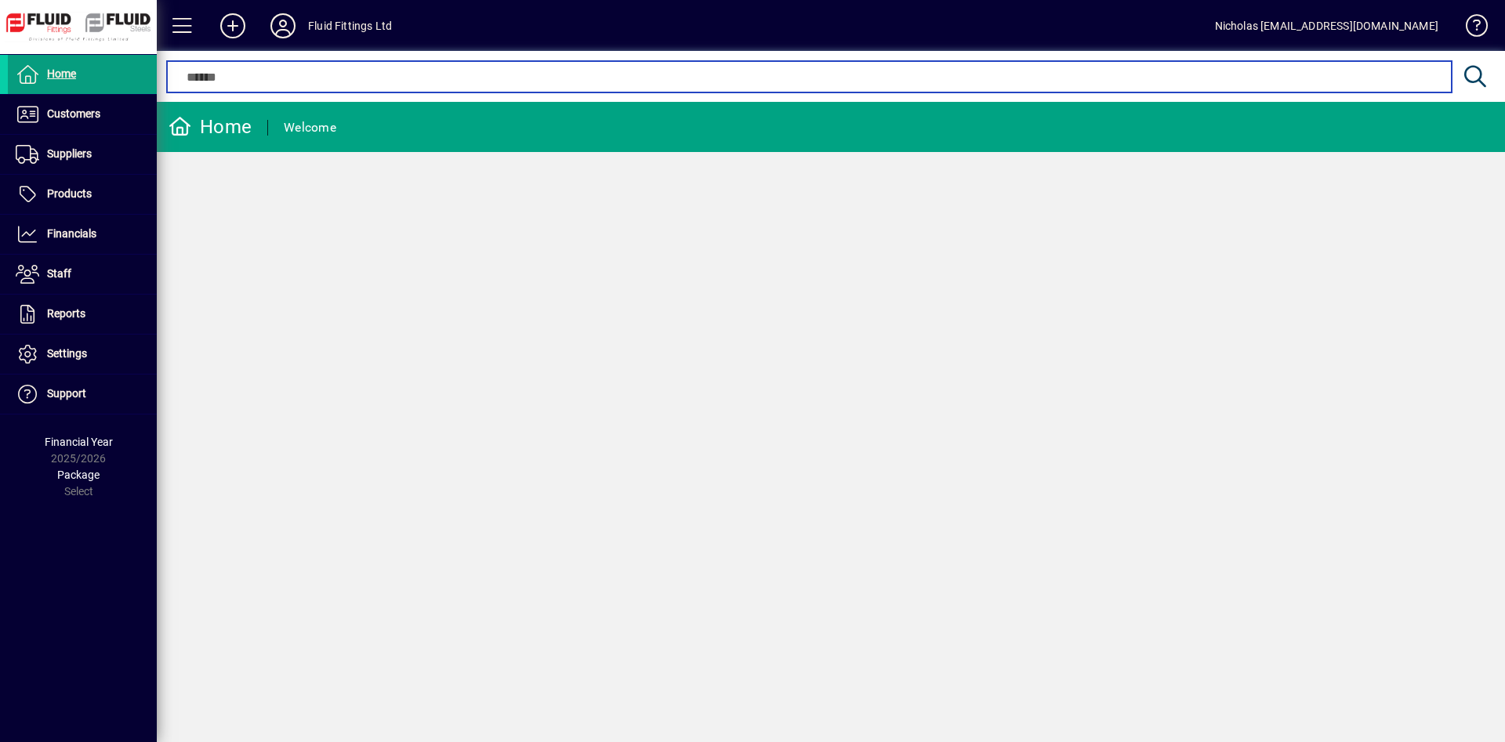
drag, startPoint x: 571, startPoint y: 82, endPoint x: 556, endPoint y: 82, distance: 14.9
click at [556, 82] on input "text" at bounding box center [809, 76] width 1260 height 19
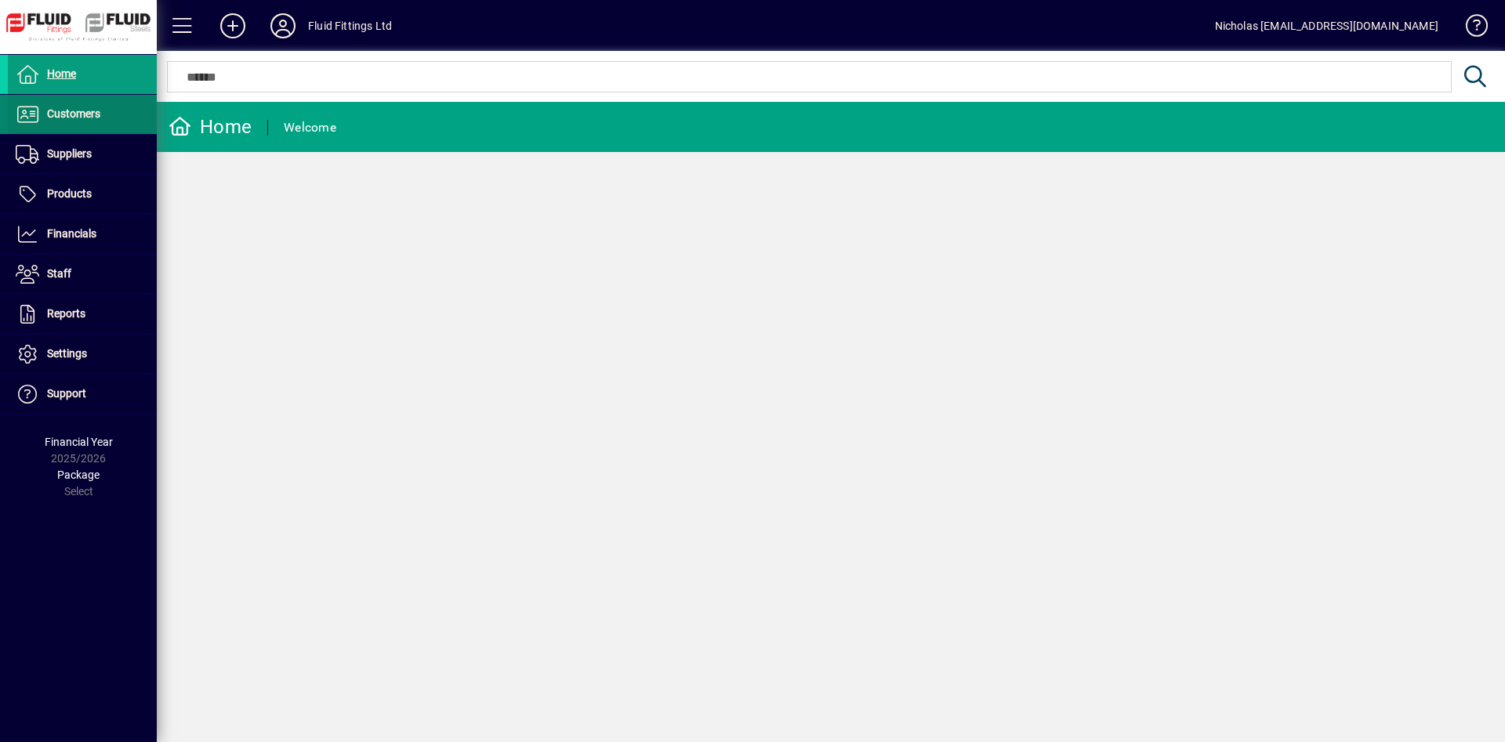
click at [71, 100] on span at bounding box center [82, 115] width 149 height 38
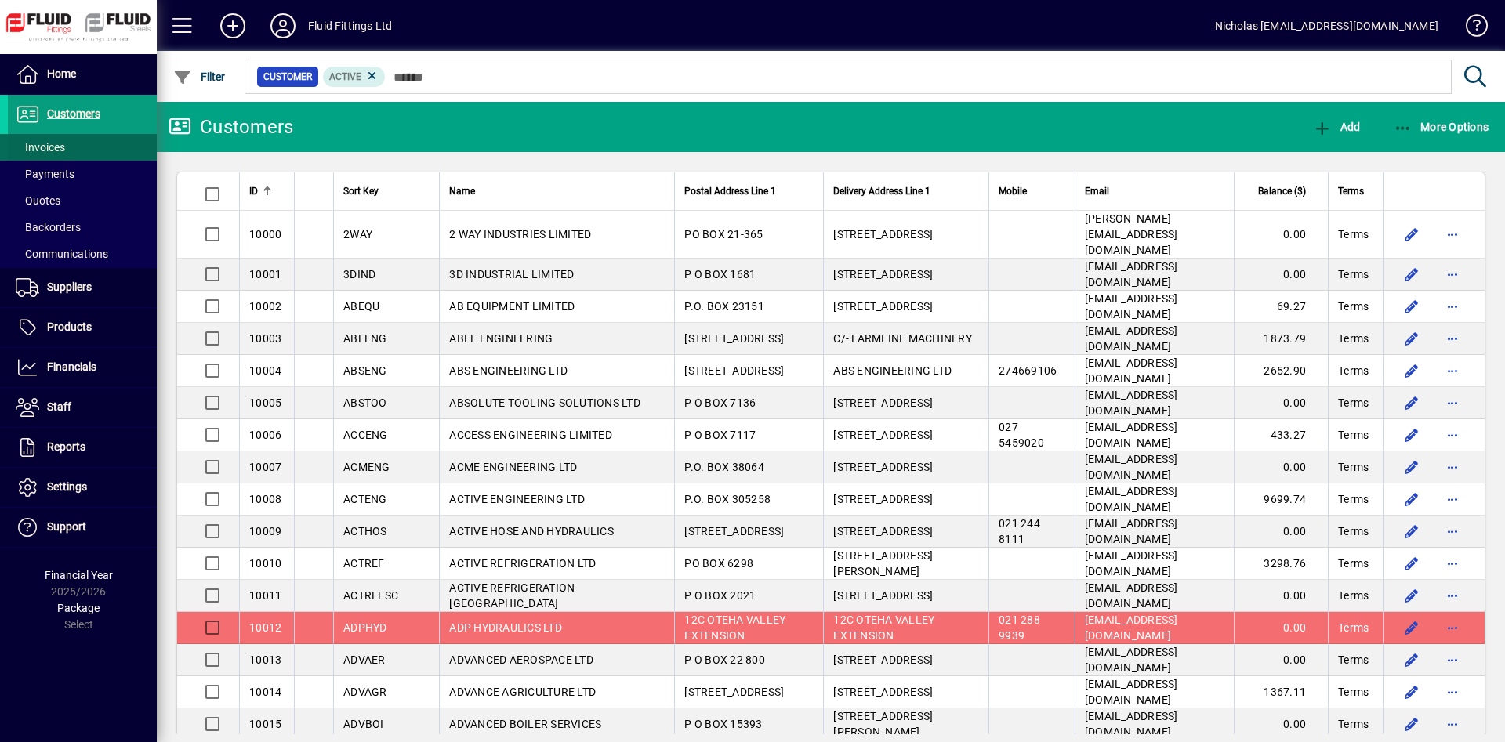
click at [106, 154] on span at bounding box center [82, 148] width 149 height 38
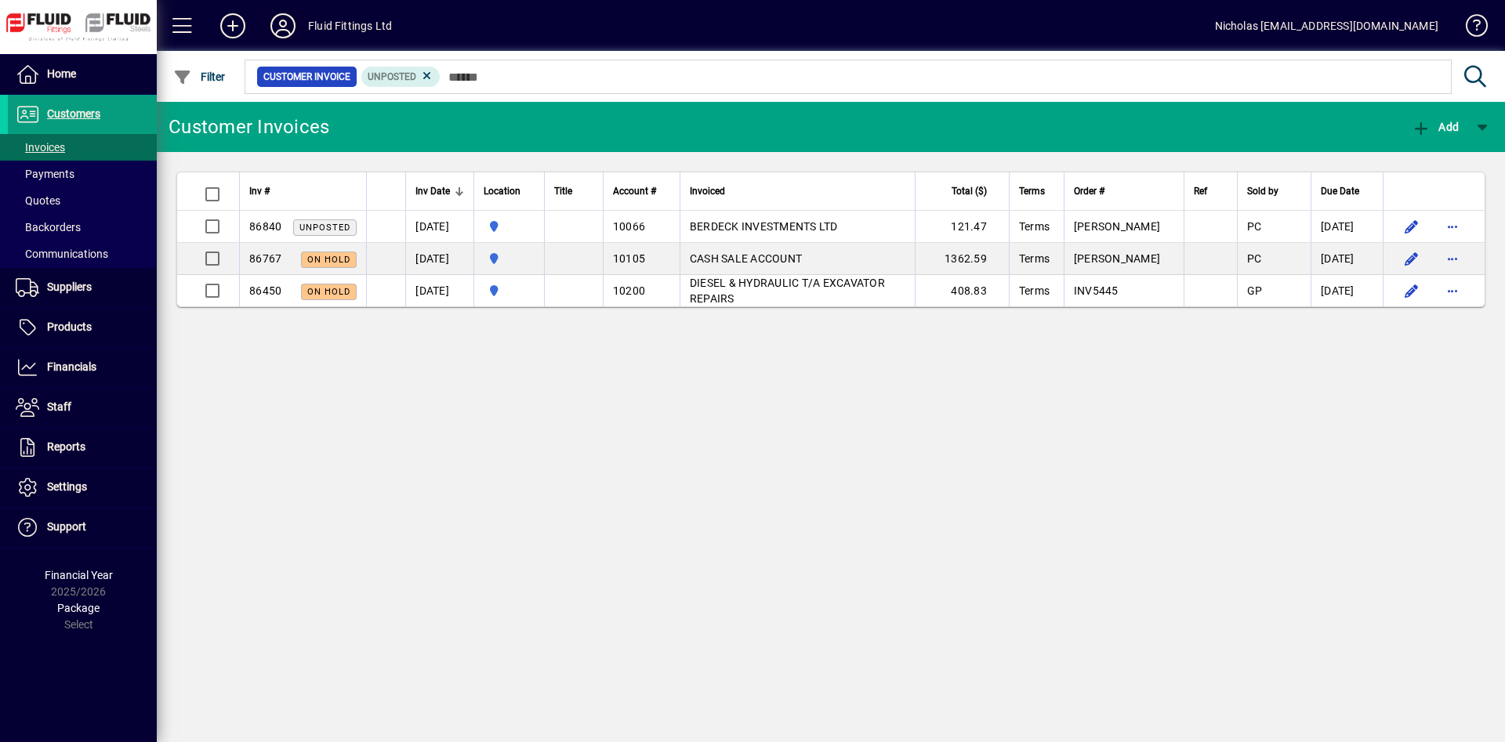
click at [288, 25] on icon at bounding box center [282, 25] width 31 height 25
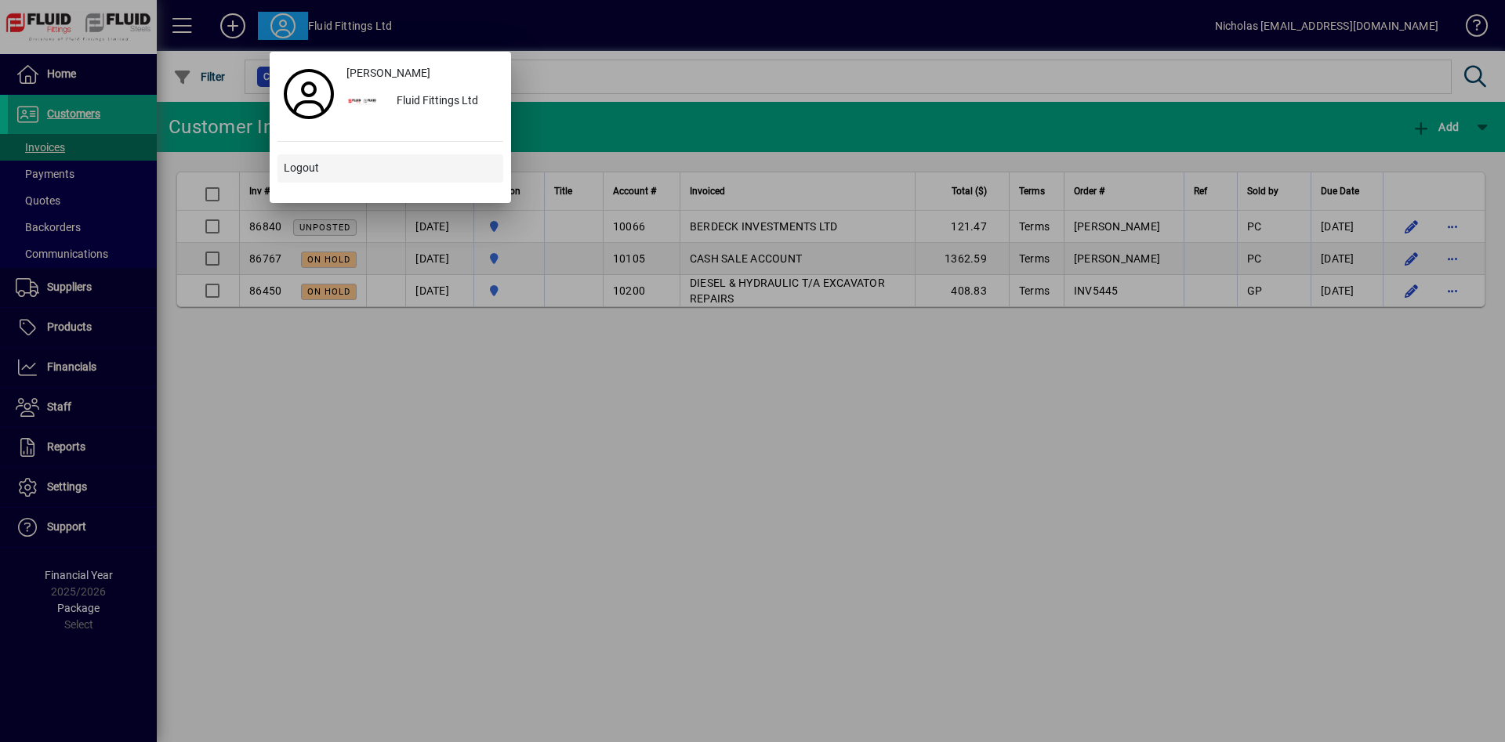
click at [389, 153] on span at bounding box center [390, 169] width 226 height 38
